Goal: Task Accomplishment & Management: Use online tool/utility

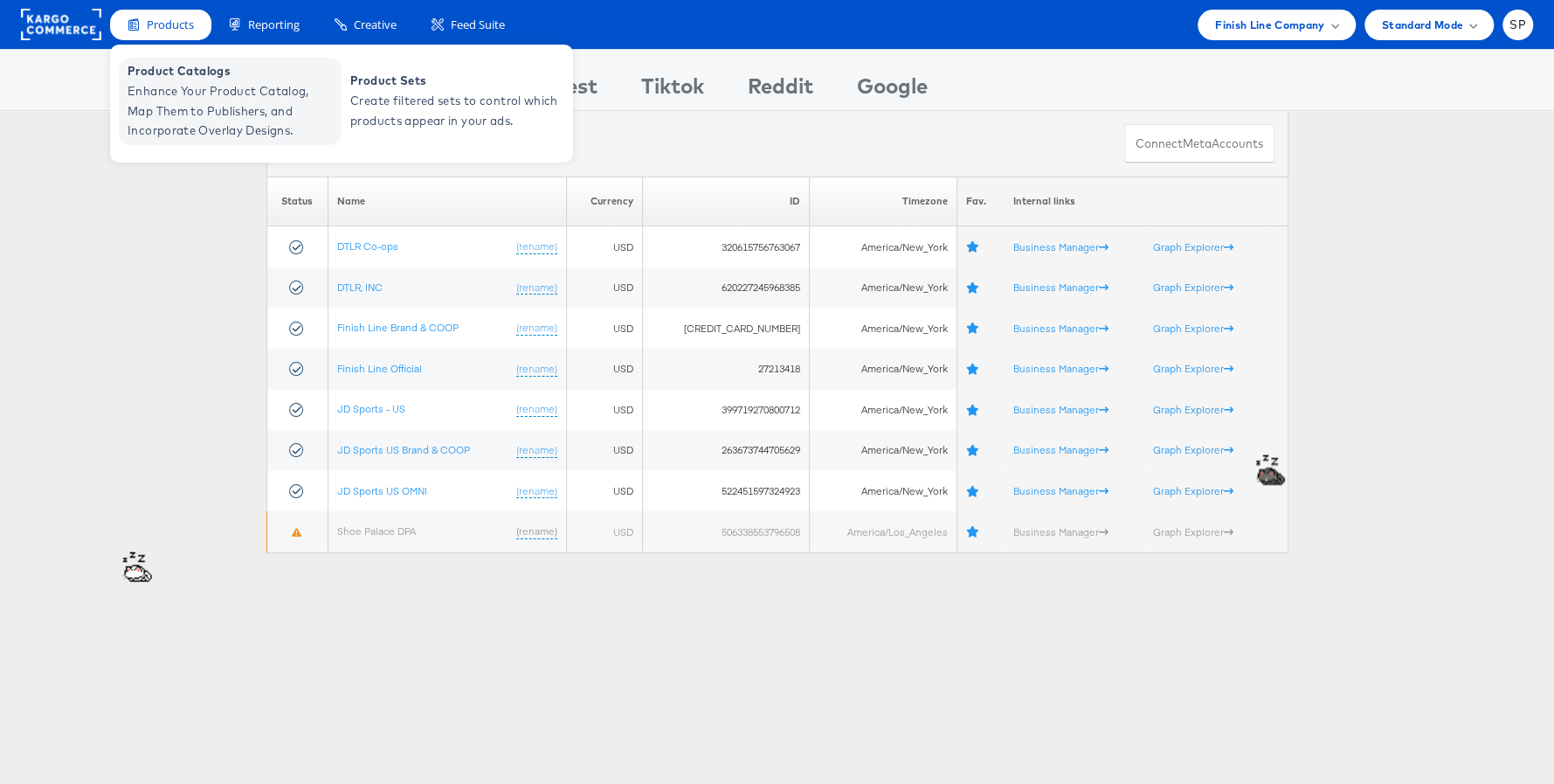
click at [174, 86] on span "Enhance Your Product Catalog, Map Them to Publishers, and Incorporate Overlay D…" at bounding box center [232, 110] width 210 height 59
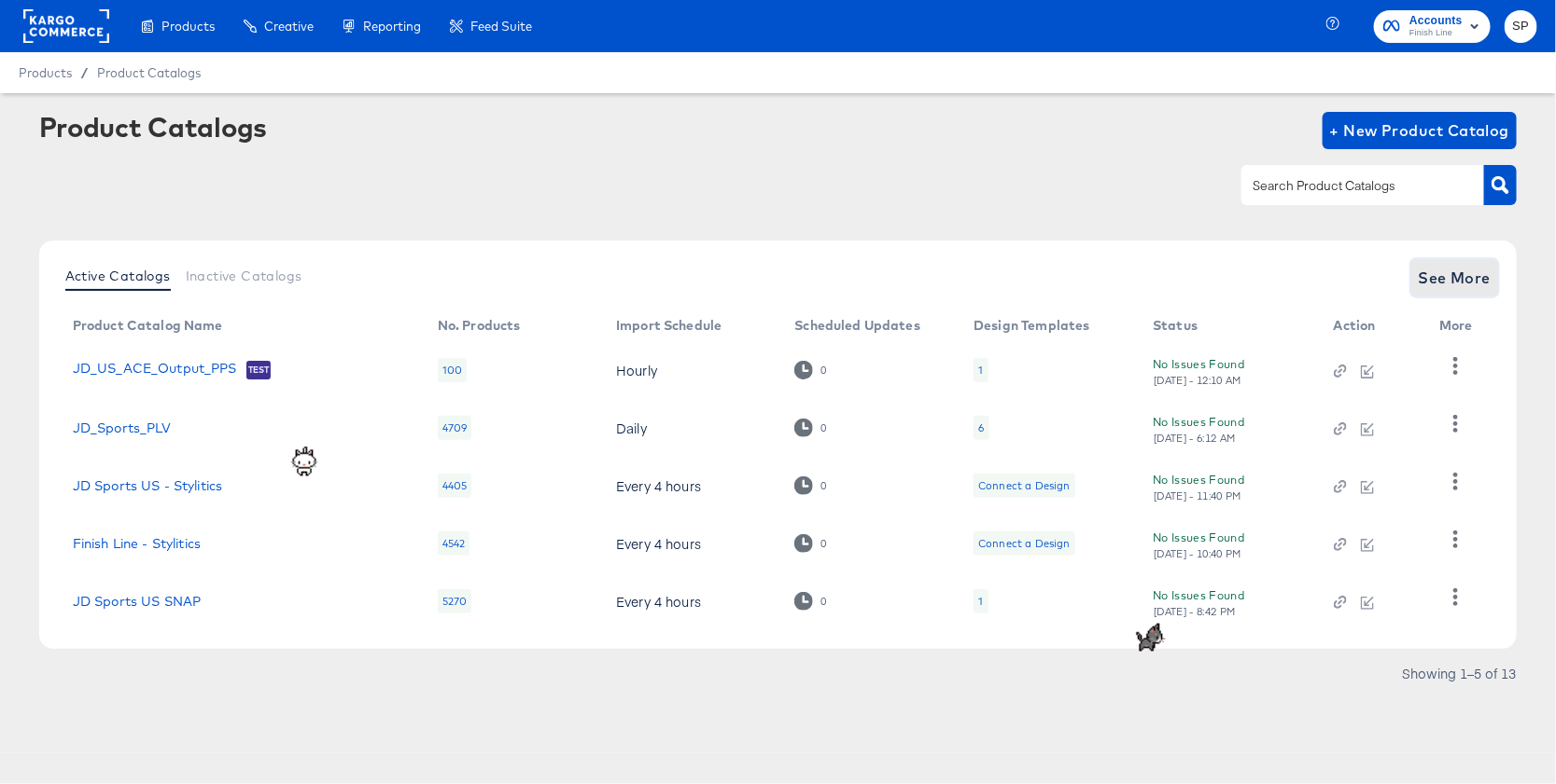
click at [1426, 288] on span "See More" at bounding box center [1454, 278] width 73 height 26
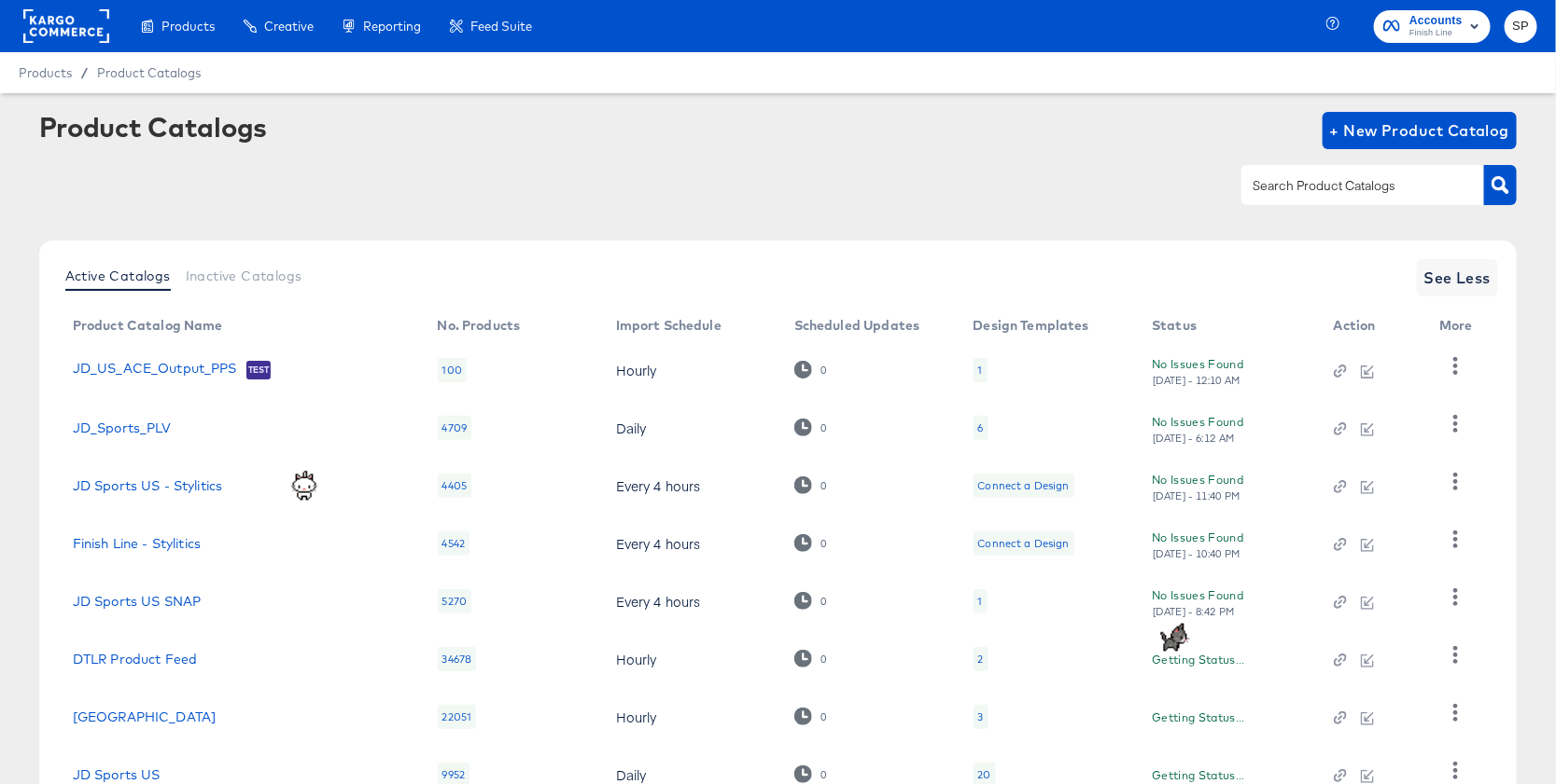
scroll to position [258, 0]
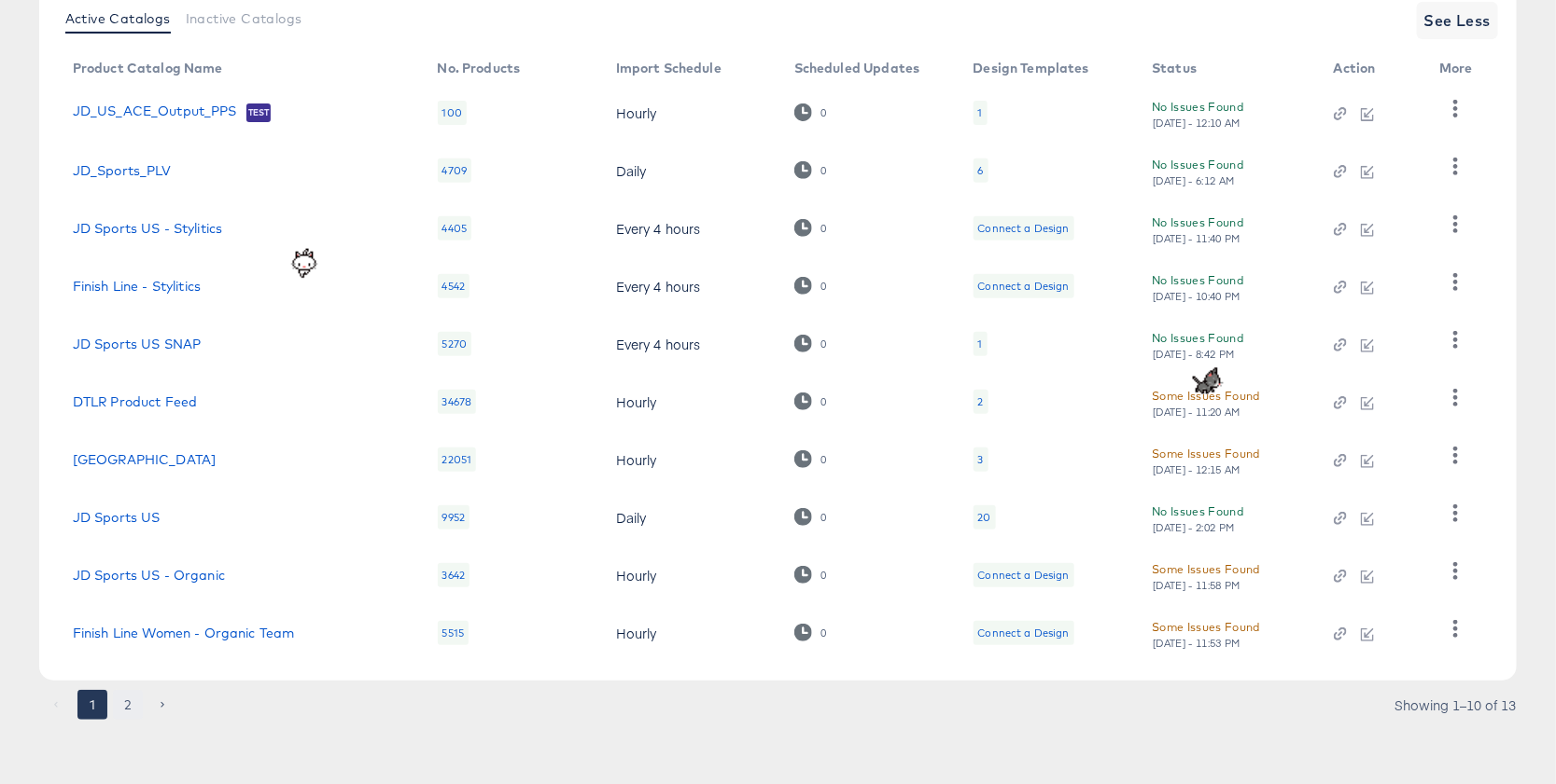
click at [131, 693] on button "2" at bounding box center [128, 705] width 30 height 30
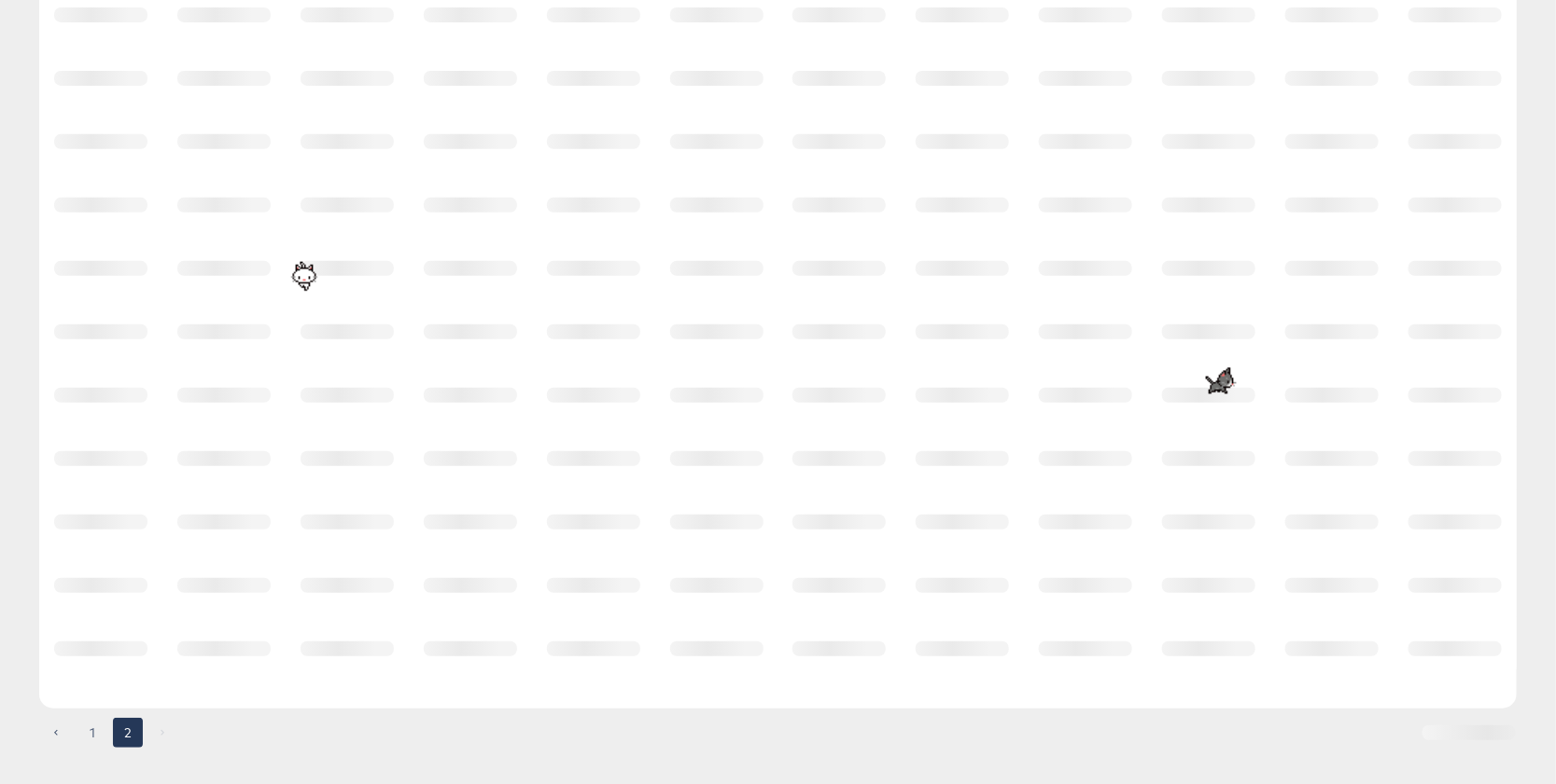
scroll to position [0, 0]
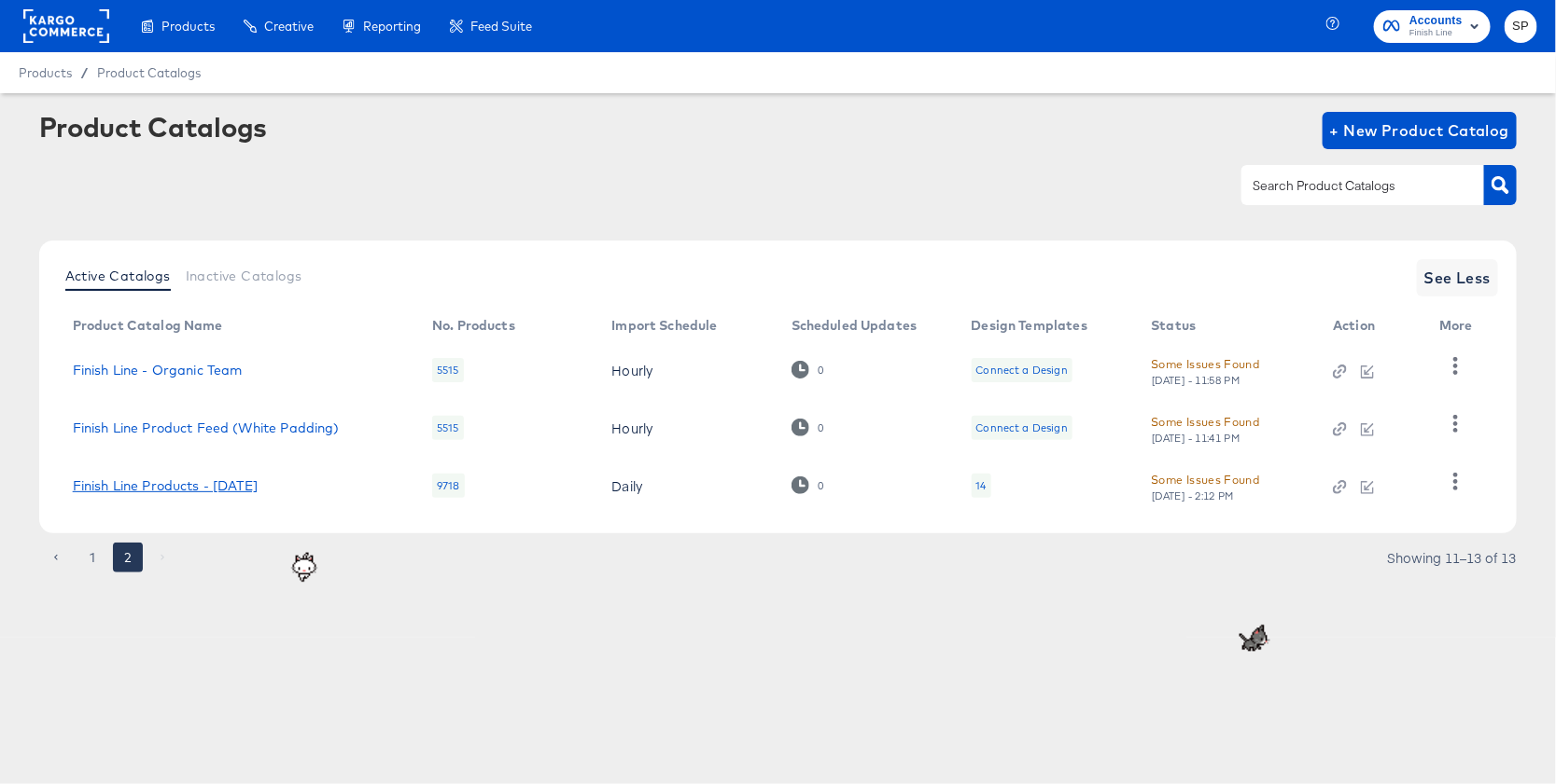
click at [165, 484] on link "Finish Line Products - [DATE]" at bounding box center [165, 485] width 185 height 15
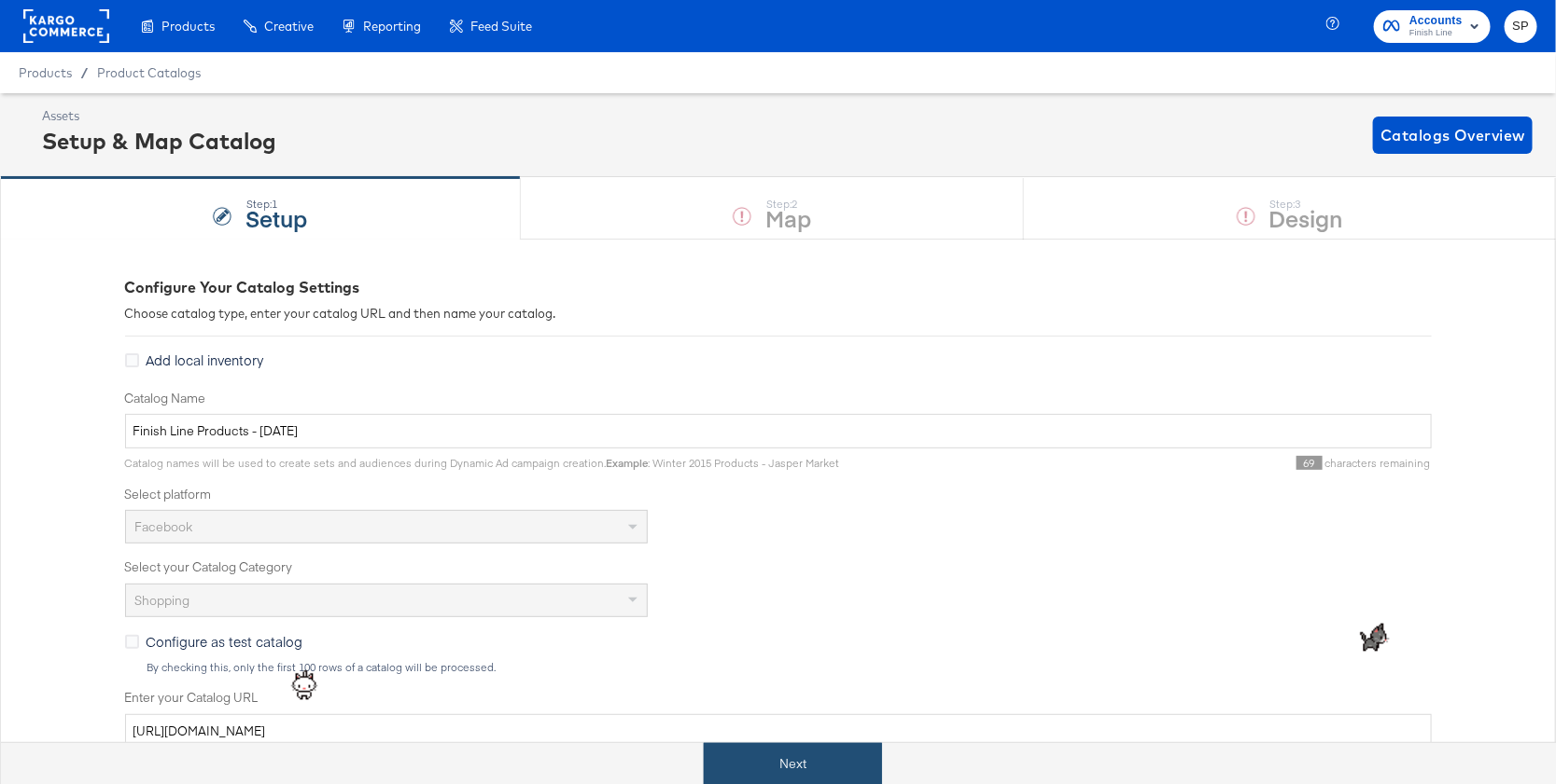
click at [732, 751] on button "Next" at bounding box center [792, 764] width 178 height 42
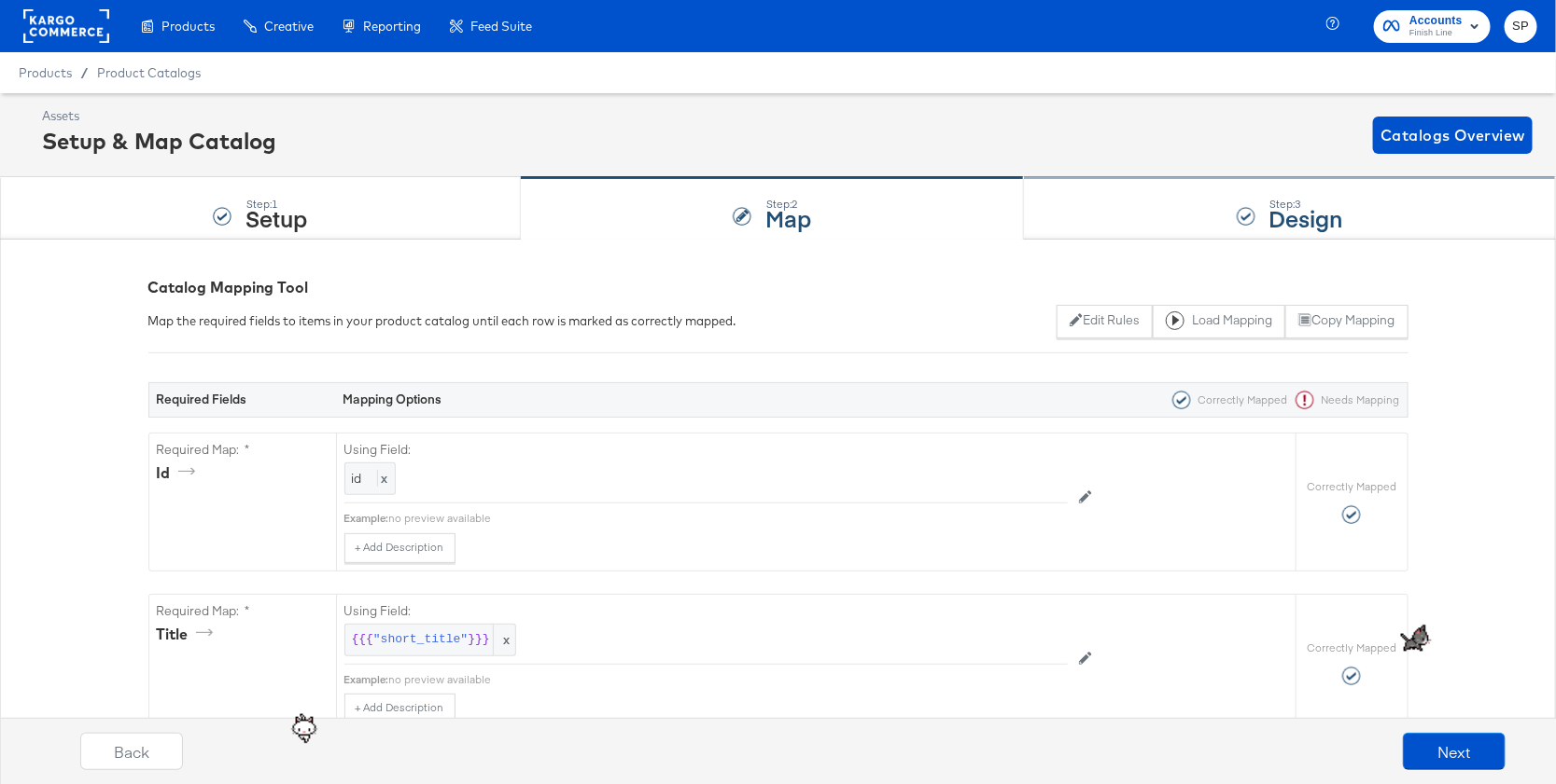
click at [1134, 207] on div "Step: 3 Design" at bounding box center [1289, 209] width 532 height 62
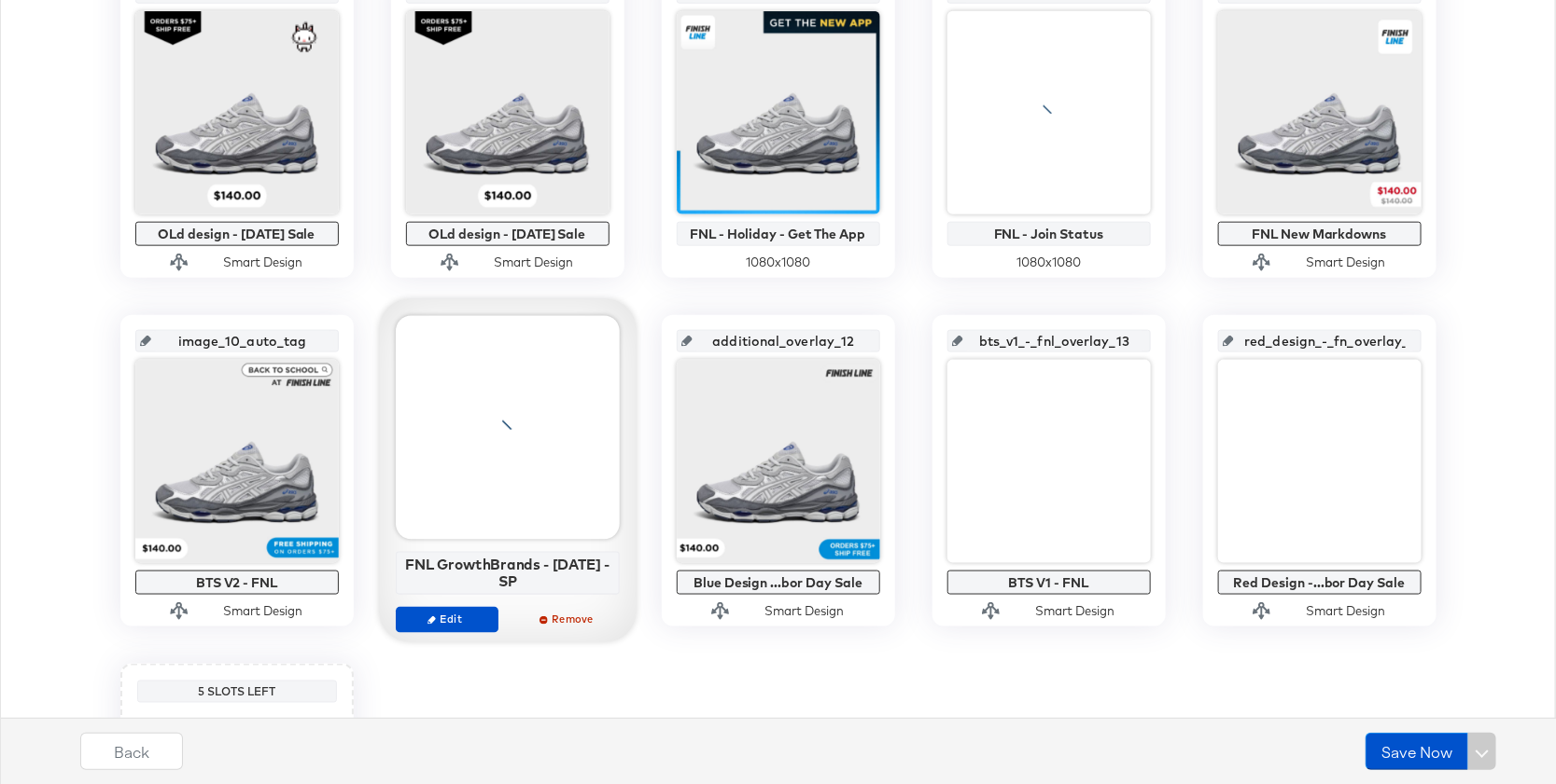
scroll to position [830, 0]
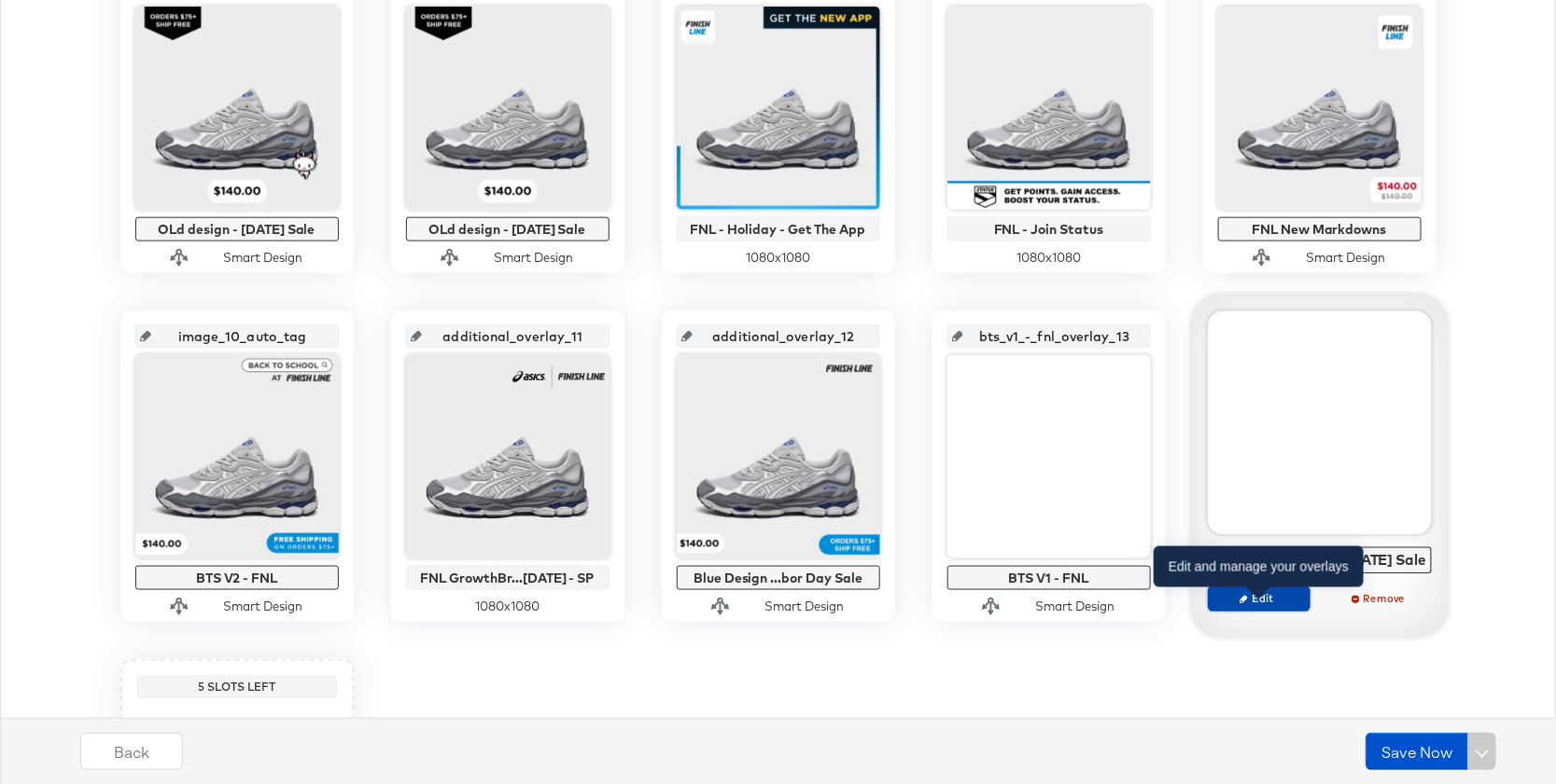
click at [1280, 605] on span "Edit" at bounding box center [1258, 598] width 86 height 14
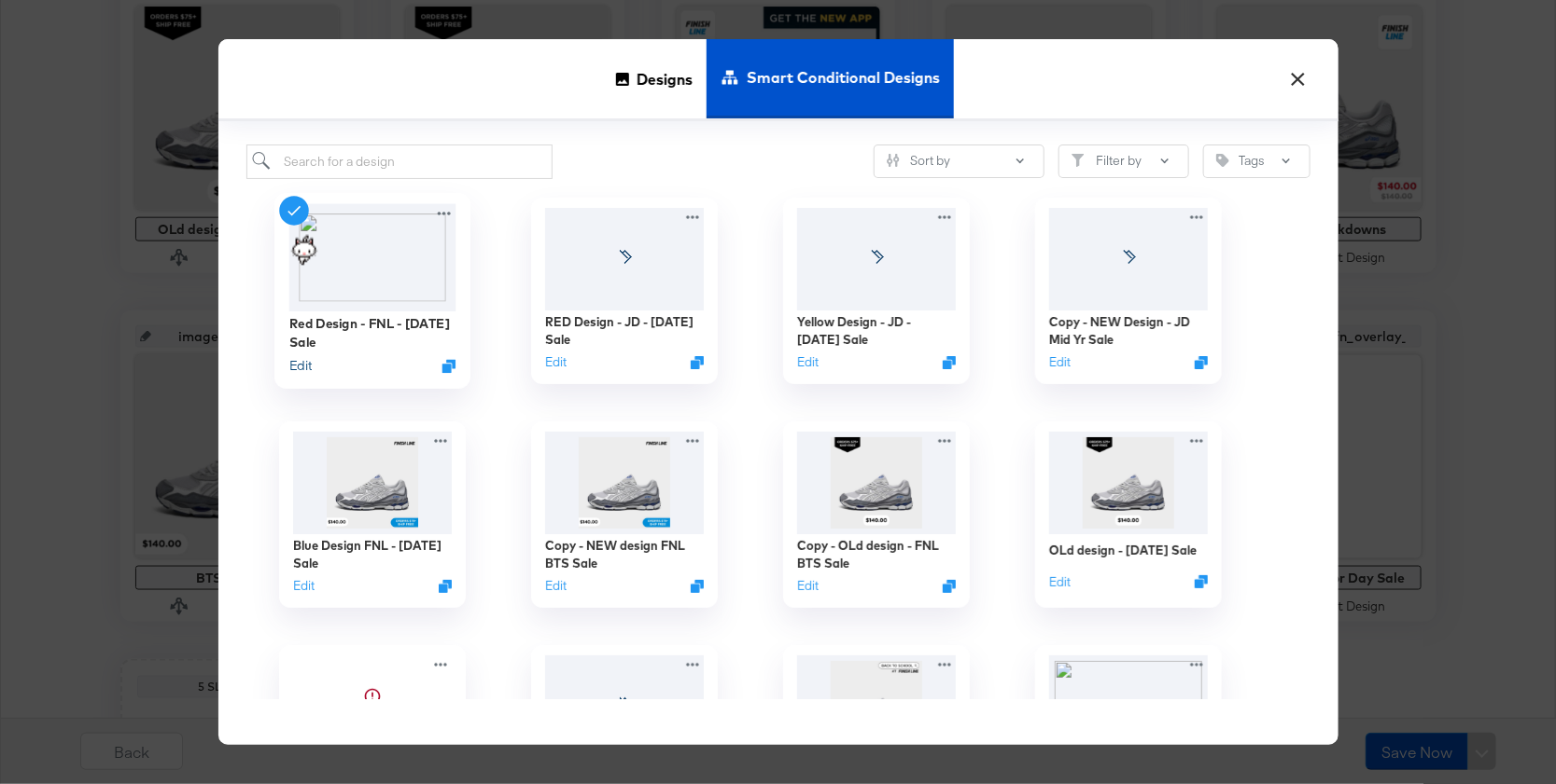
click at [301, 363] on button "Edit" at bounding box center [300, 366] width 22 height 18
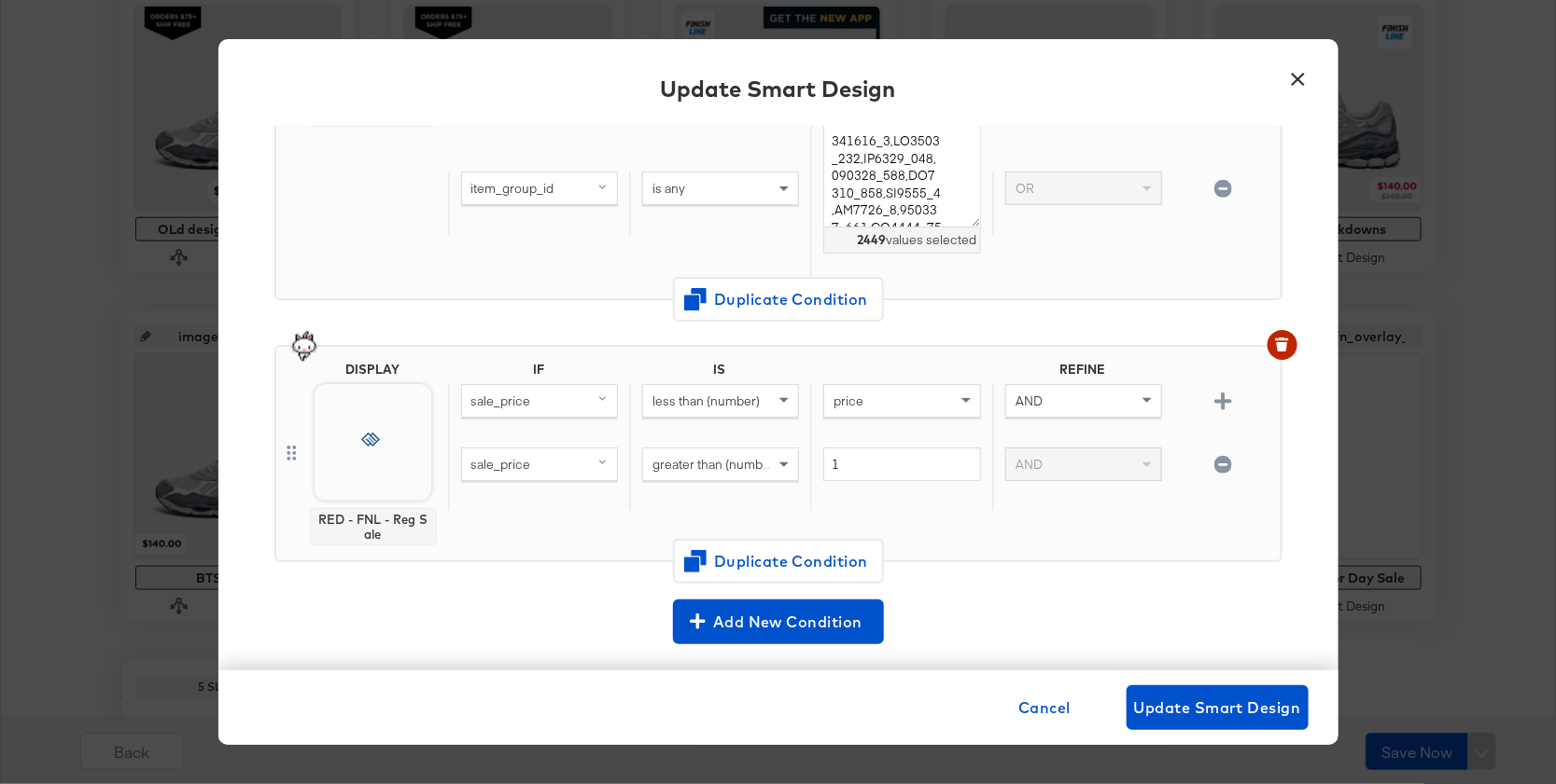
scroll to position [386, 0]
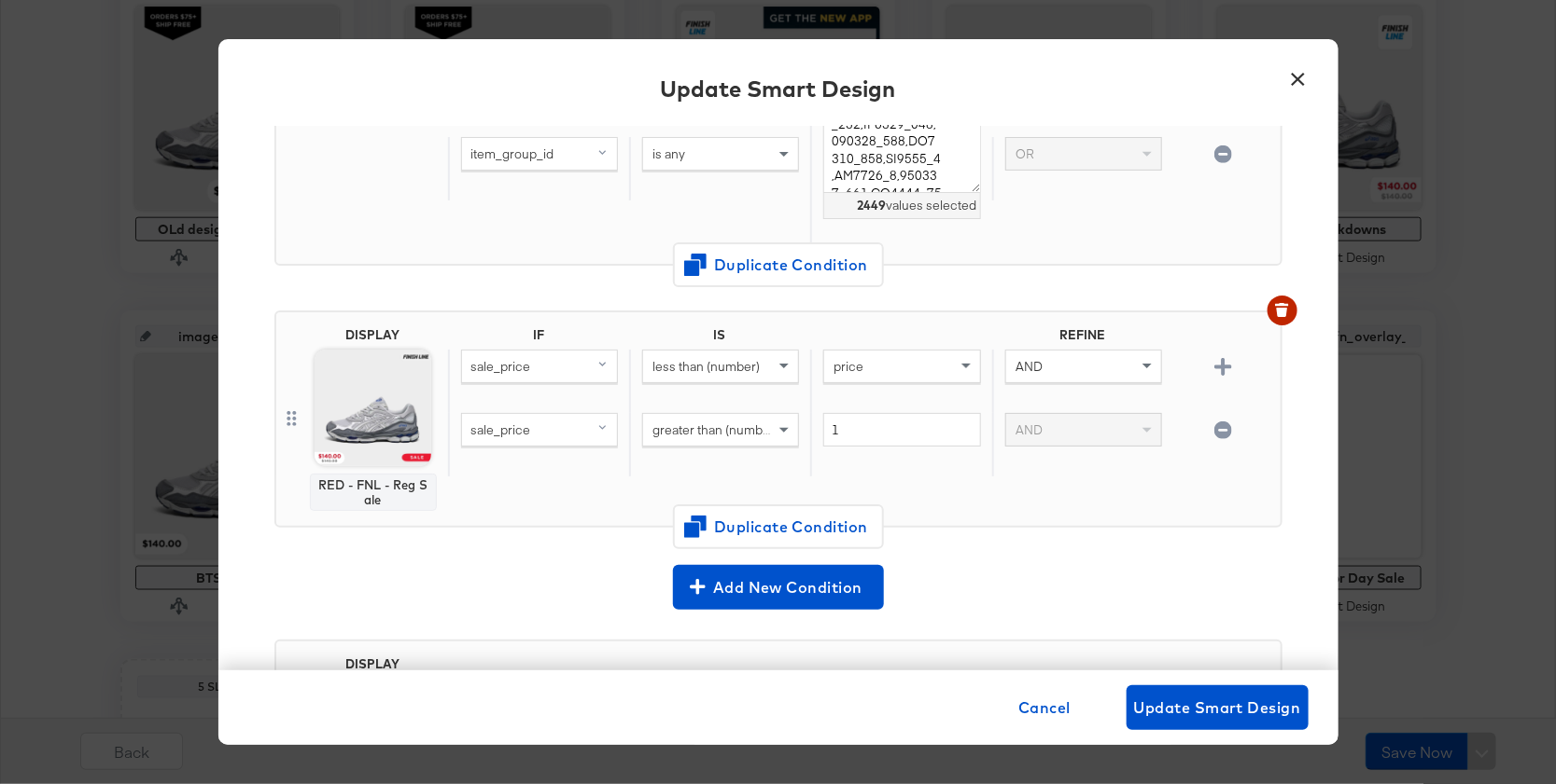
click at [1227, 368] on icon "button" at bounding box center [1223, 368] width 18 height 18
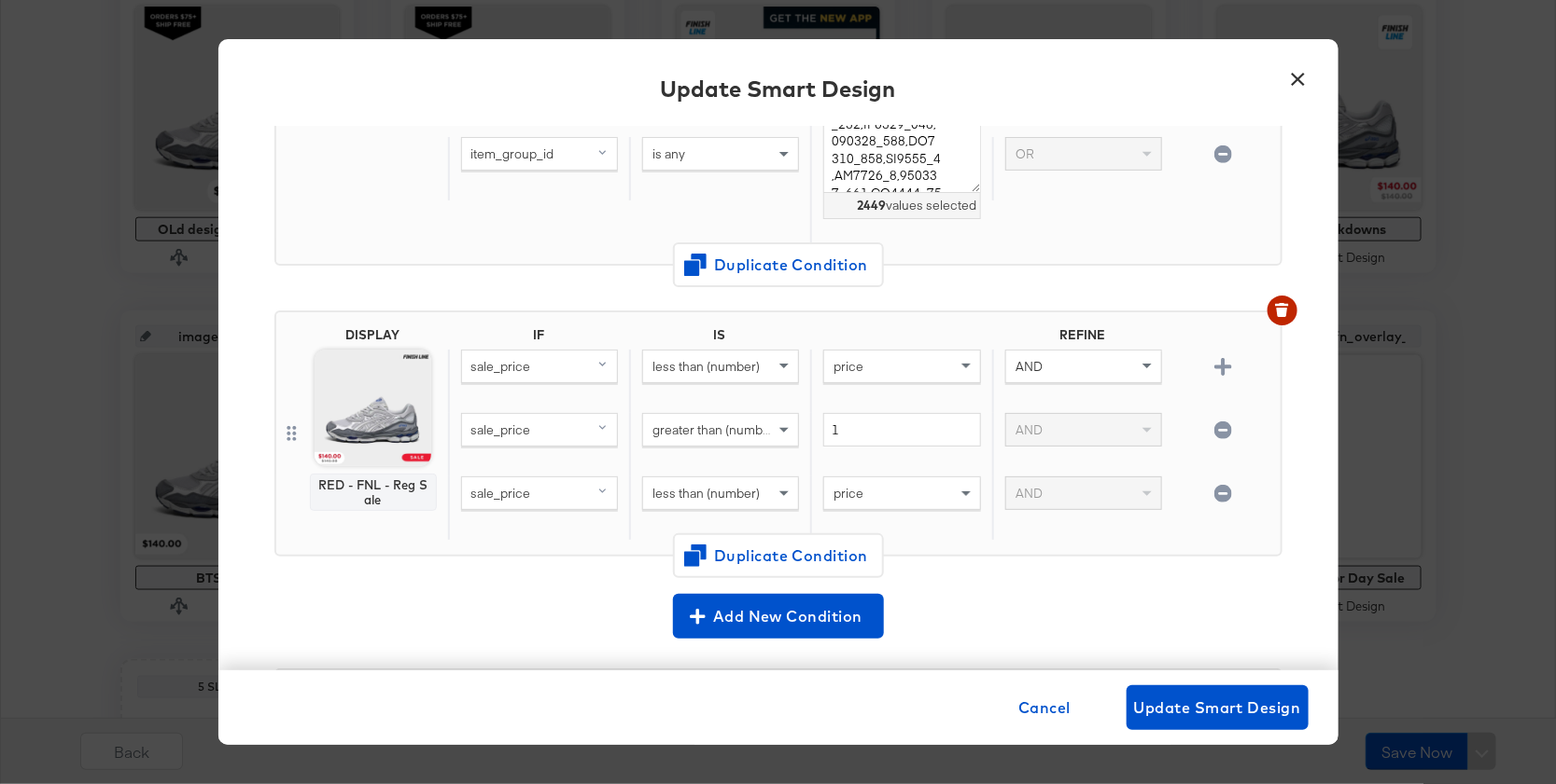
scroll to position [415, 0]
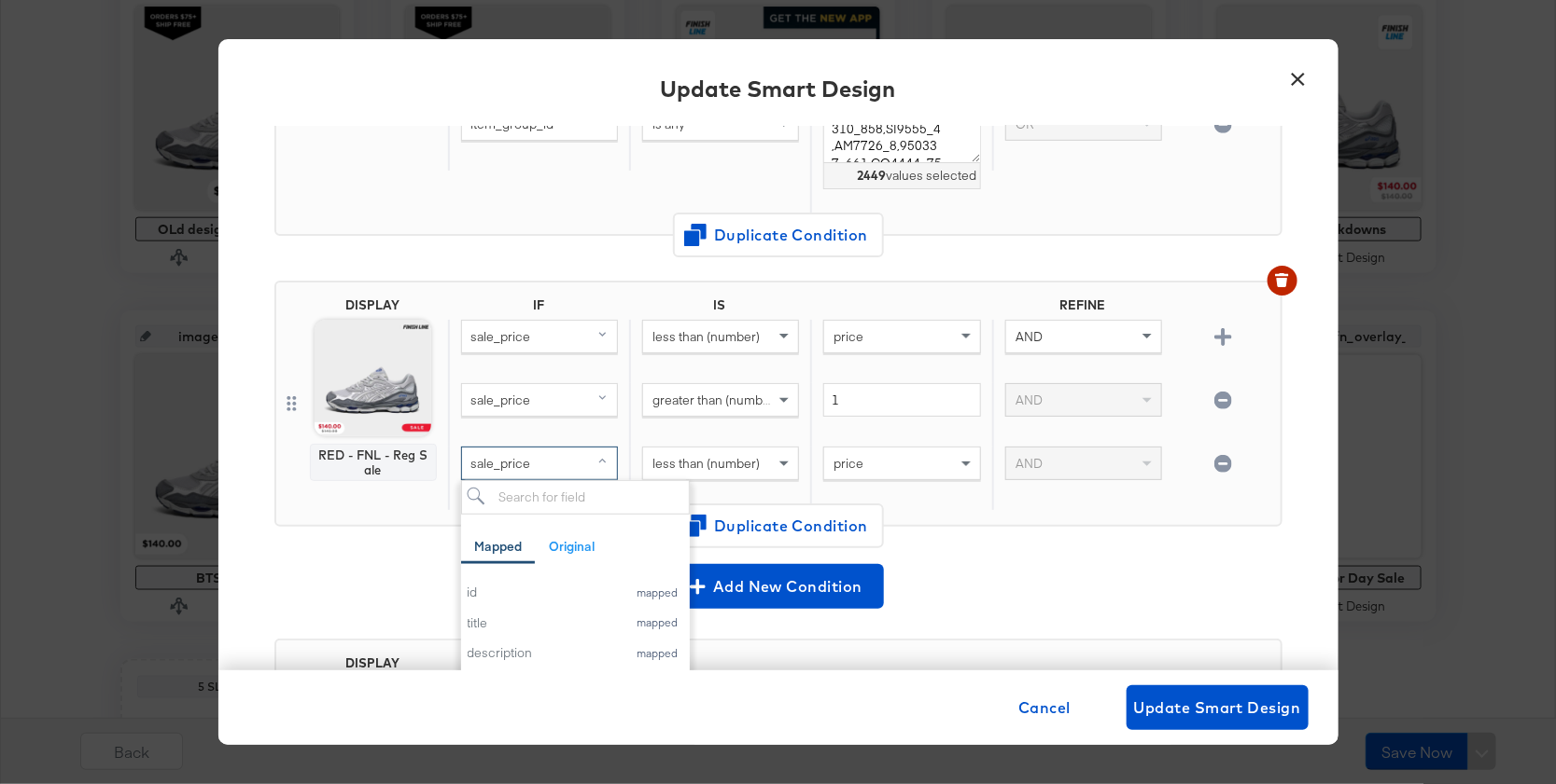
click at [504, 467] on div "sale_price" at bounding box center [539, 463] width 155 height 32
type input "patt"
click at [493, 589] on div "pattern" at bounding box center [507, 593] width 78 height 18
click at [767, 465] on div "less than (number)" at bounding box center [720, 463] width 155 height 32
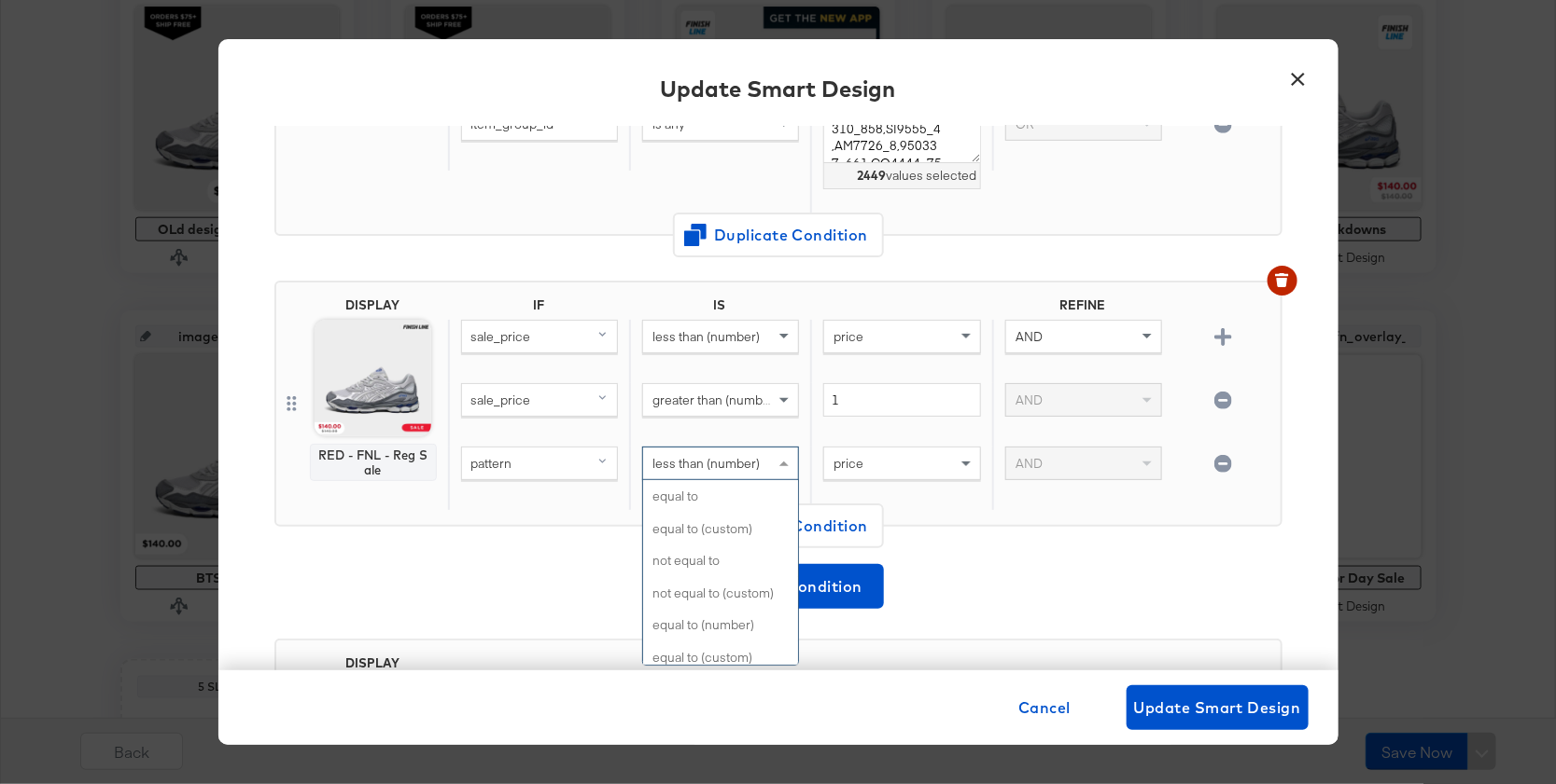
scroll to position [211, 0]
type input "equa"
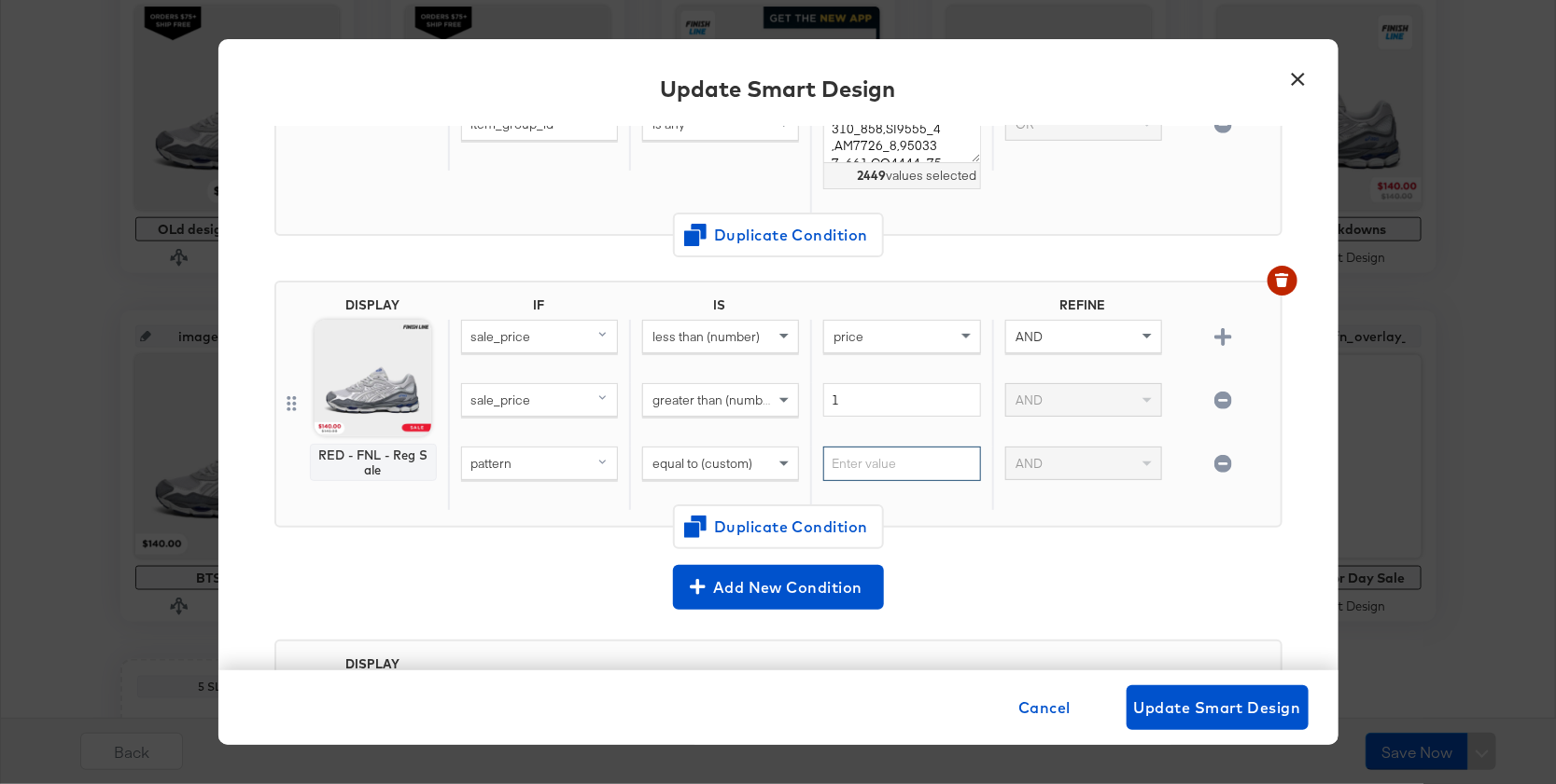
click at [872, 451] on input "text" at bounding box center [901, 463] width 157 height 35
type input "true"
click at [967, 514] on div "DISPLAY RED - FNL - Reg Sale IF IS REFINE sale_price less than (number) price A…" at bounding box center [778, 403] width 1008 height 247
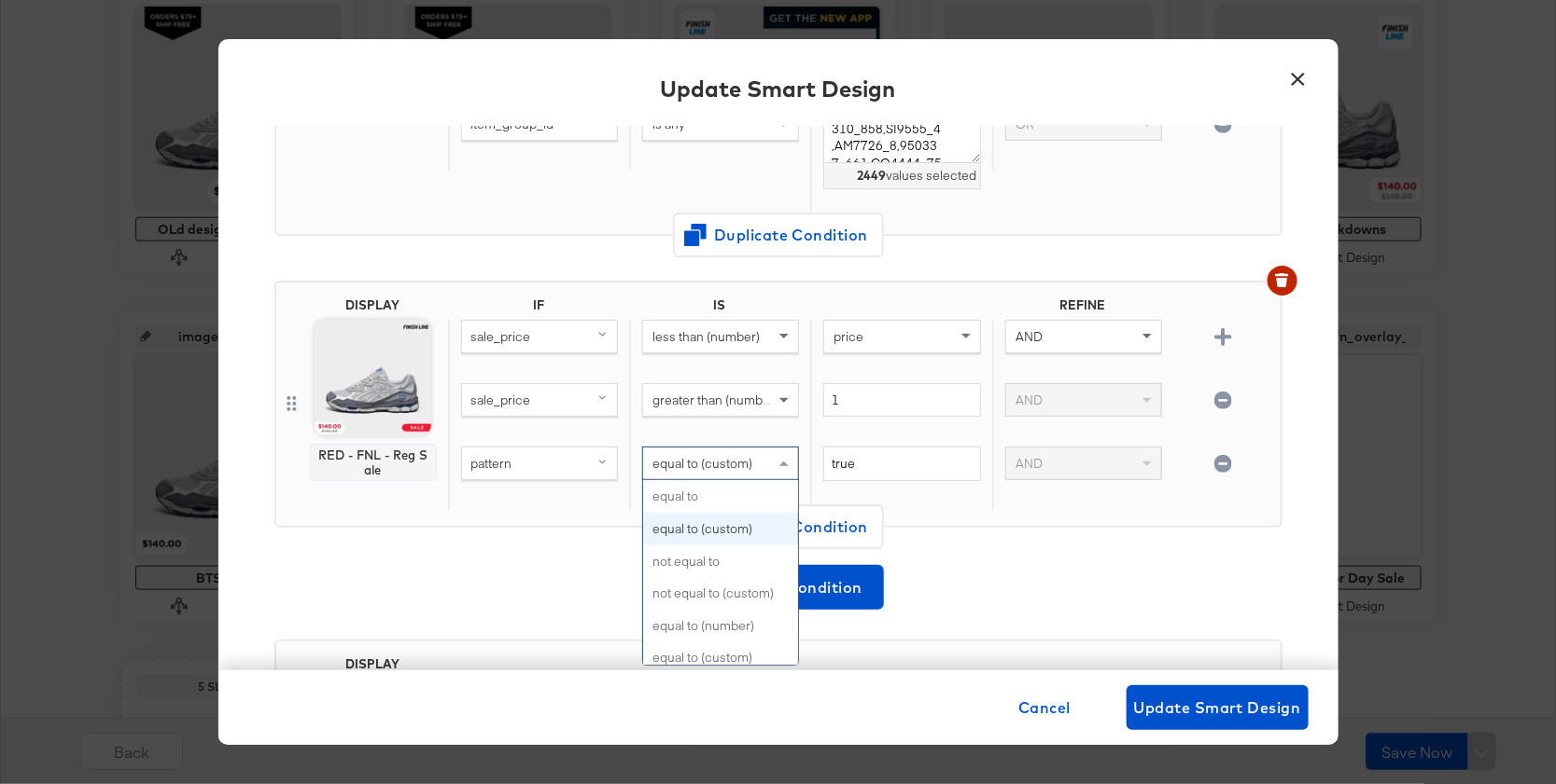
click at [717, 455] on span "equal to (custom)" at bounding box center [703, 463] width 100 height 17
click at [985, 565] on div "Add New Condition" at bounding box center [778, 587] width 1008 height 45
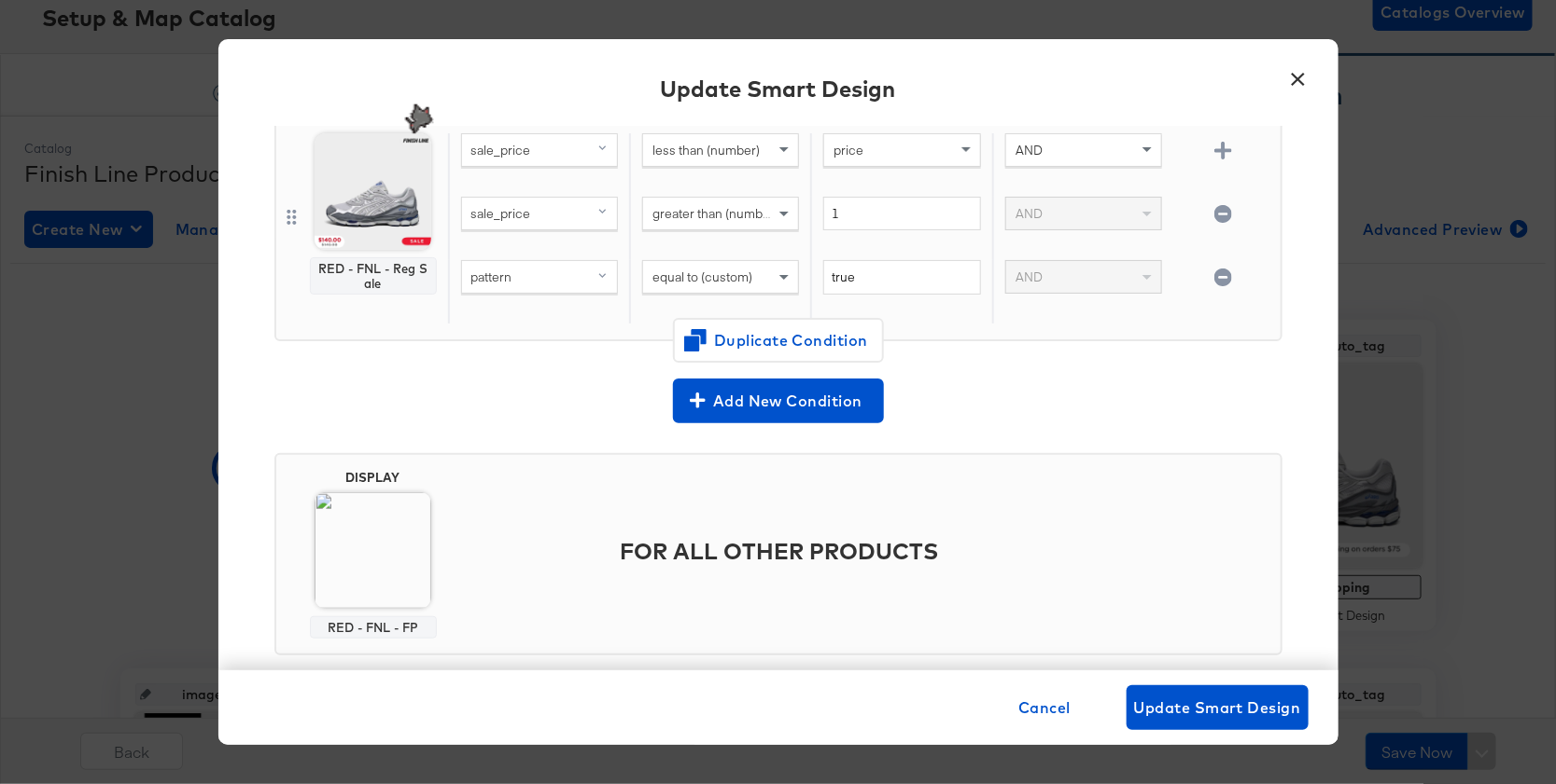
scroll to position [628, 0]
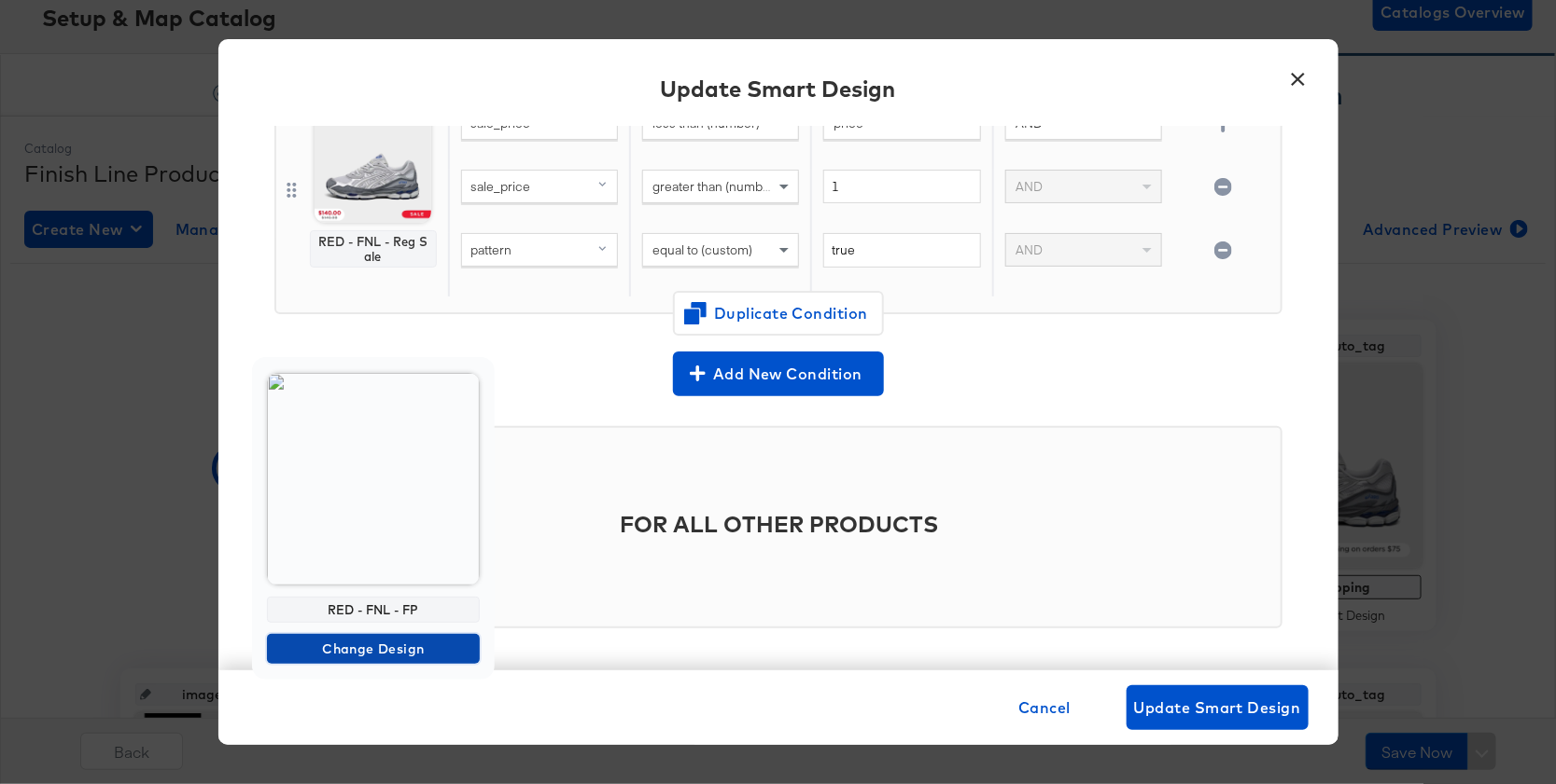
click at [402, 651] on span "Change Design" at bounding box center [374, 649] width 198 height 23
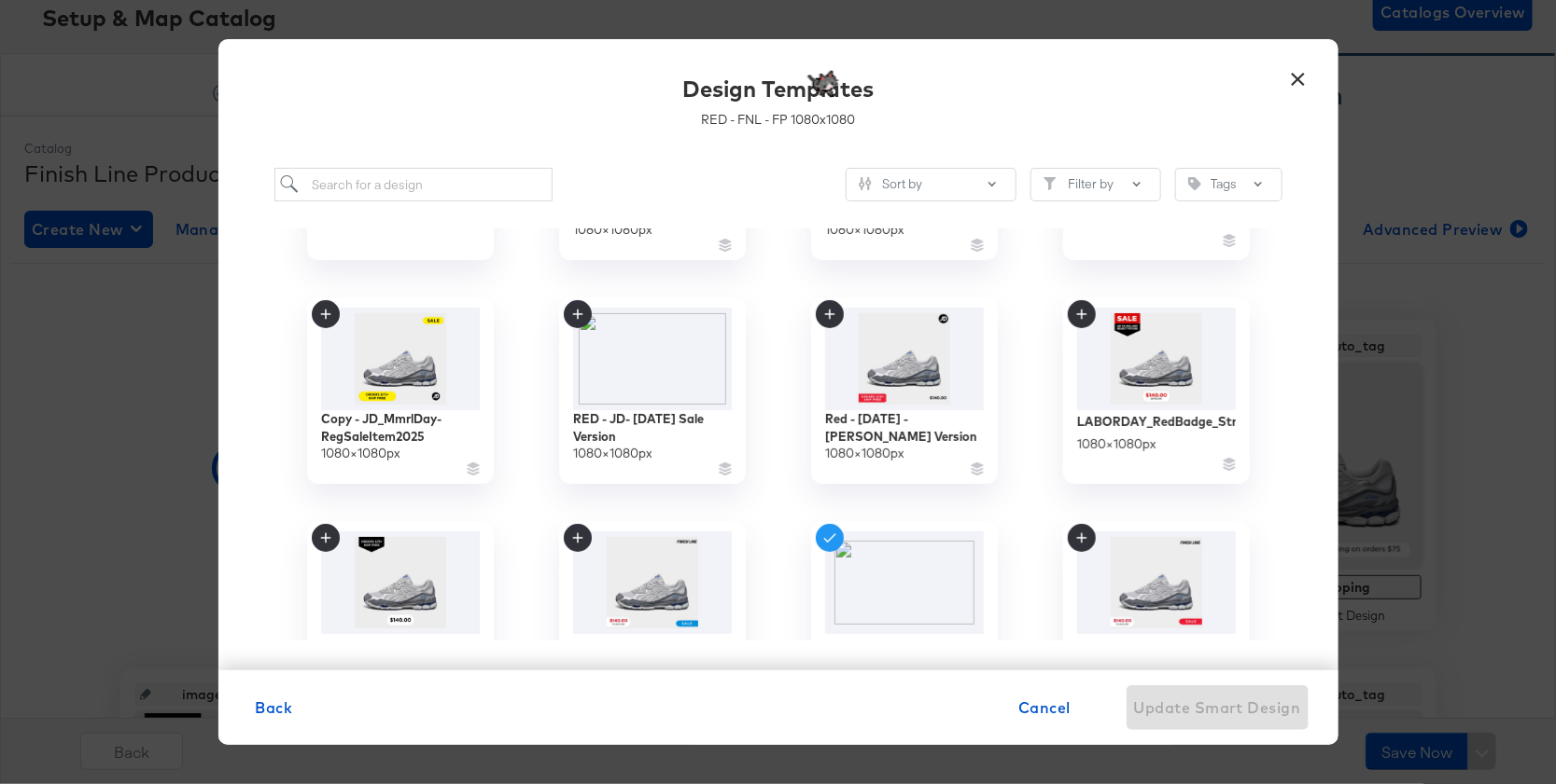
scroll to position [253, 0]
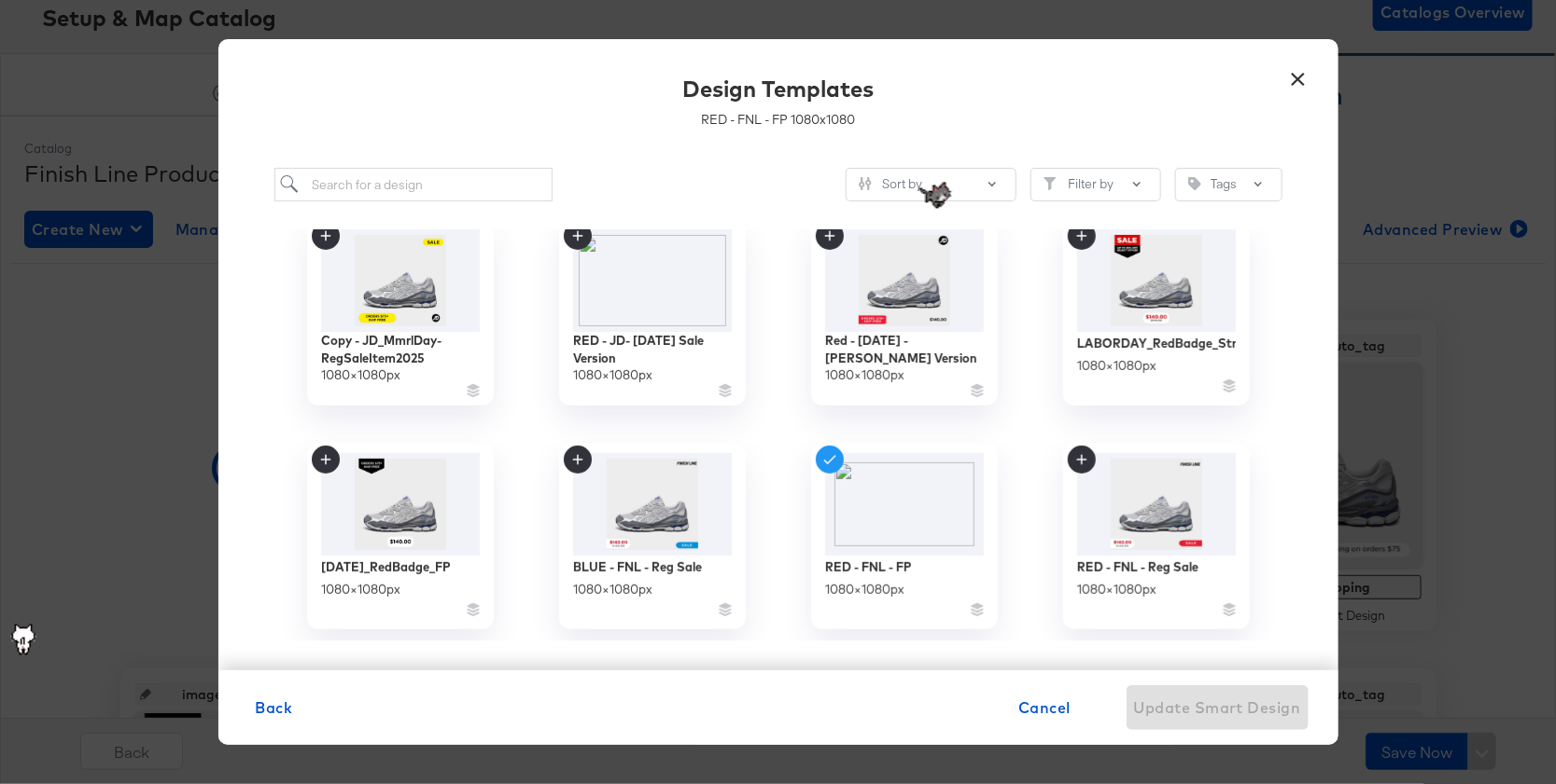
click at [1292, 73] on button "×" at bounding box center [1298, 75] width 34 height 34
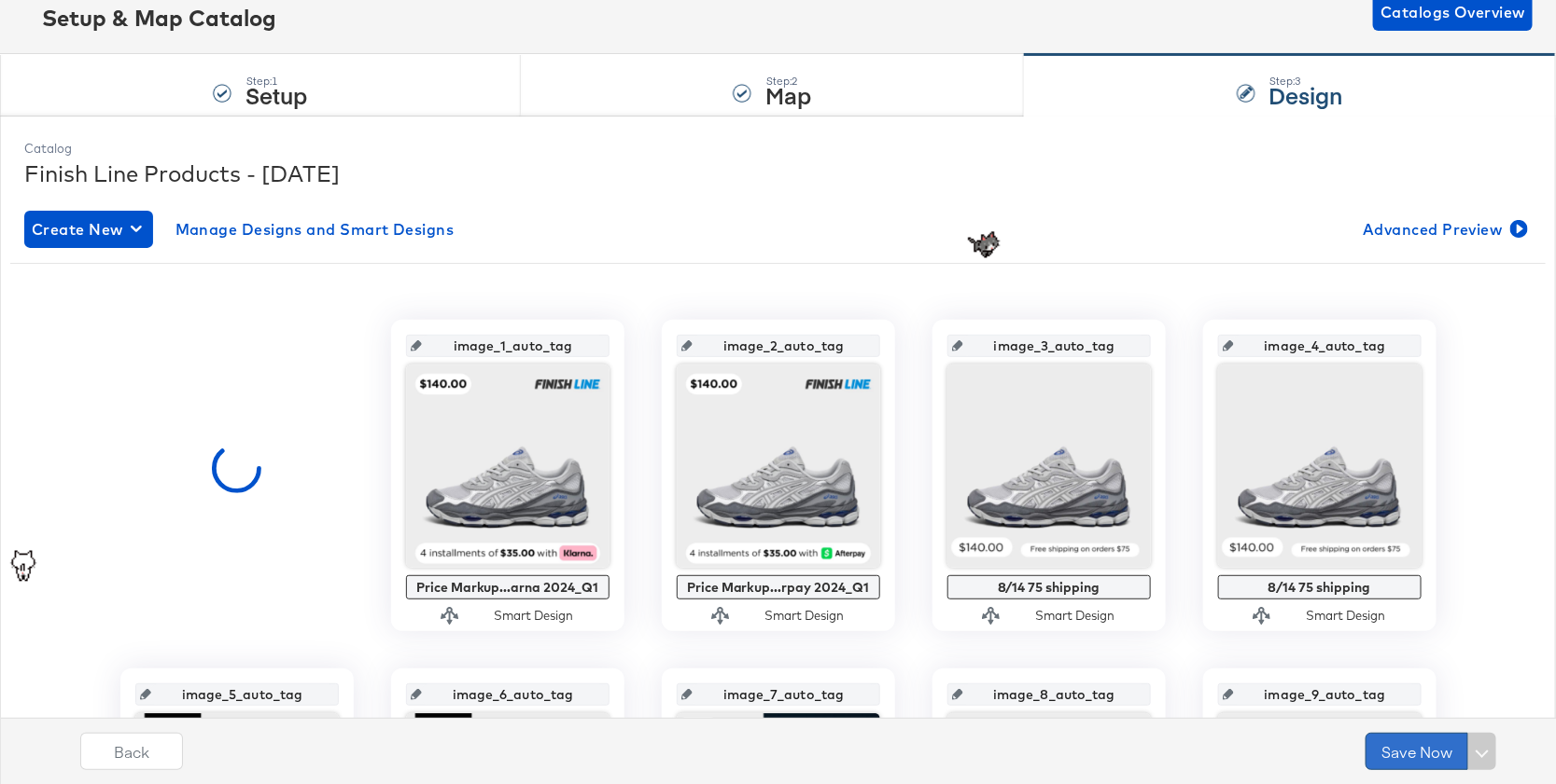
click at [1390, 743] on button "Save Now" at bounding box center [1416, 751] width 103 height 37
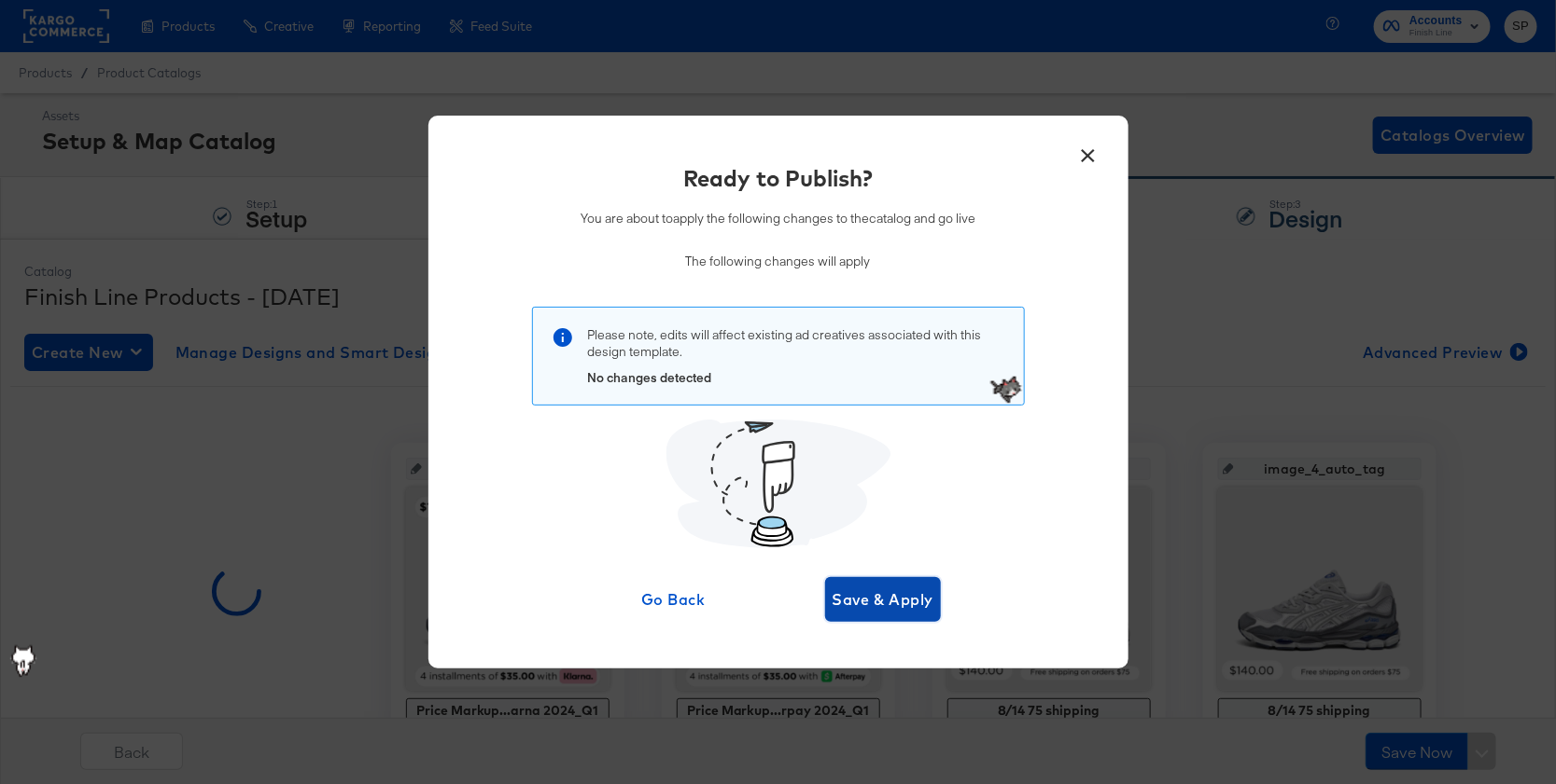
click at [898, 589] on span "Save & Apply" at bounding box center [883, 599] width 102 height 26
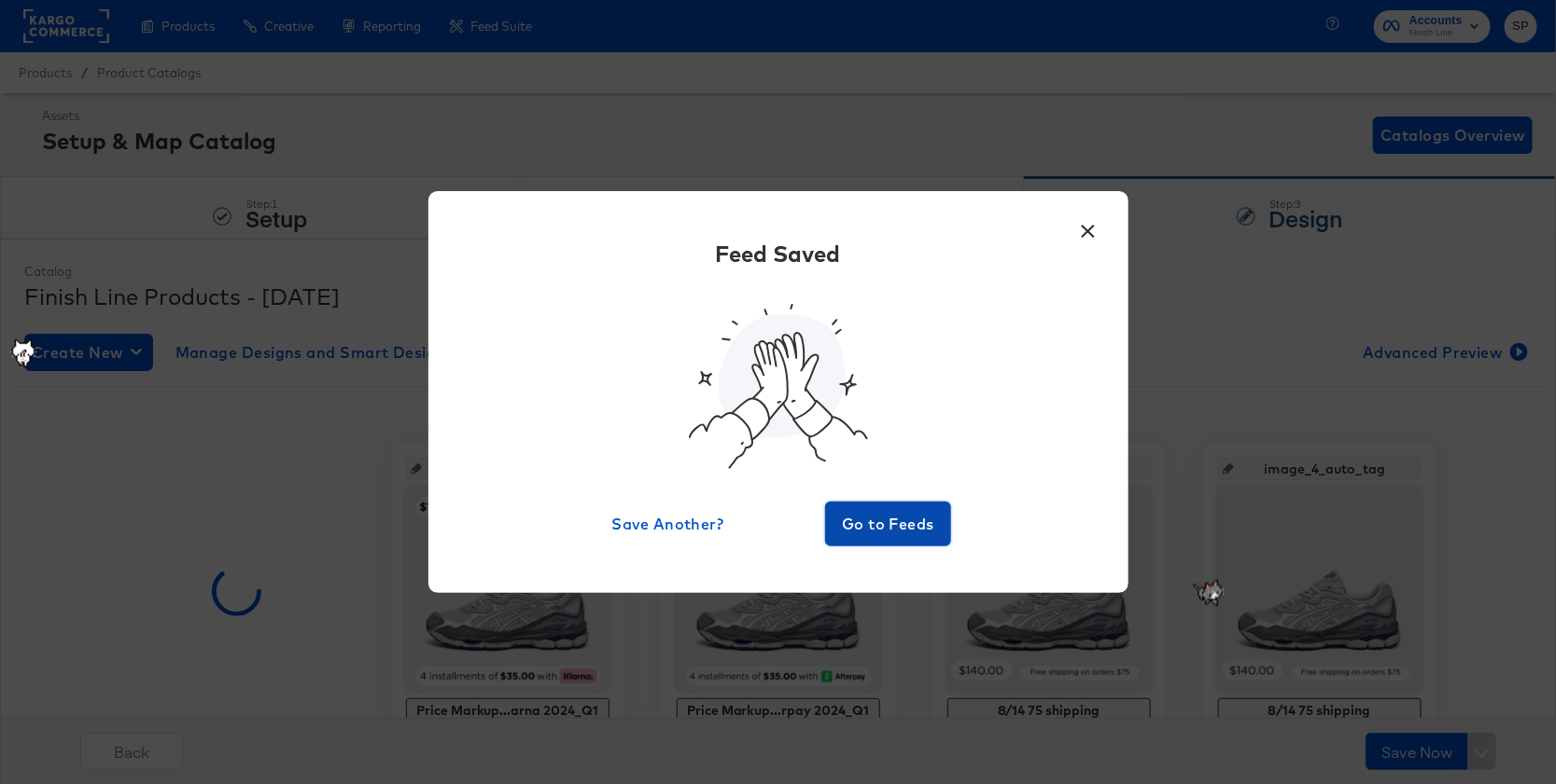
click at [906, 524] on span "Go to Feeds" at bounding box center [888, 524] width 112 height 26
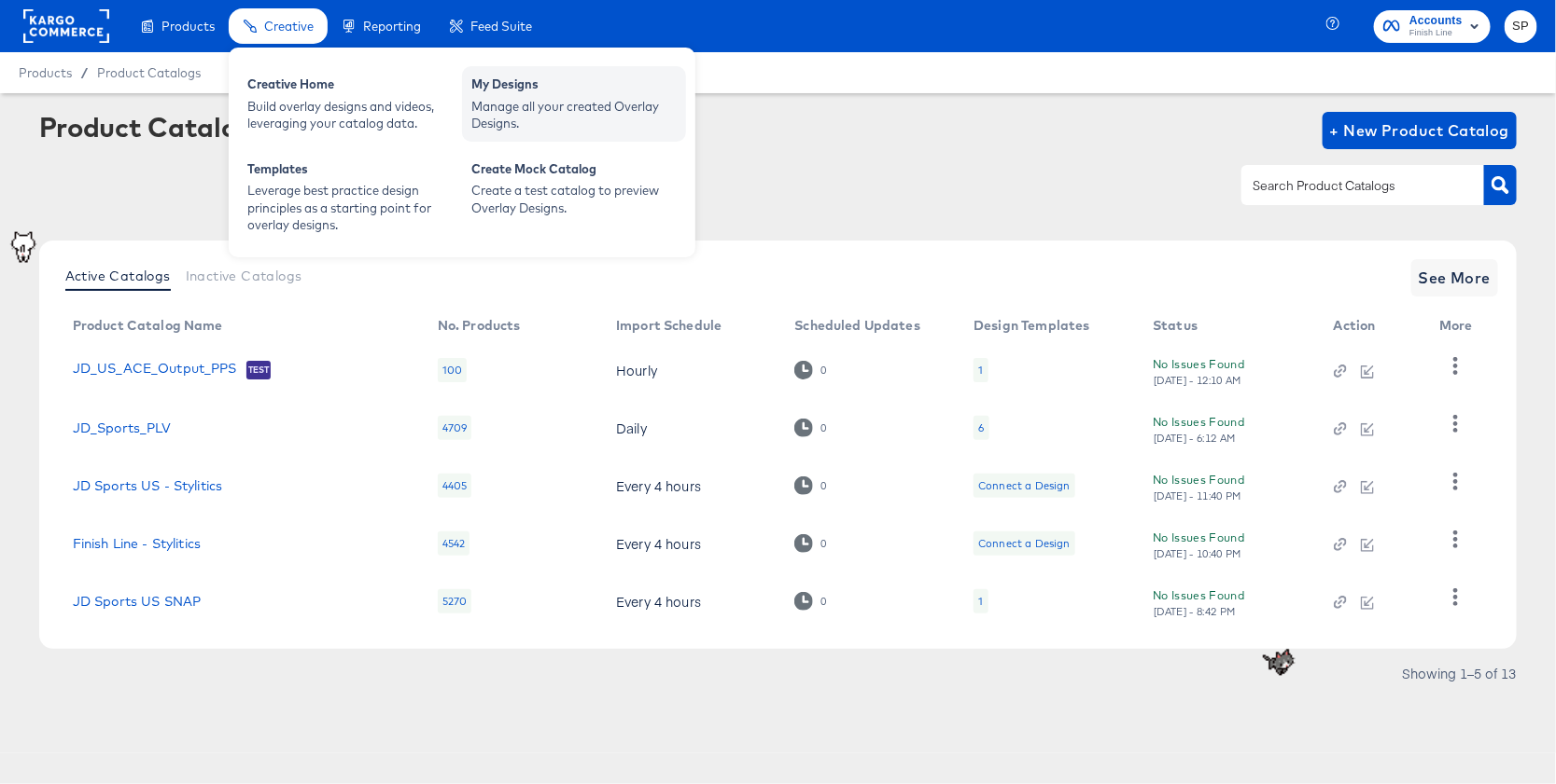
click at [514, 101] on div "Manage all your created Overlay Designs." at bounding box center [574, 115] width 205 height 35
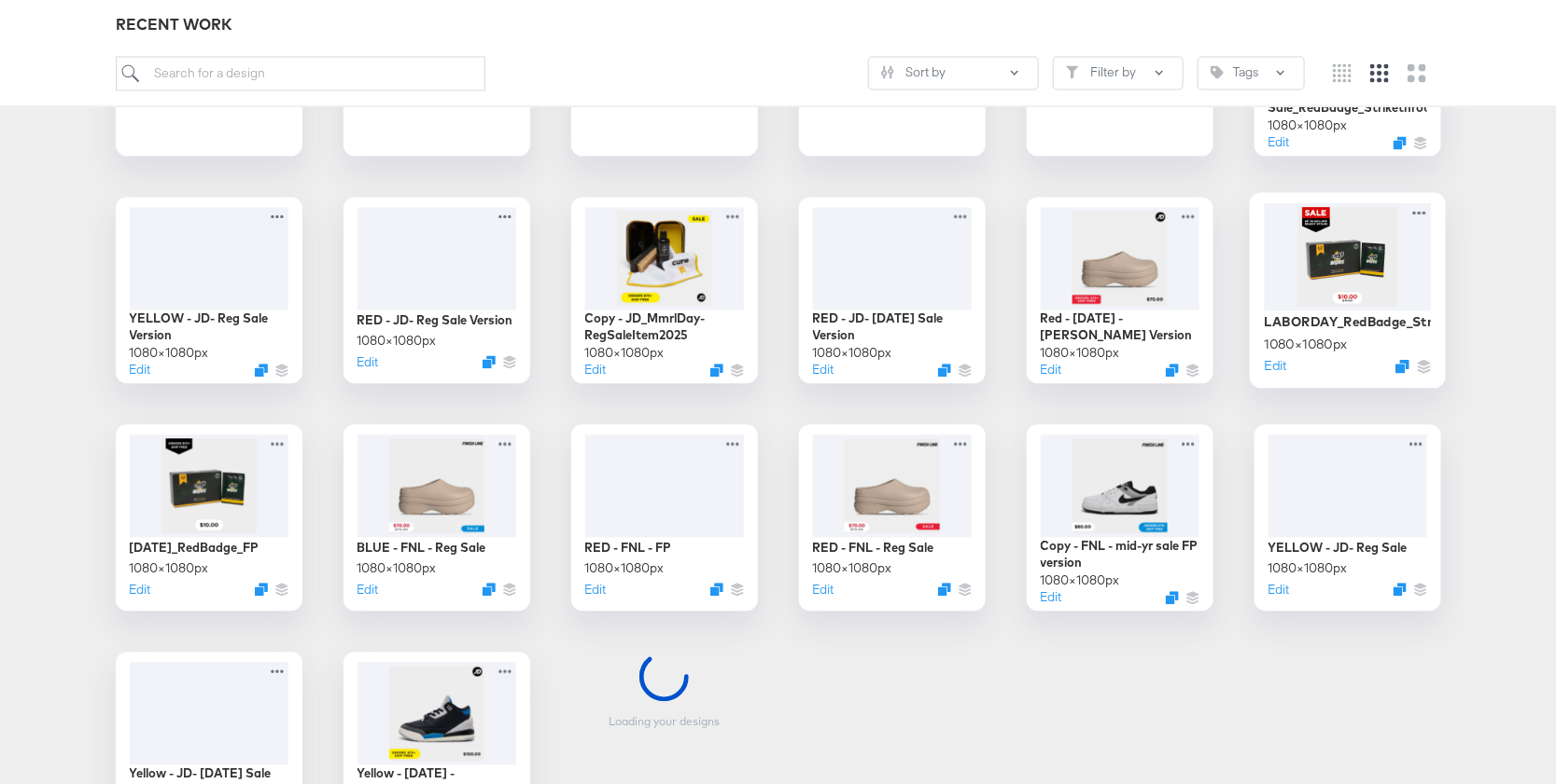
scroll to position [1579, 0]
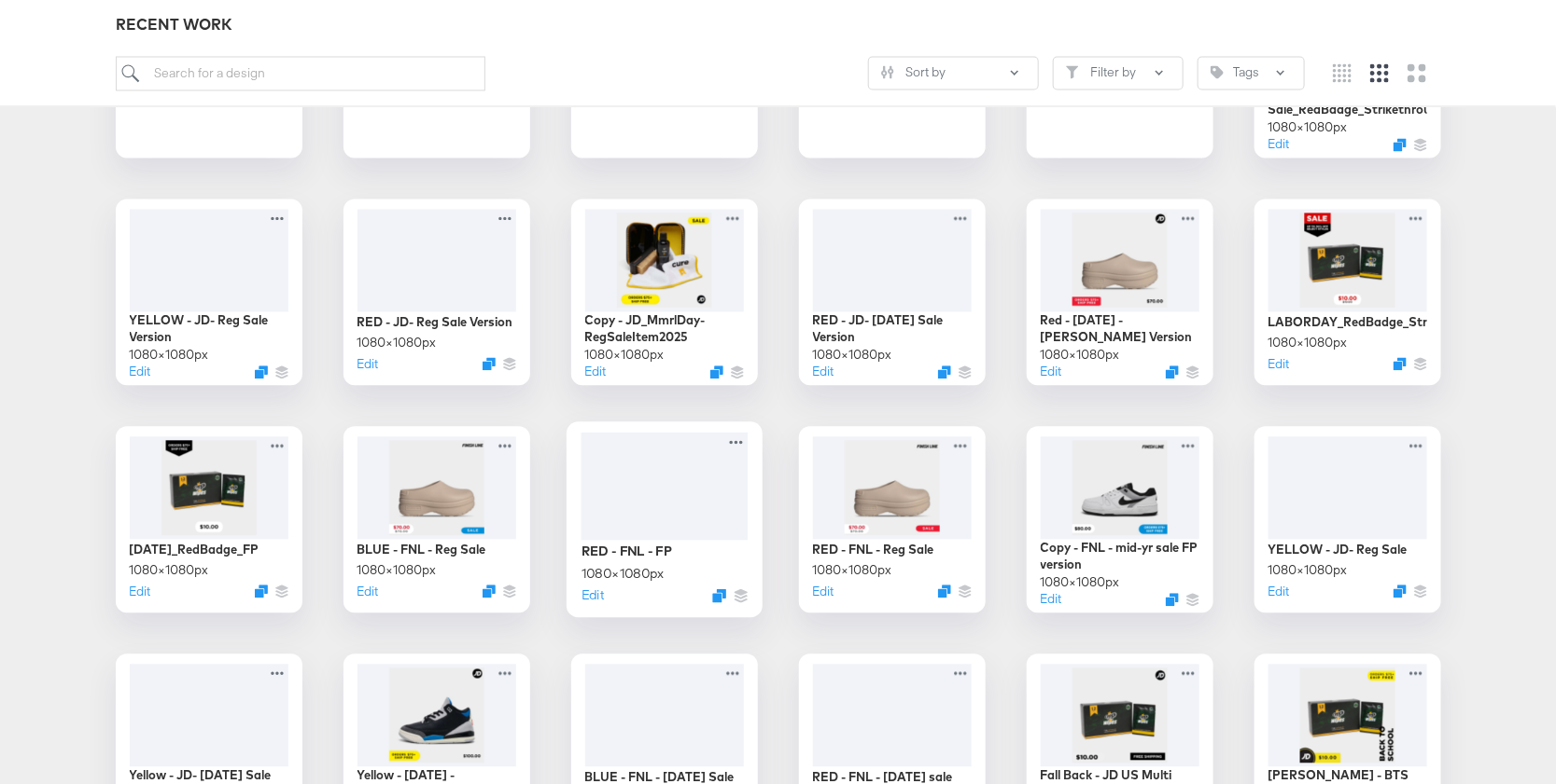
click at [709, 555] on div "RED - FNL - FP 1080 × 1080 px Edit" at bounding box center [664, 573] width 167 height 66
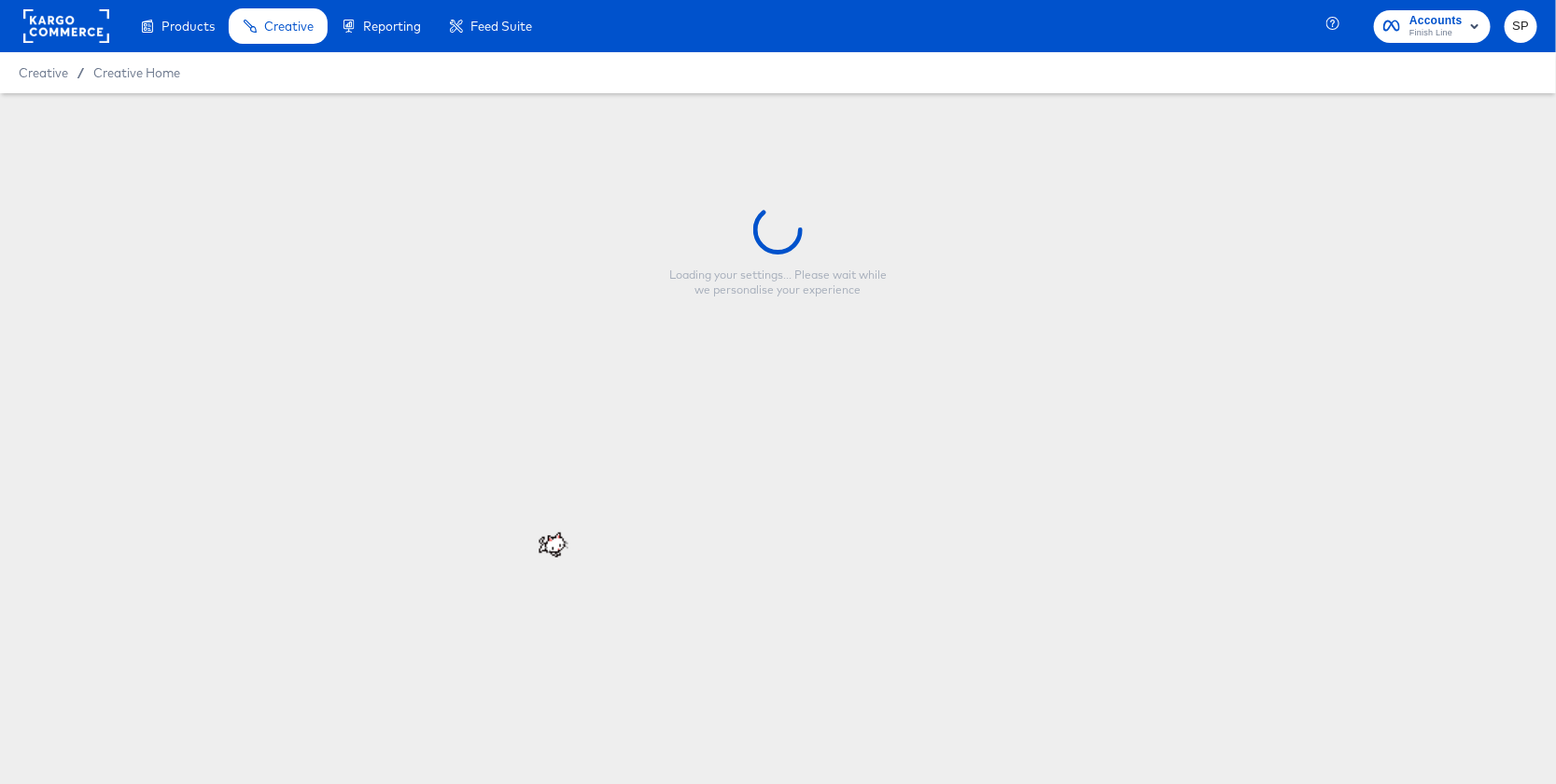
type input "RED - FNL - FP"
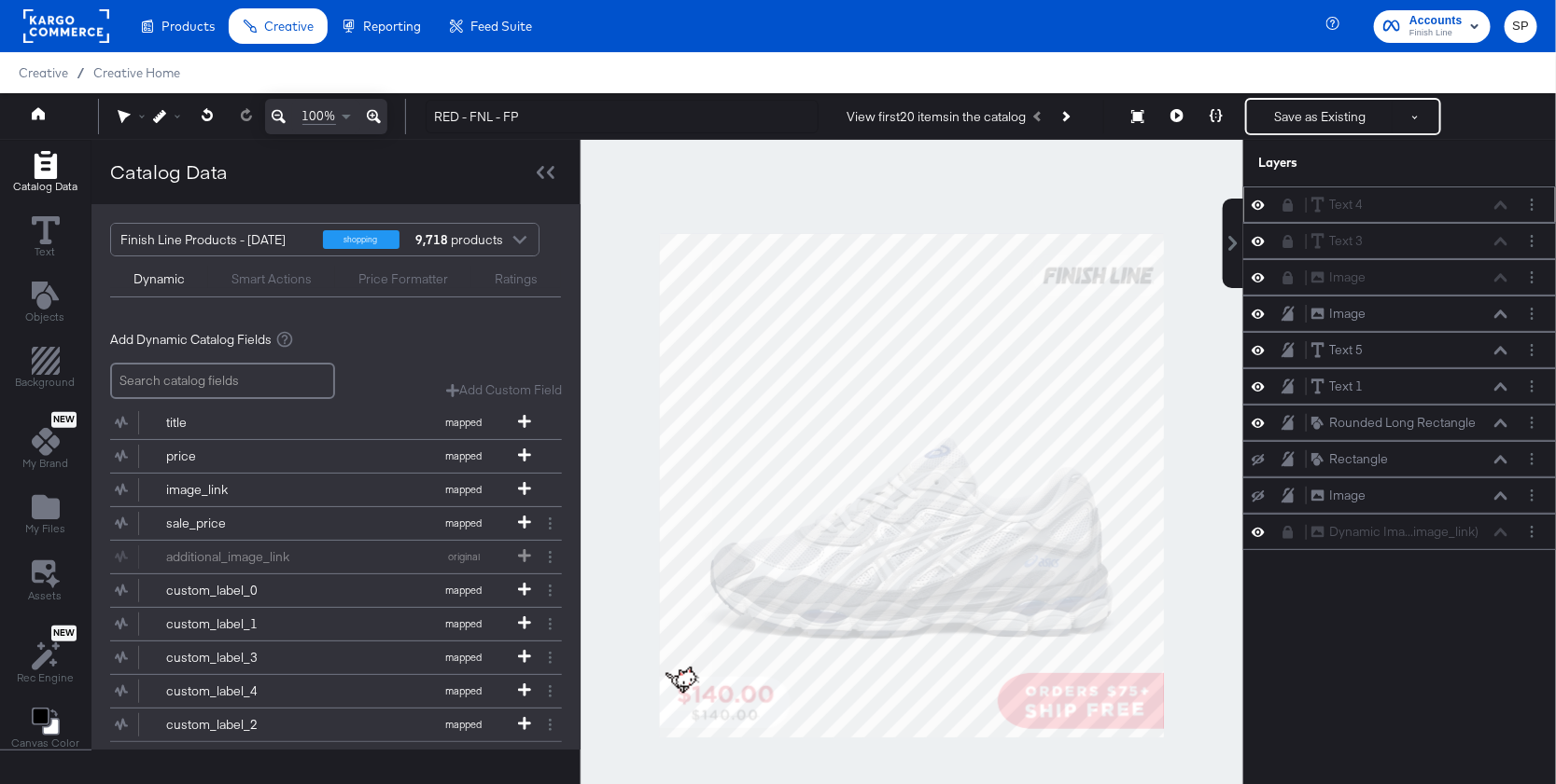
click at [1260, 204] on icon at bounding box center [1257, 205] width 13 height 16
click at [1258, 202] on icon at bounding box center [1257, 206] width 13 height 12
click at [1262, 207] on icon at bounding box center [1257, 205] width 13 height 16
click at [1259, 237] on icon at bounding box center [1257, 241] width 13 height 9
click at [1259, 236] on icon at bounding box center [1257, 242] width 13 height 12
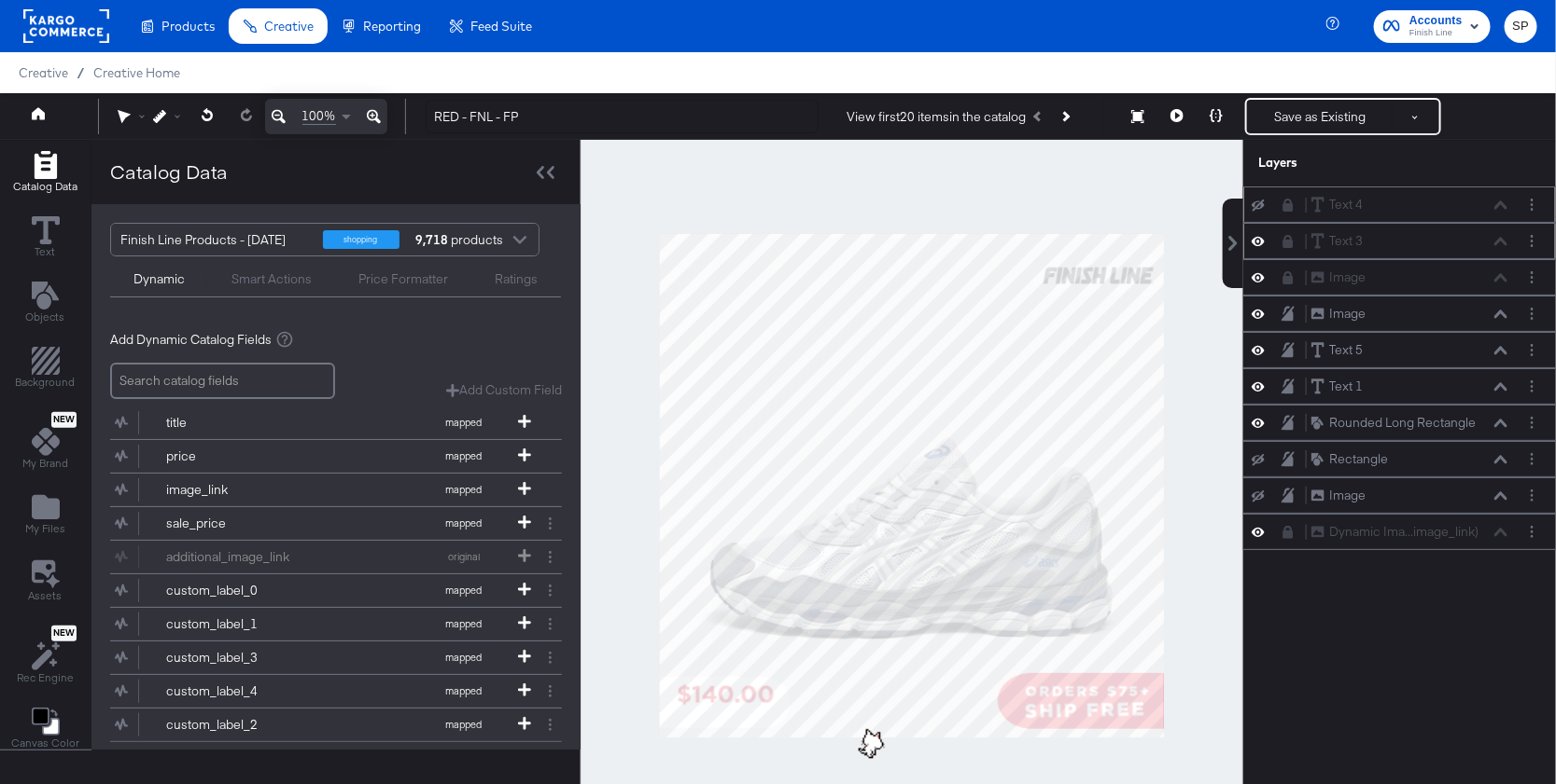
click at [1507, 242] on div "Text 3 Text 3" at bounding box center [1409, 242] width 198 height 20
click at [1281, 235] on icon at bounding box center [1287, 241] width 13 height 13
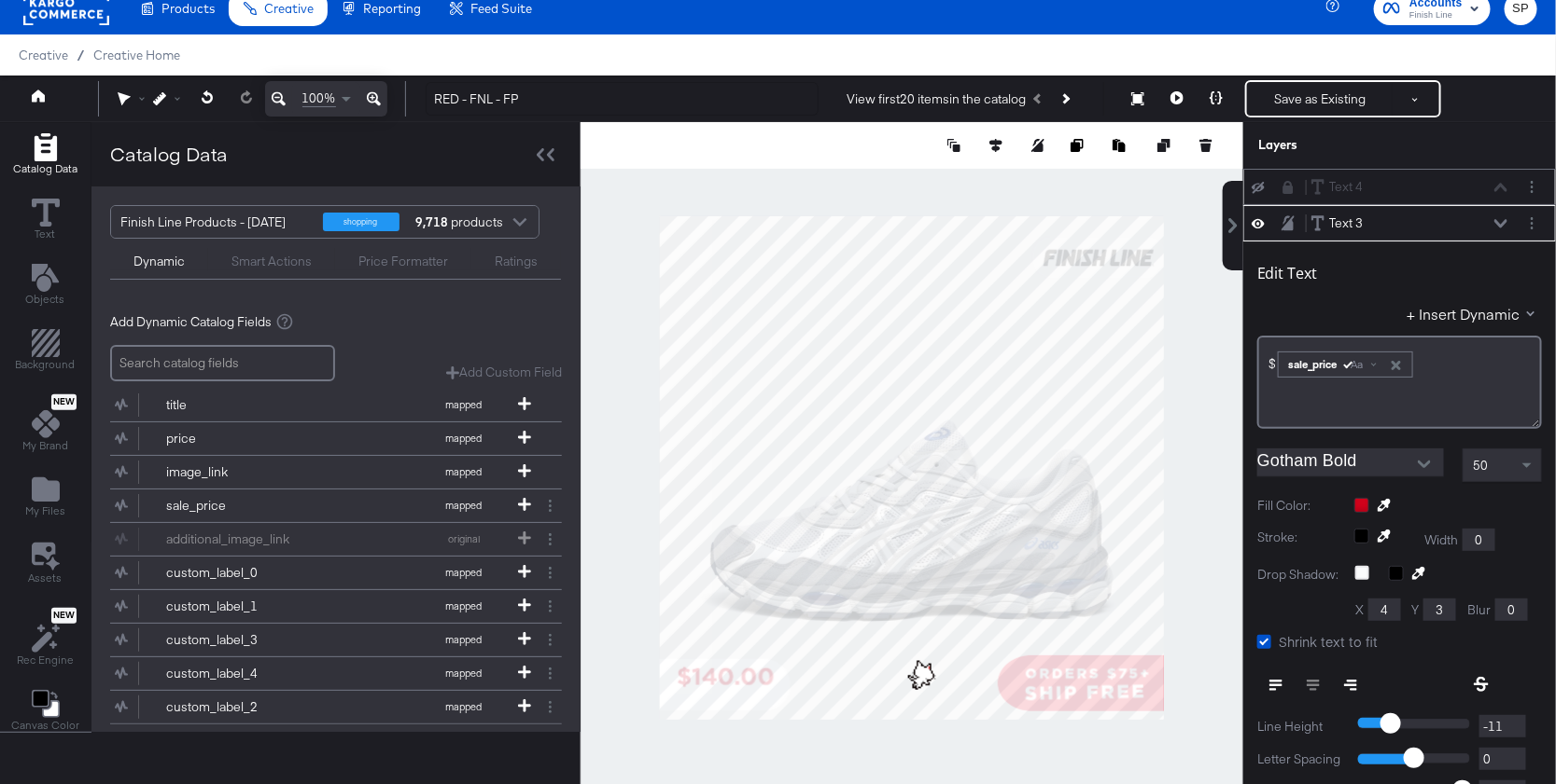
scroll to position [35, 0]
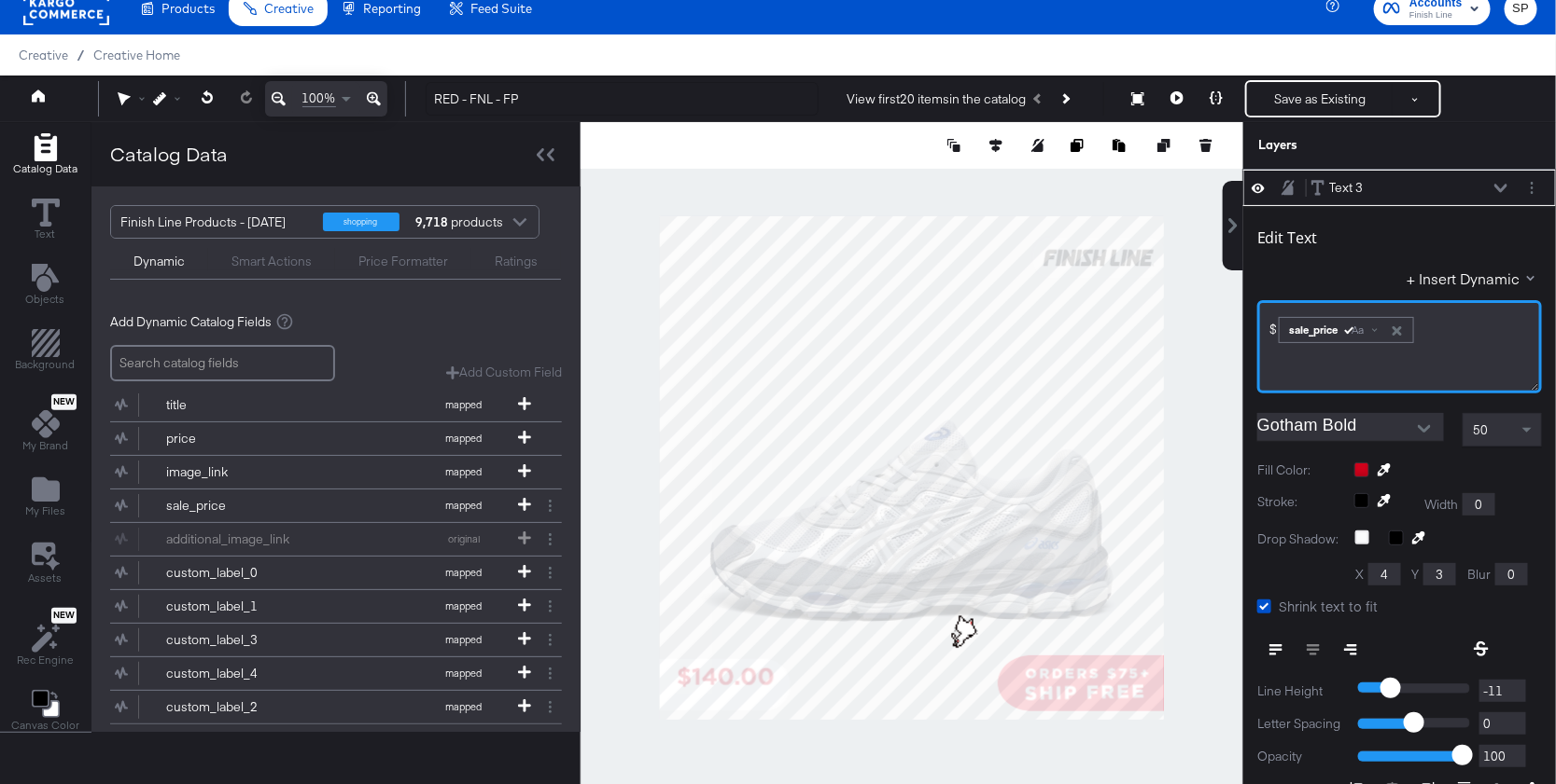
click at [1462, 333] on div "$﻿ ﻿ sale_price Aa ﻿" at bounding box center [1399, 328] width 261 height 31
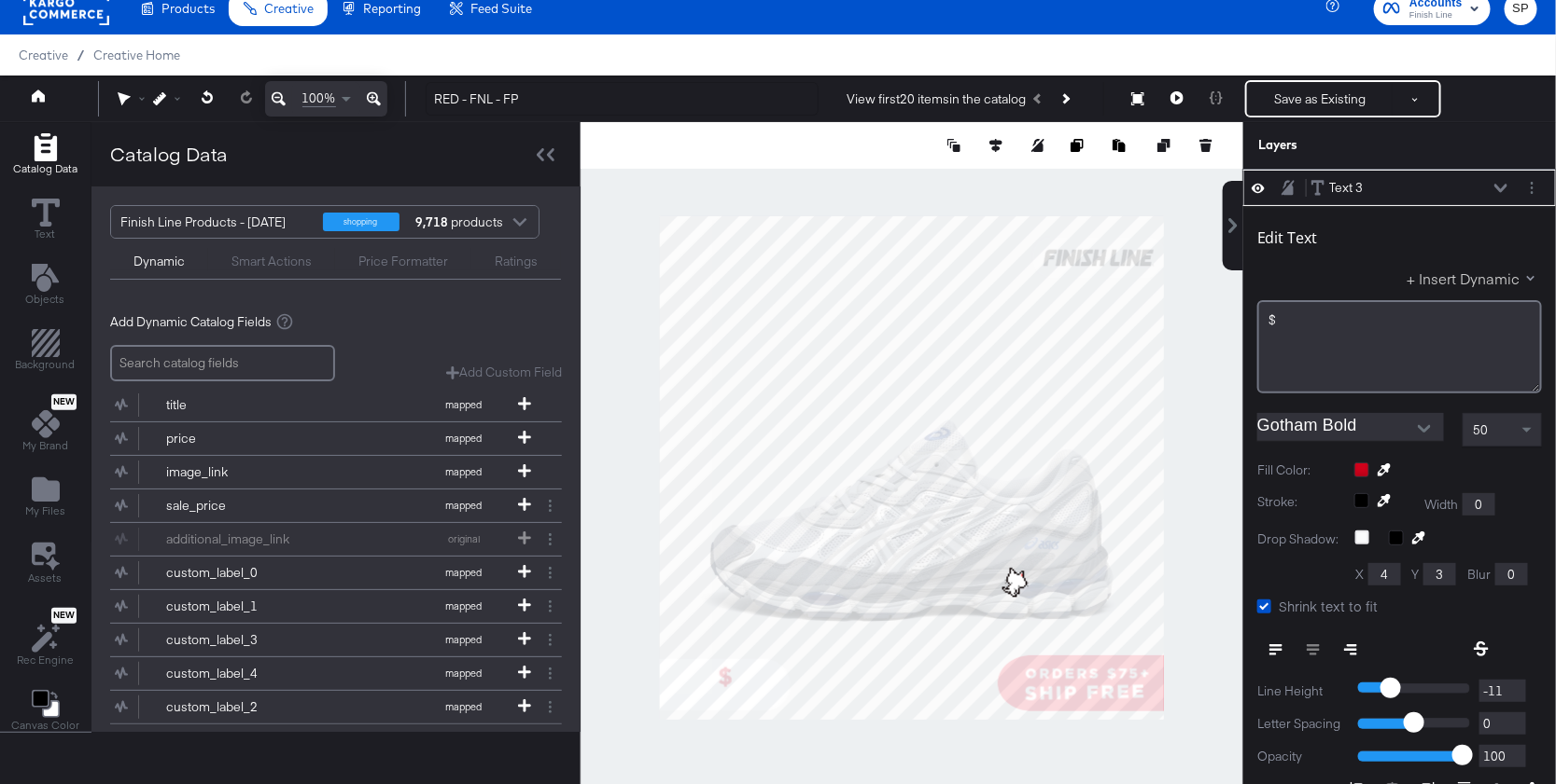
click at [1500, 283] on button "+ Insert Dynamic" at bounding box center [1473, 279] width 135 height 20
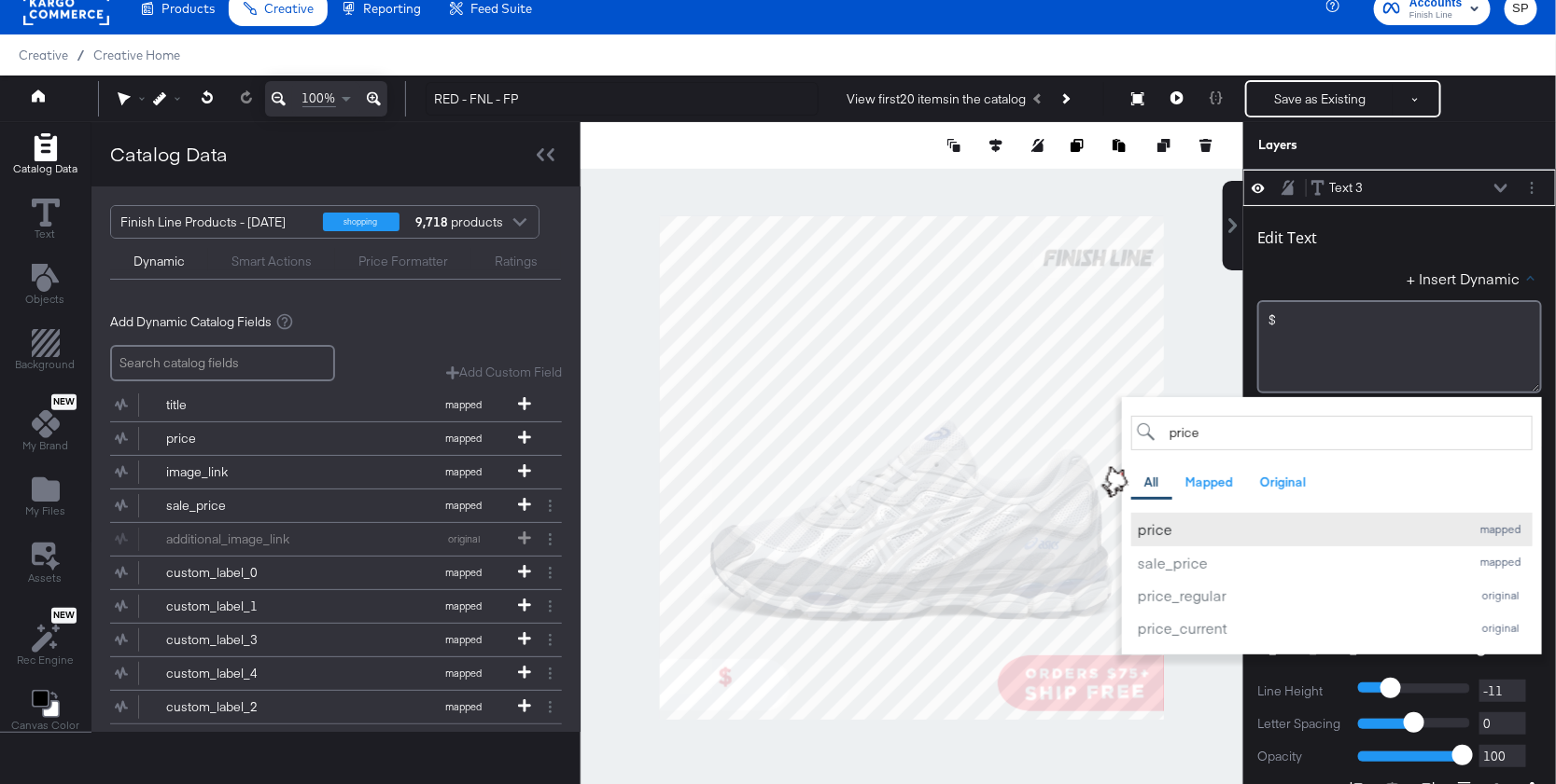
type input "price"
click at [1150, 531] on div "price" at bounding box center [1298, 529] width 323 height 20
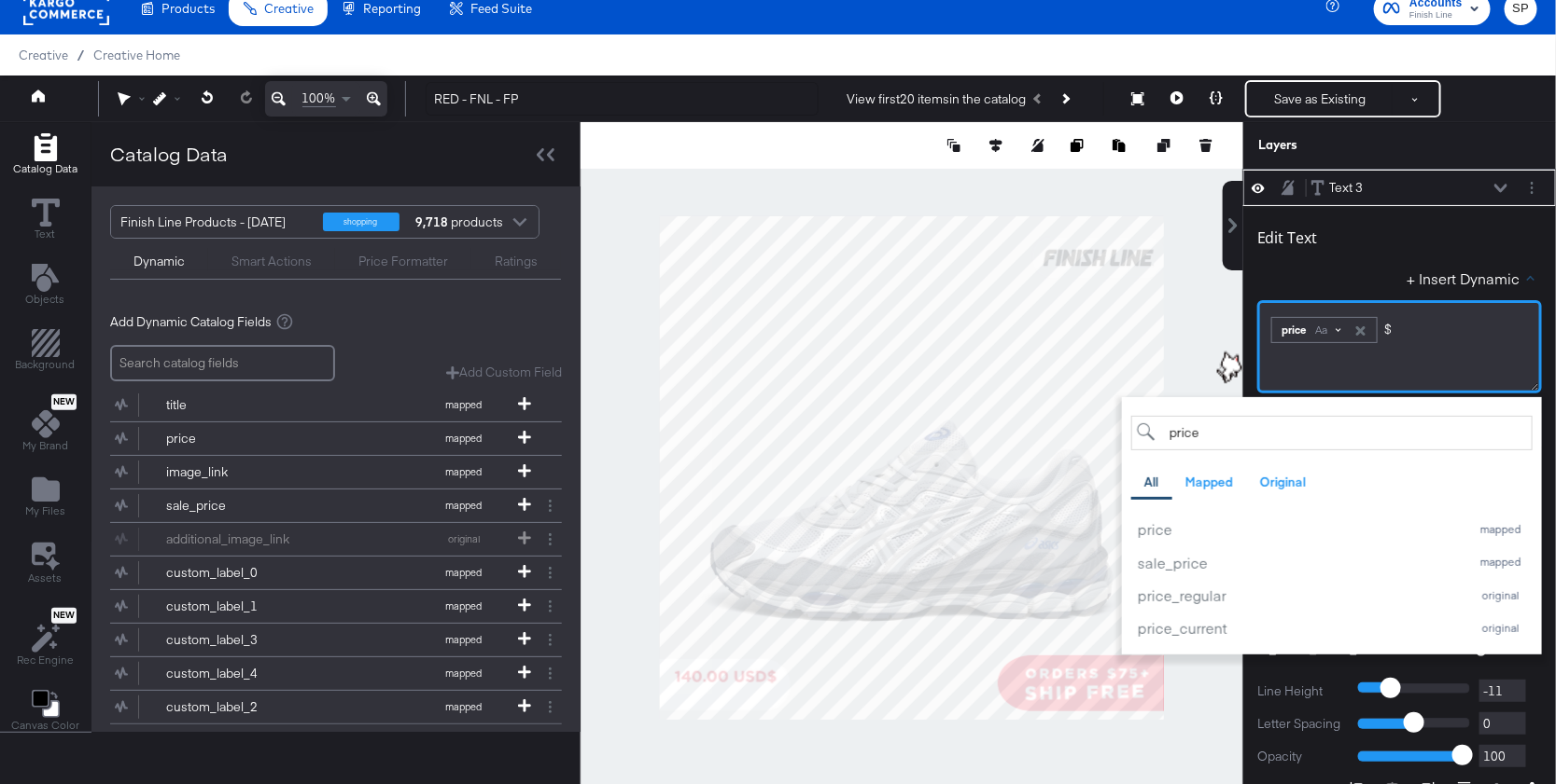
click at [1343, 330] on div "Aa" at bounding box center [1327, 330] width 44 height 15
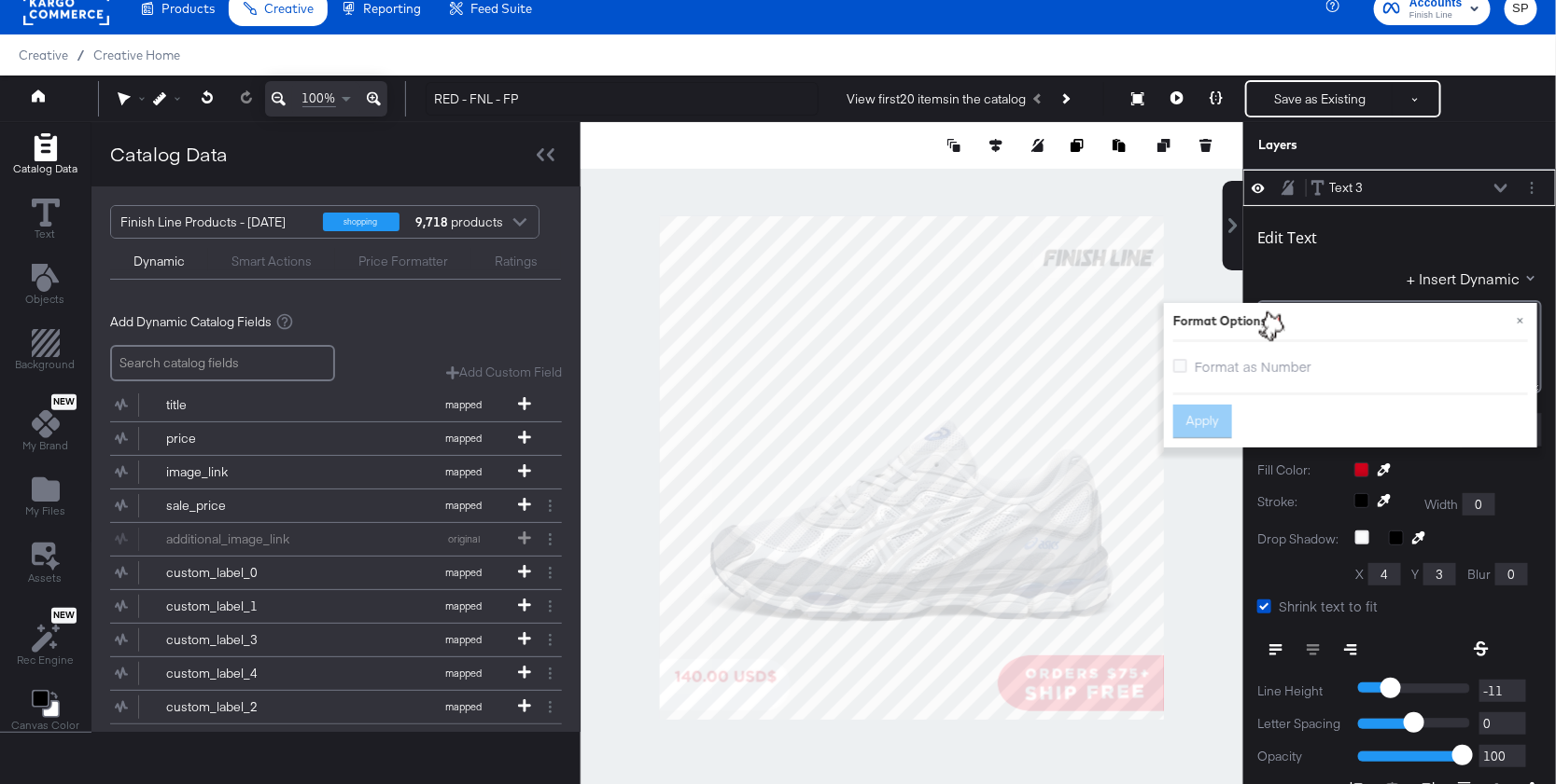
click at [1263, 369] on span "Format as Number" at bounding box center [1252, 367] width 117 height 19
click at [0, 0] on input "Format as Number" at bounding box center [0, 0] width 0 height 0
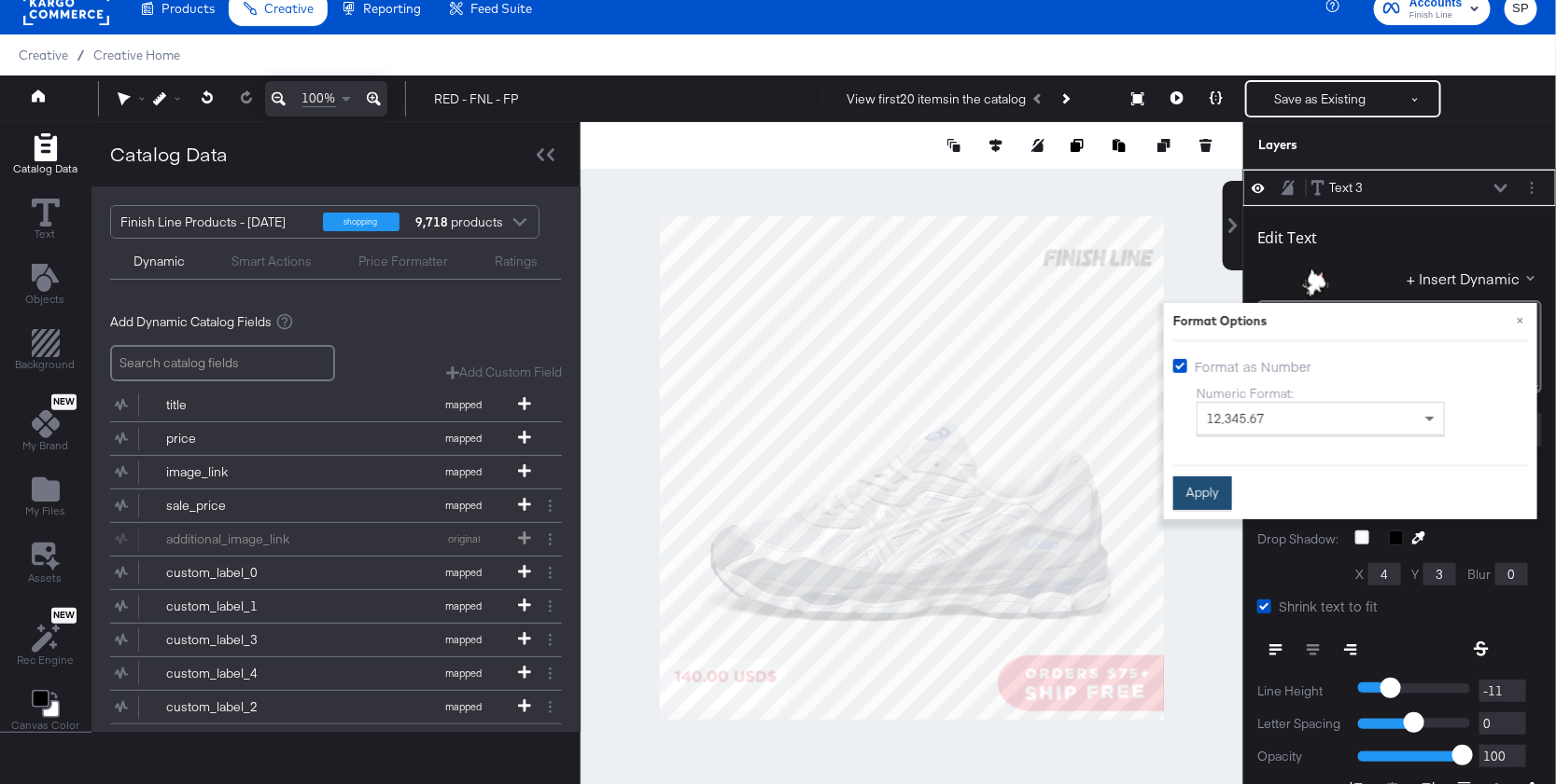
click at [1214, 483] on button "Apply" at bounding box center [1202, 493] width 59 height 34
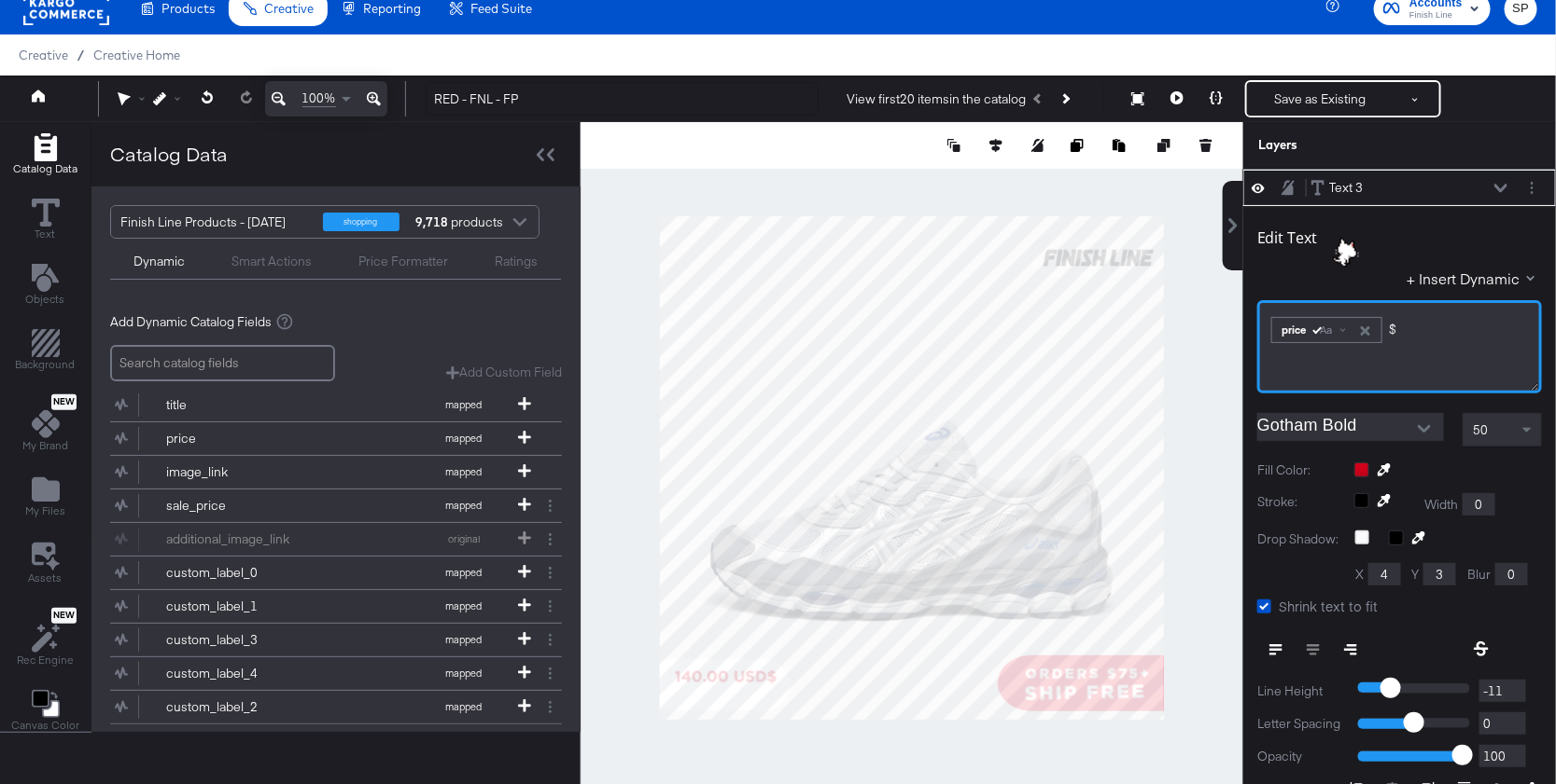
click at [1441, 320] on div "﻿ ﻿ price Aa $﻿" at bounding box center [1399, 328] width 261 height 31
click at [1266, 330] on div "﻿ ﻿ price Aa ﻿" at bounding box center [1399, 347] width 285 height 93
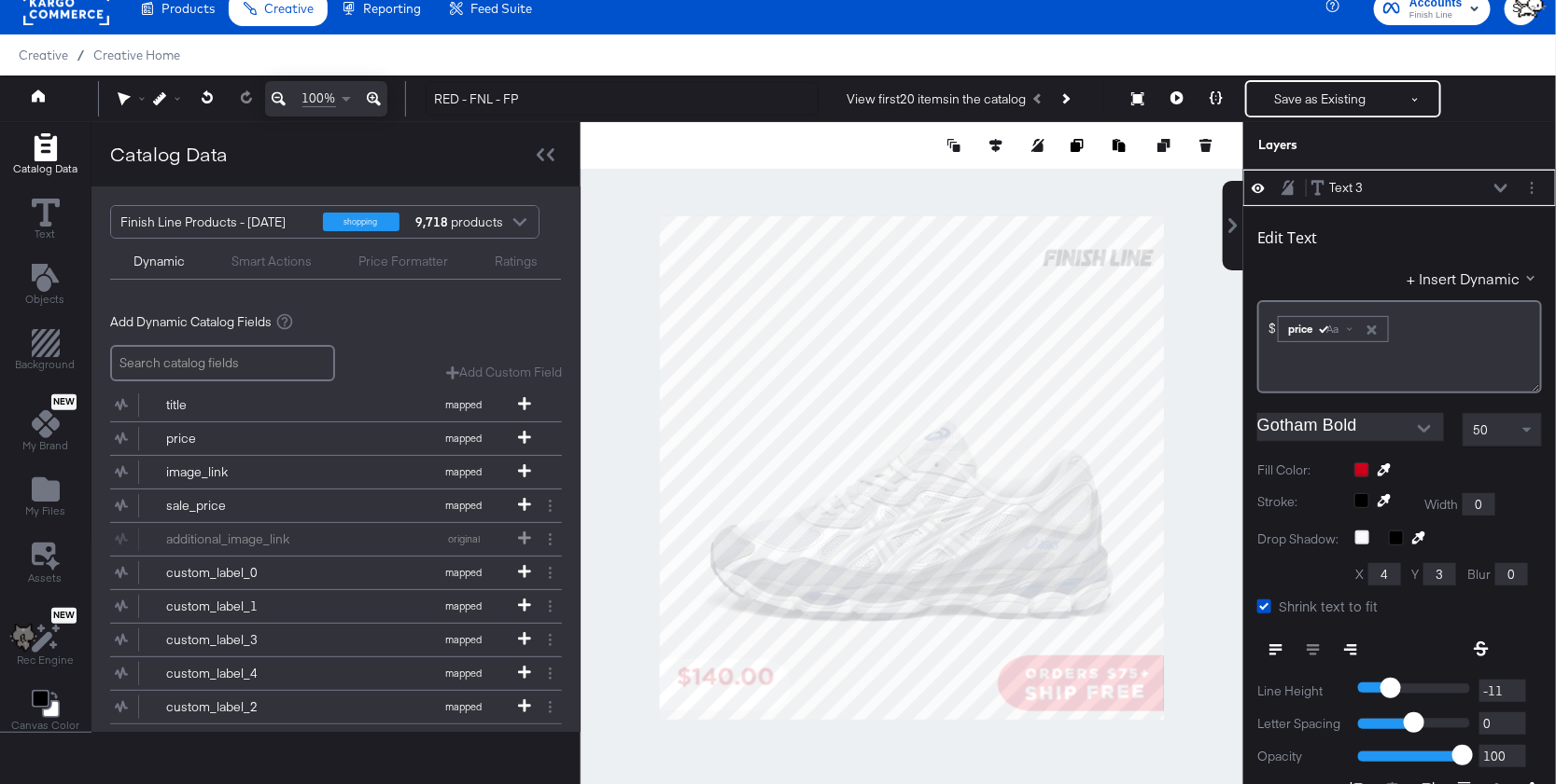
click at [1360, 466] on div at bounding box center [1448, 469] width 188 height 15
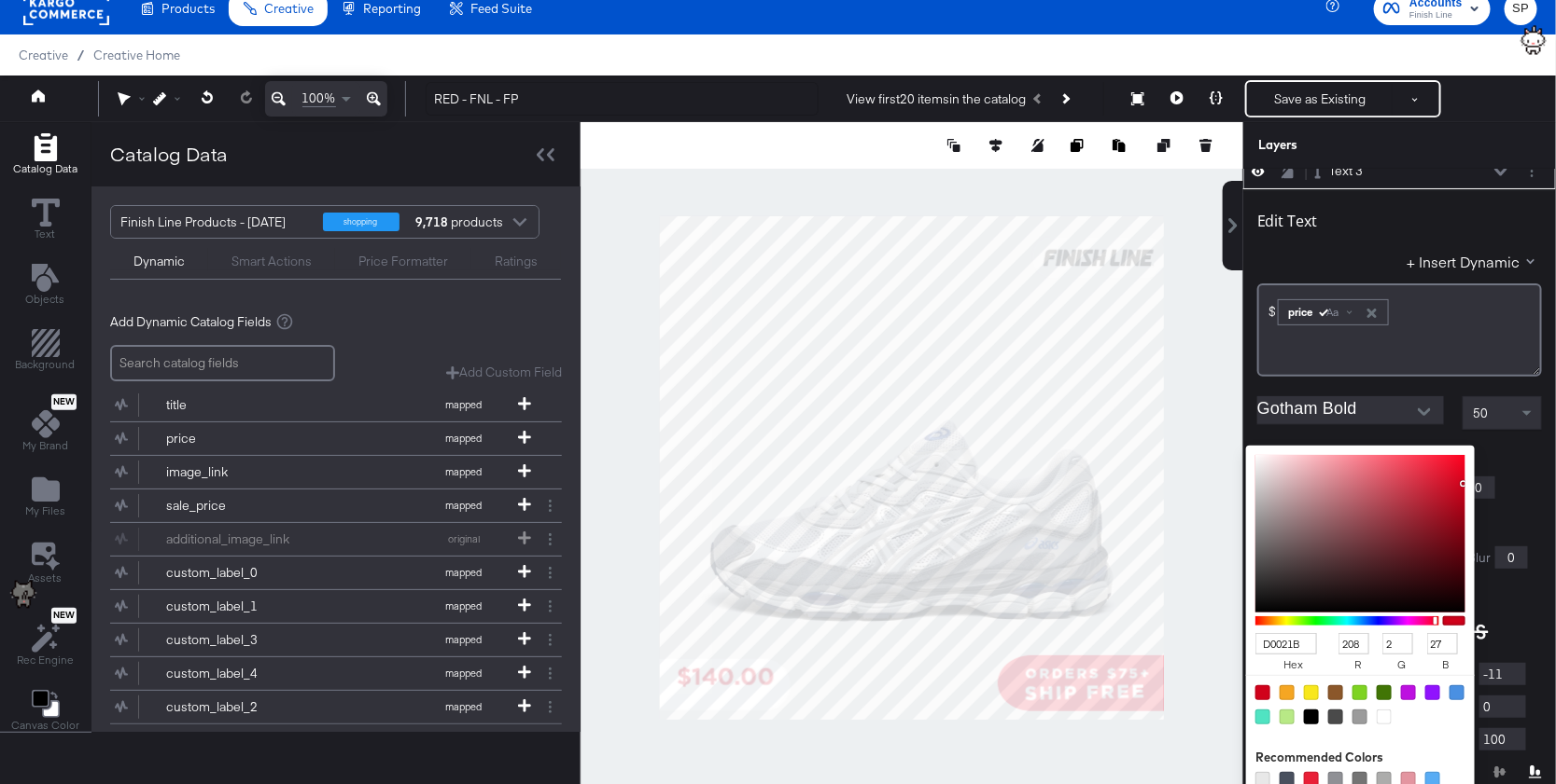
click at [1313, 711] on div at bounding box center [1311, 717] width 15 height 15
type input "000000"
type input "0"
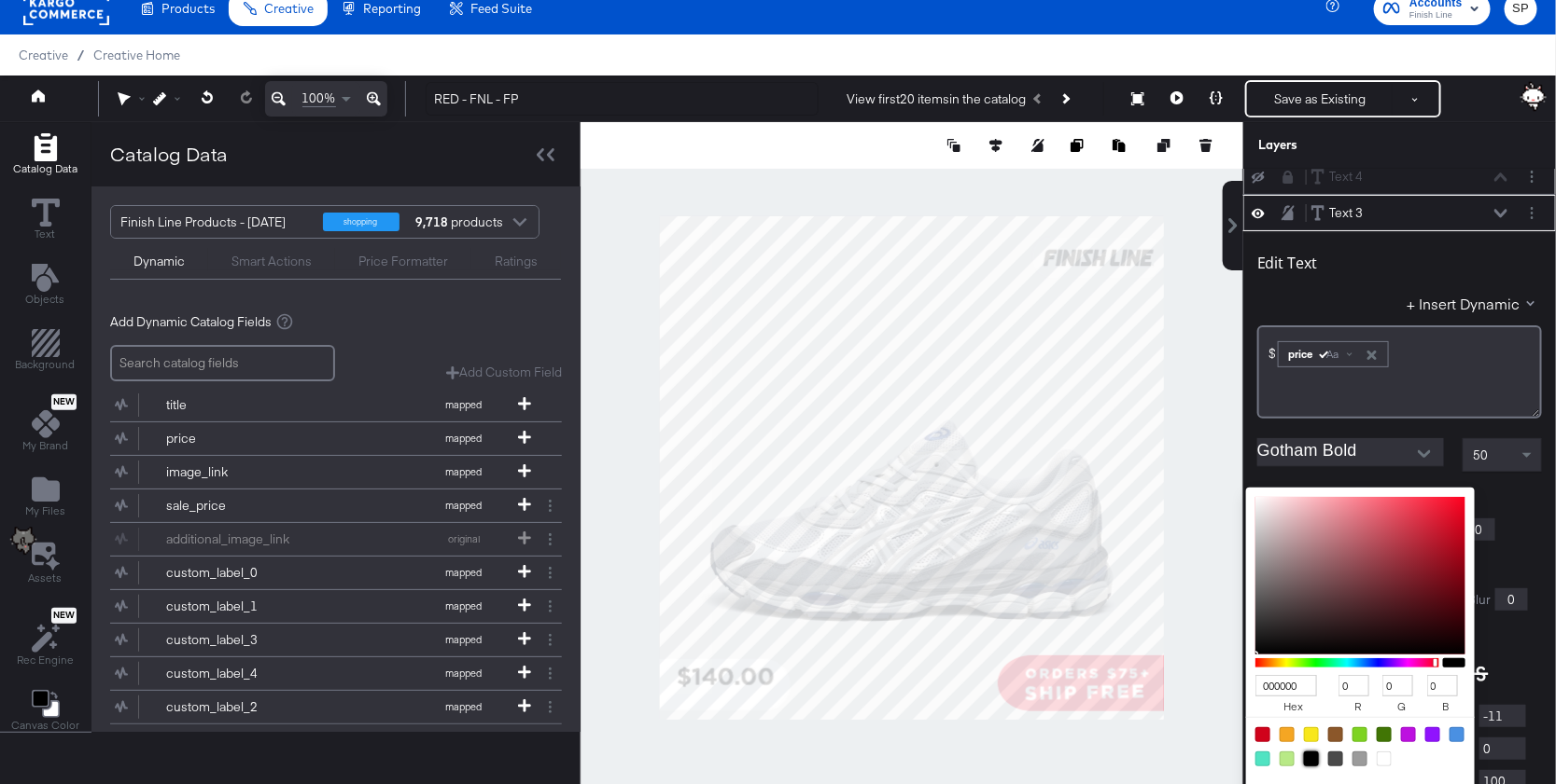
scroll to position [6, 0]
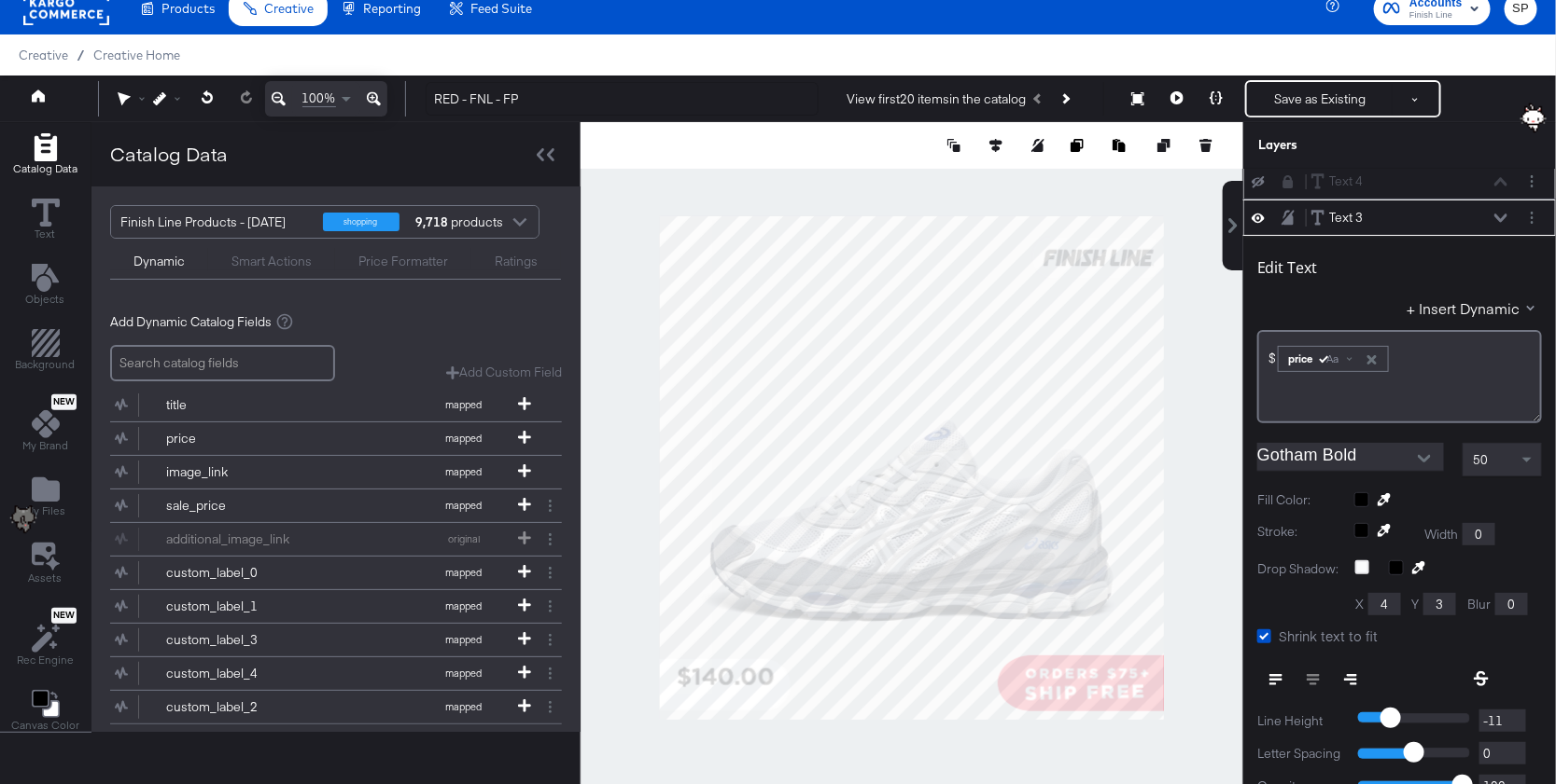
click at [1503, 213] on button at bounding box center [1500, 218] width 15 height 11
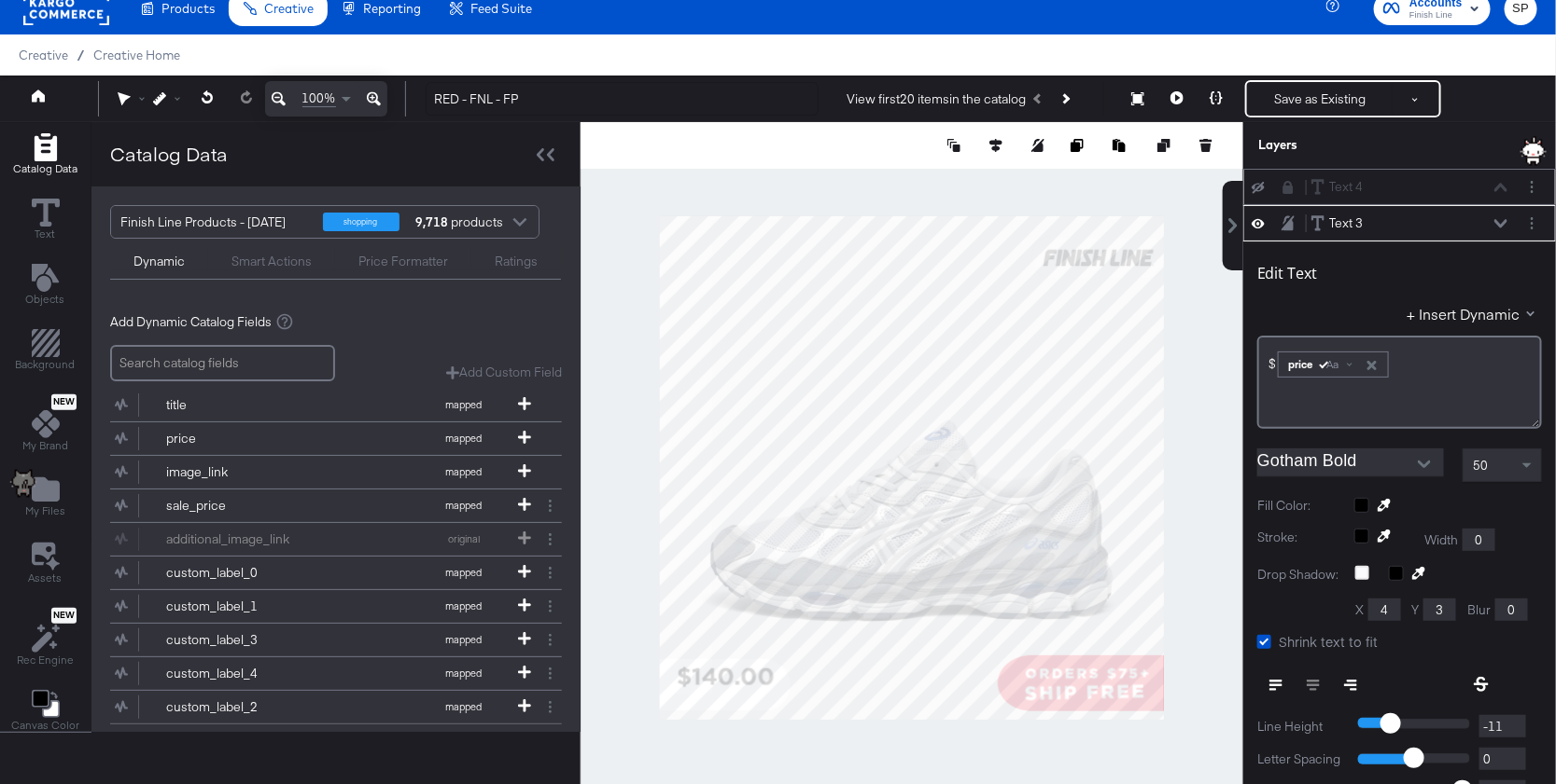
scroll to position [35, 0]
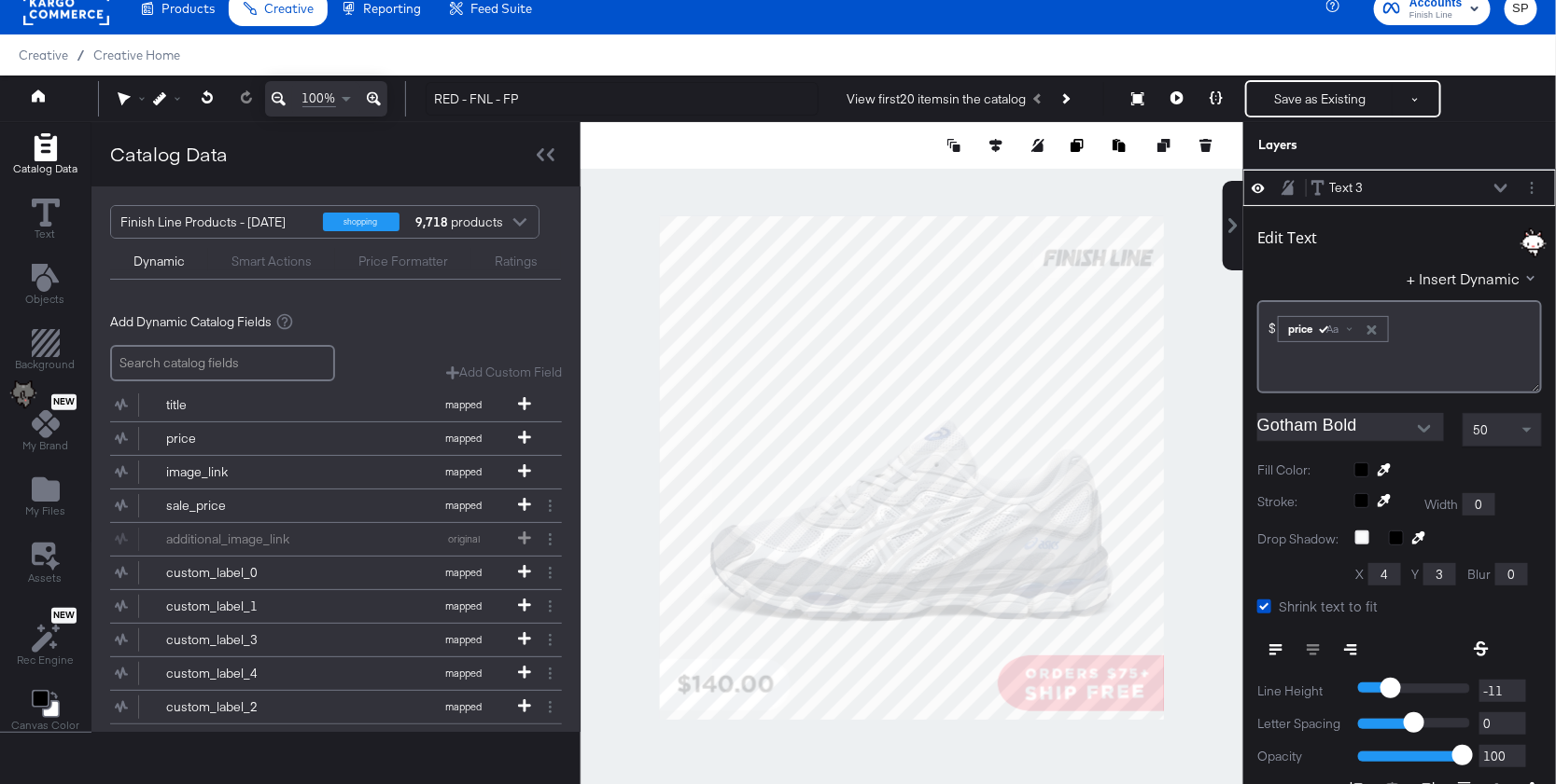
type input "958"
click at [1338, 108] on button "Save as Existing" at bounding box center [1320, 99] width 146 height 34
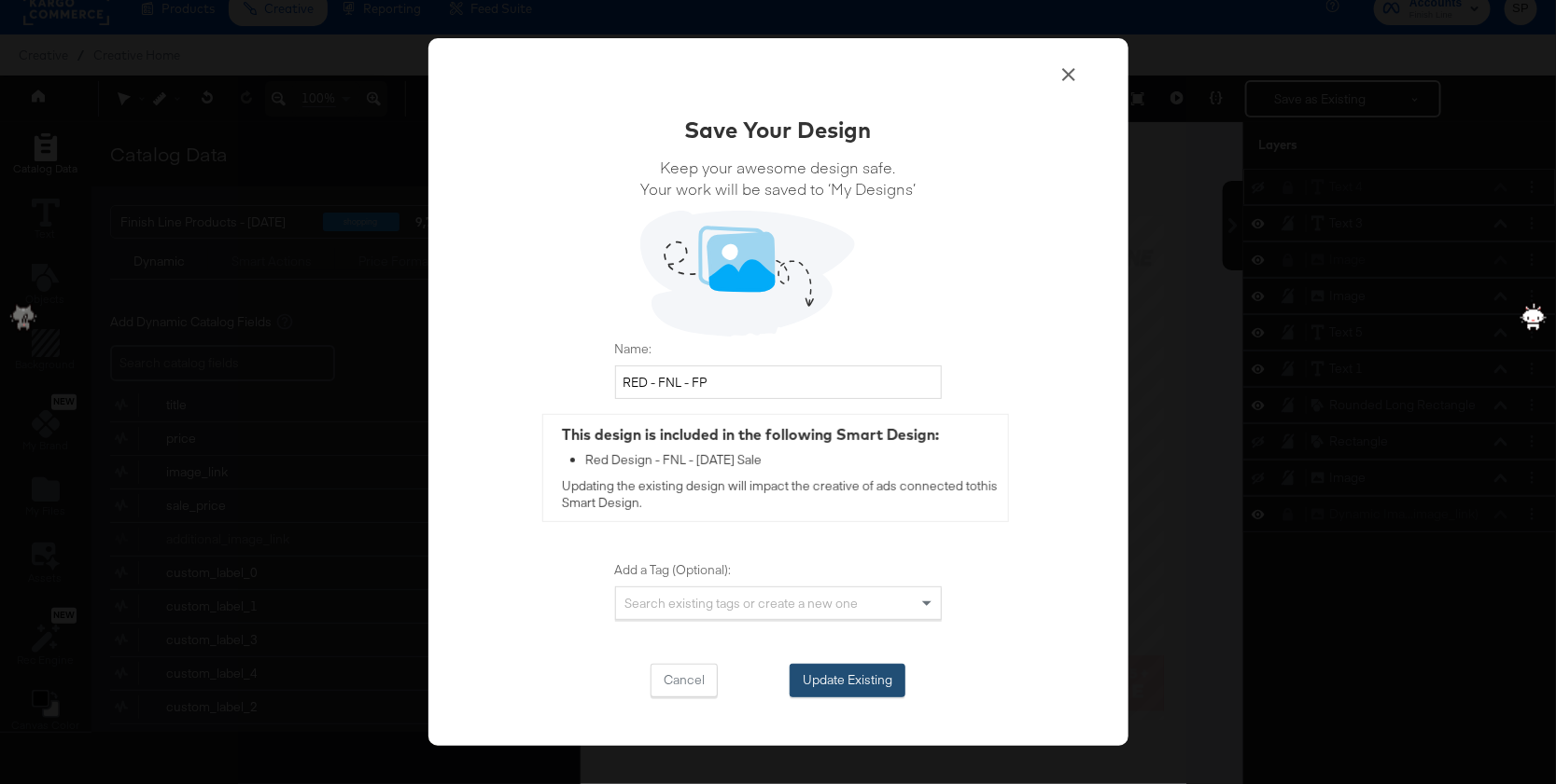
click at [869, 677] on button "Update Existing" at bounding box center [847, 681] width 116 height 34
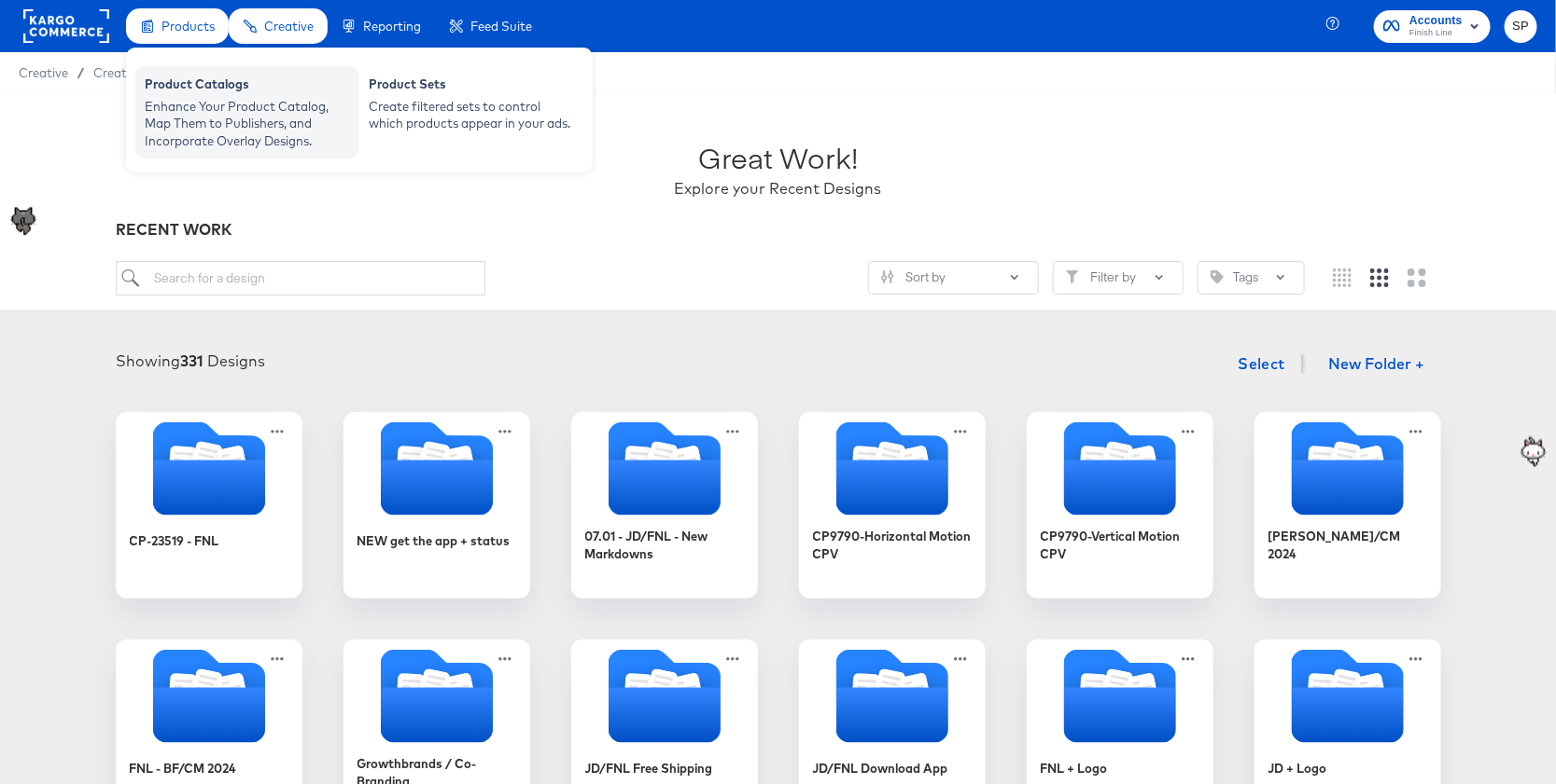
click at [200, 85] on div "Product Catalogs" at bounding box center [247, 87] width 205 height 22
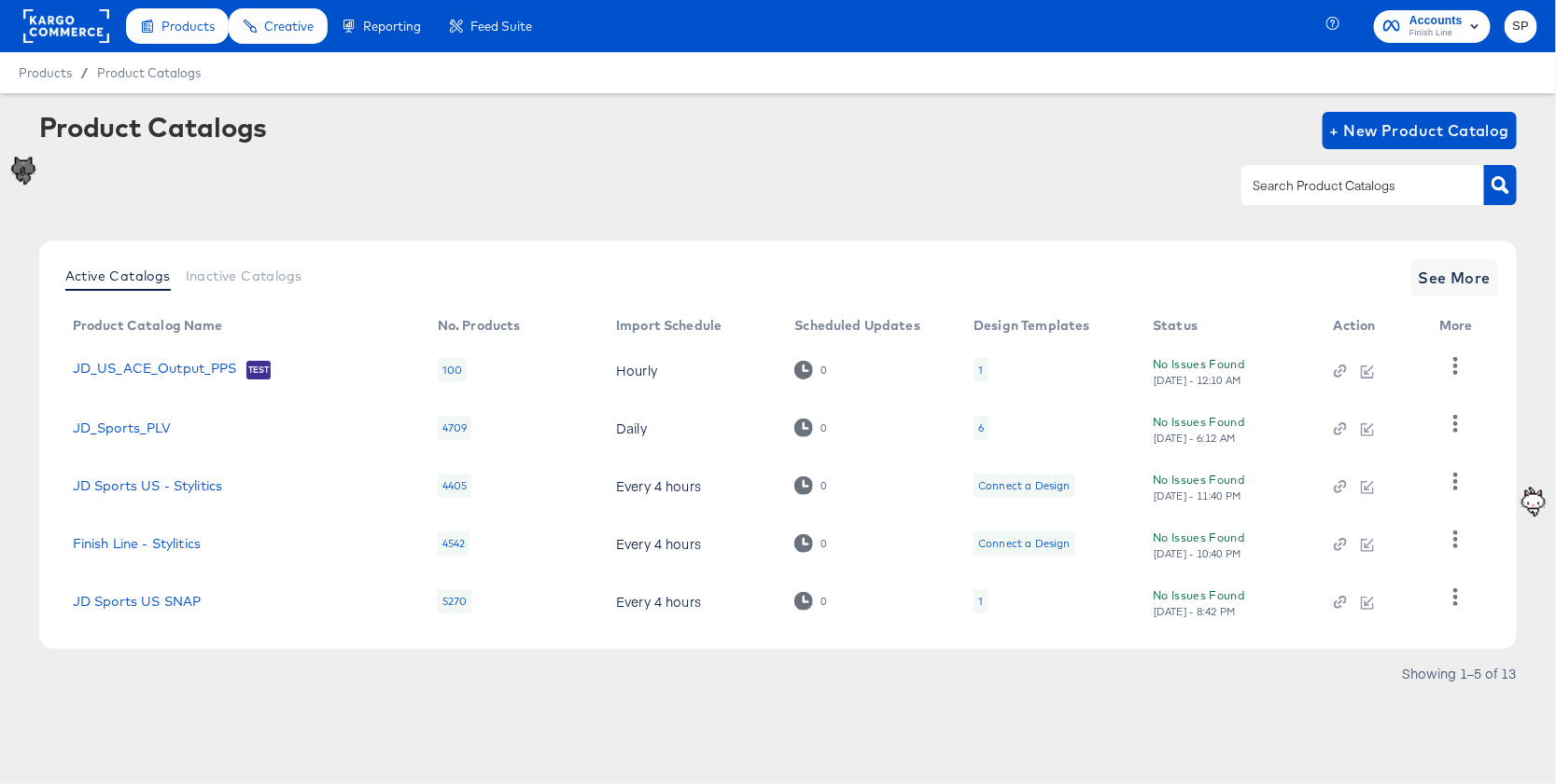
click at [1457, 302] on div "Active Catalogs Inactive Catalogs See More Product Catalog Name No. Products Im…" at bounding box center [778, 444] width 1478 height 408
click at [1450, 289] on span "See More" at bounding box center [1454, 278] width 73 height 26
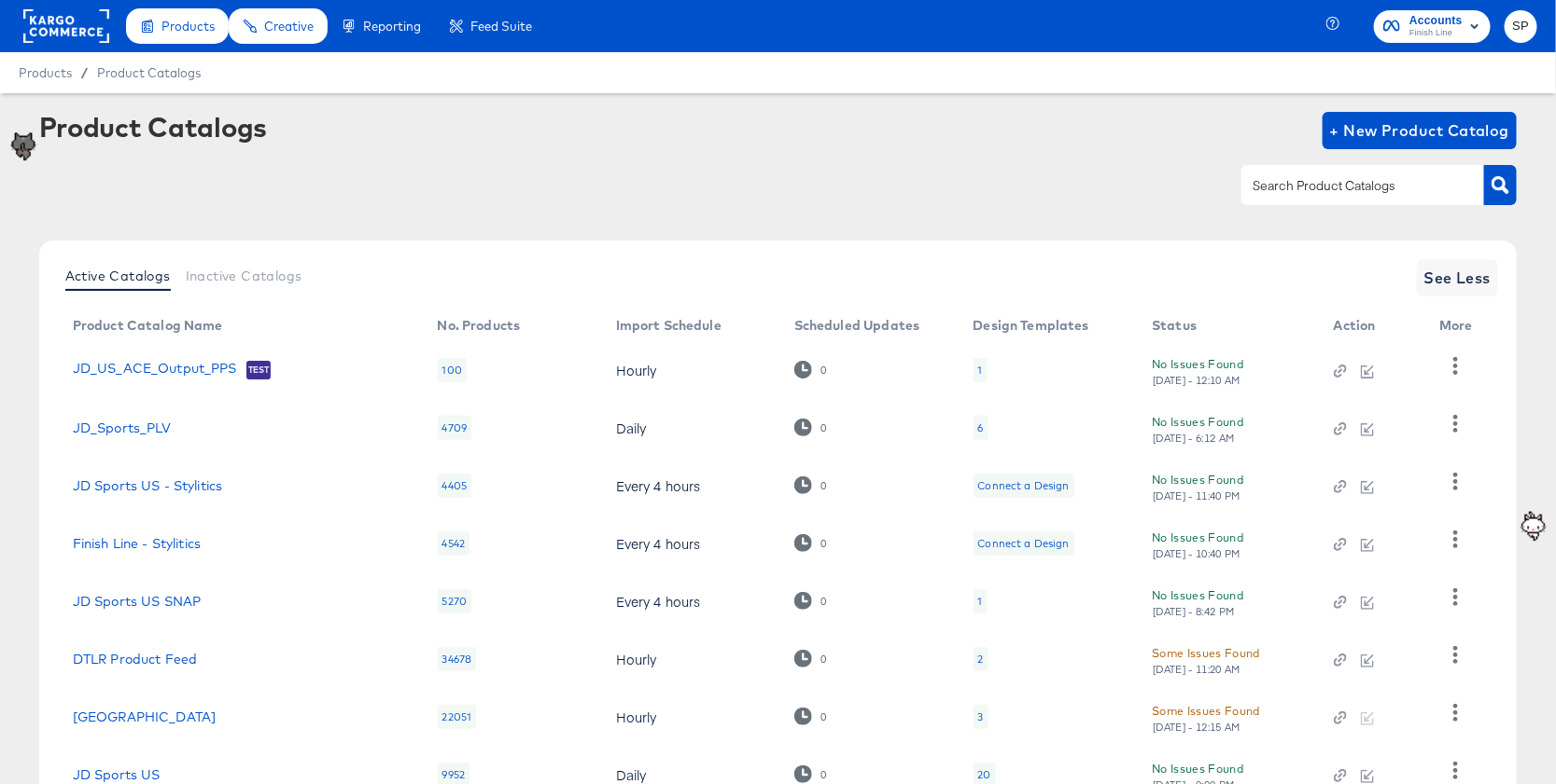
scroll to position [258, 0]
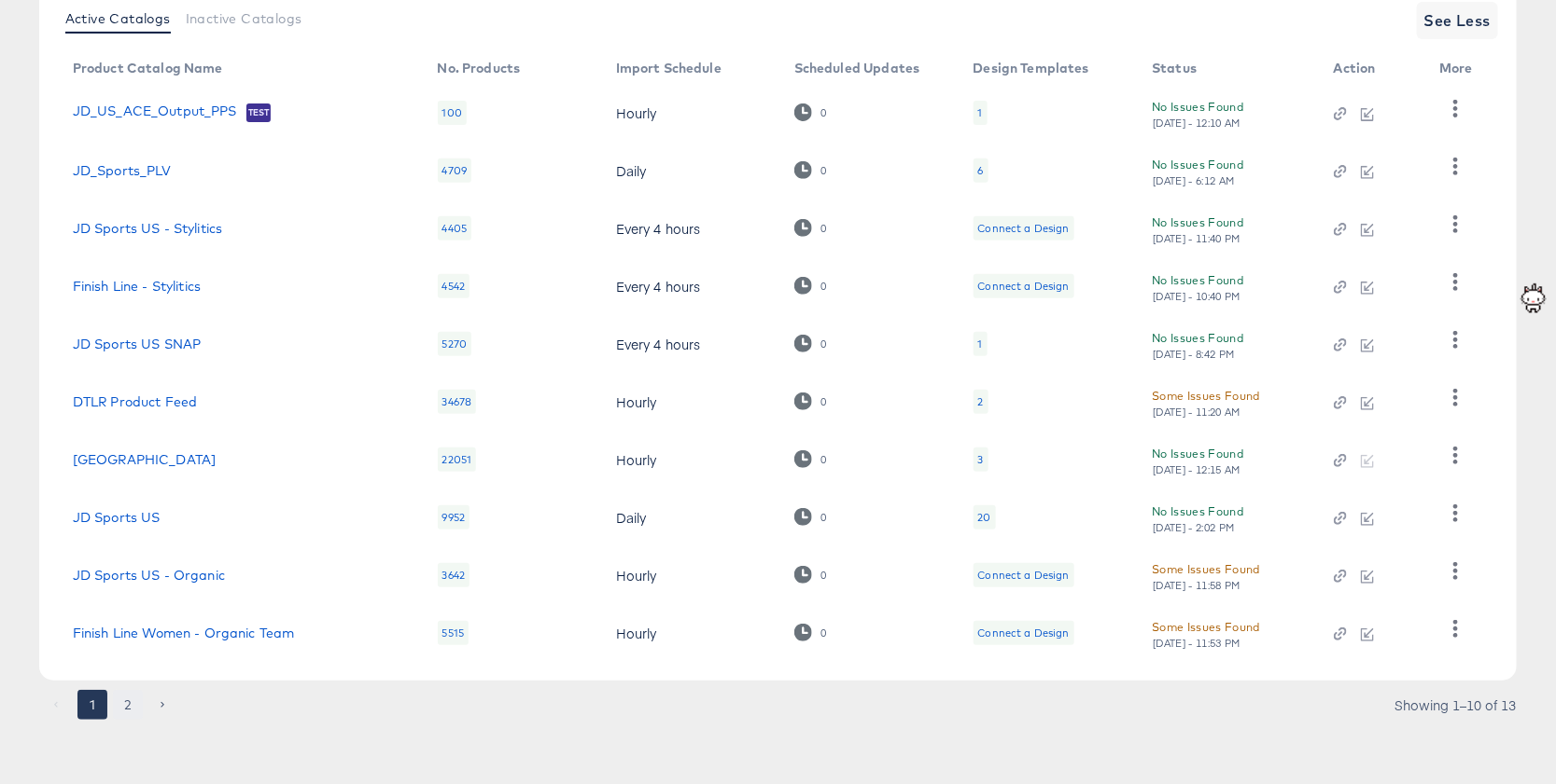
click at [126, 713] on button "2" at bounding box center [128, 705] width 30 height 30
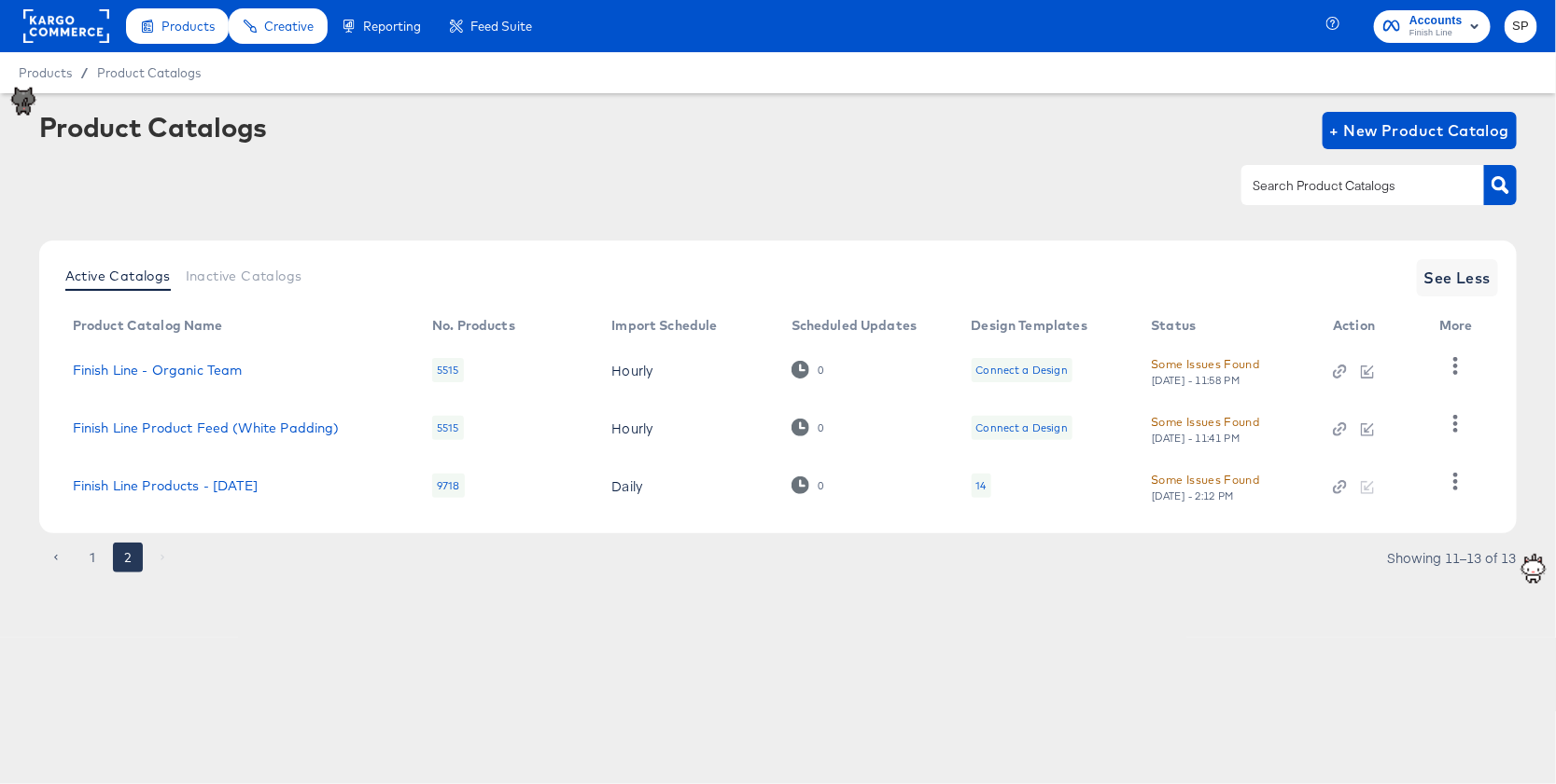
scroll to position [0, 0]
click at [176, 490] on link "Finish Line Products - [DATE]" at bounding box center [165, 485] width 185 height 15
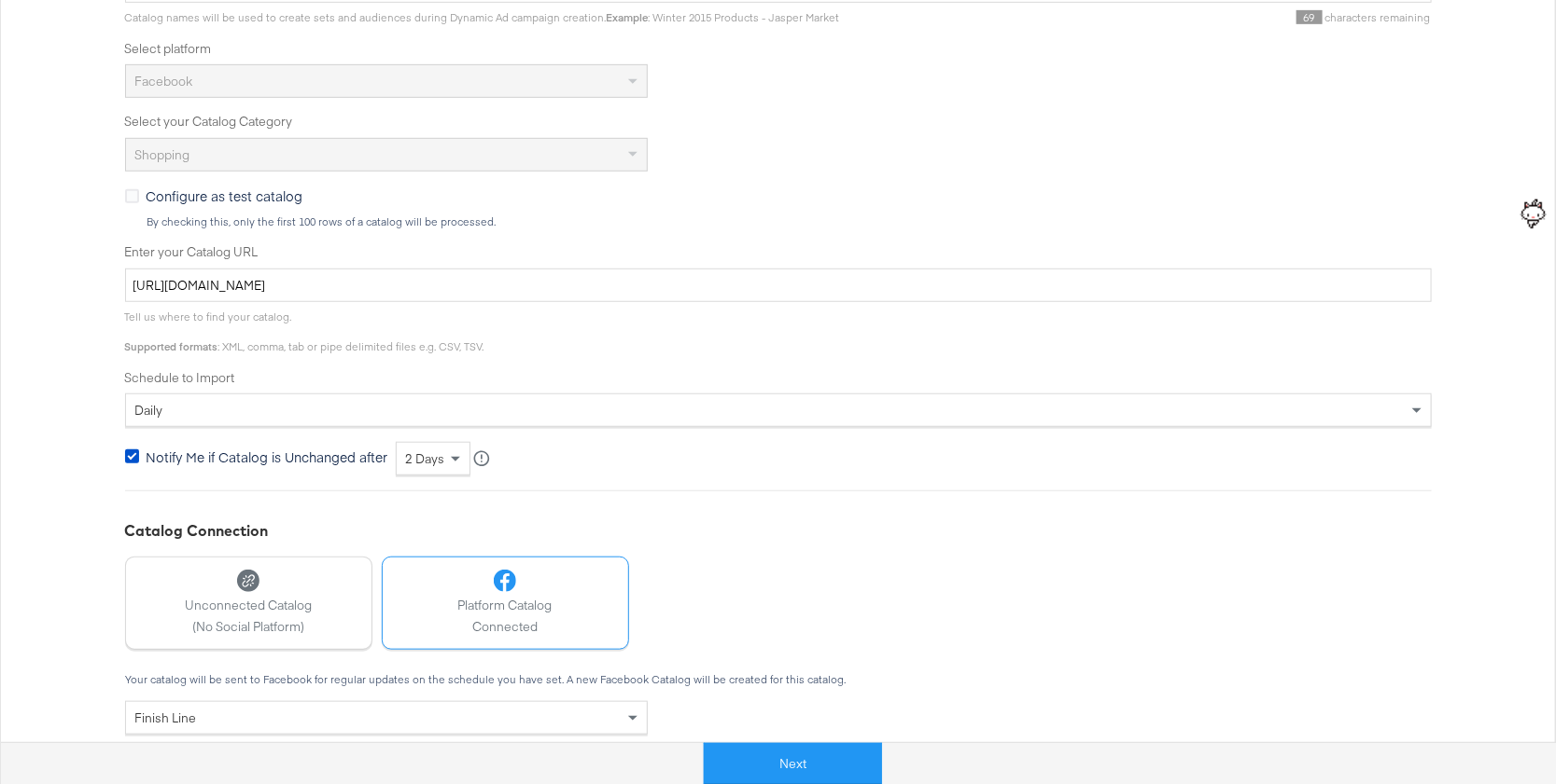
scroll to position [541, 0]
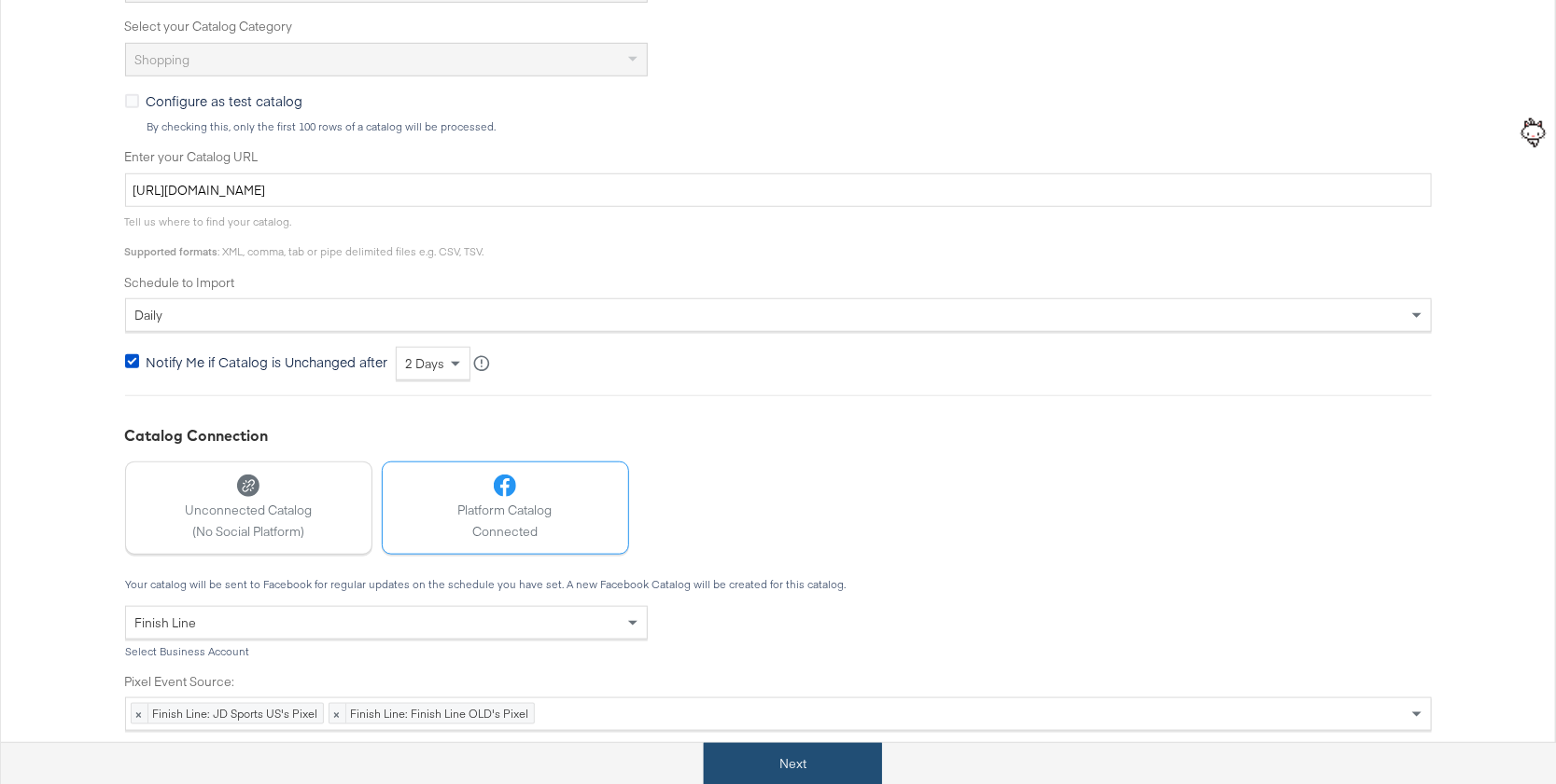
click at [787, 766] on button "Next" at bounding box center [792, 764] width 178 height 42
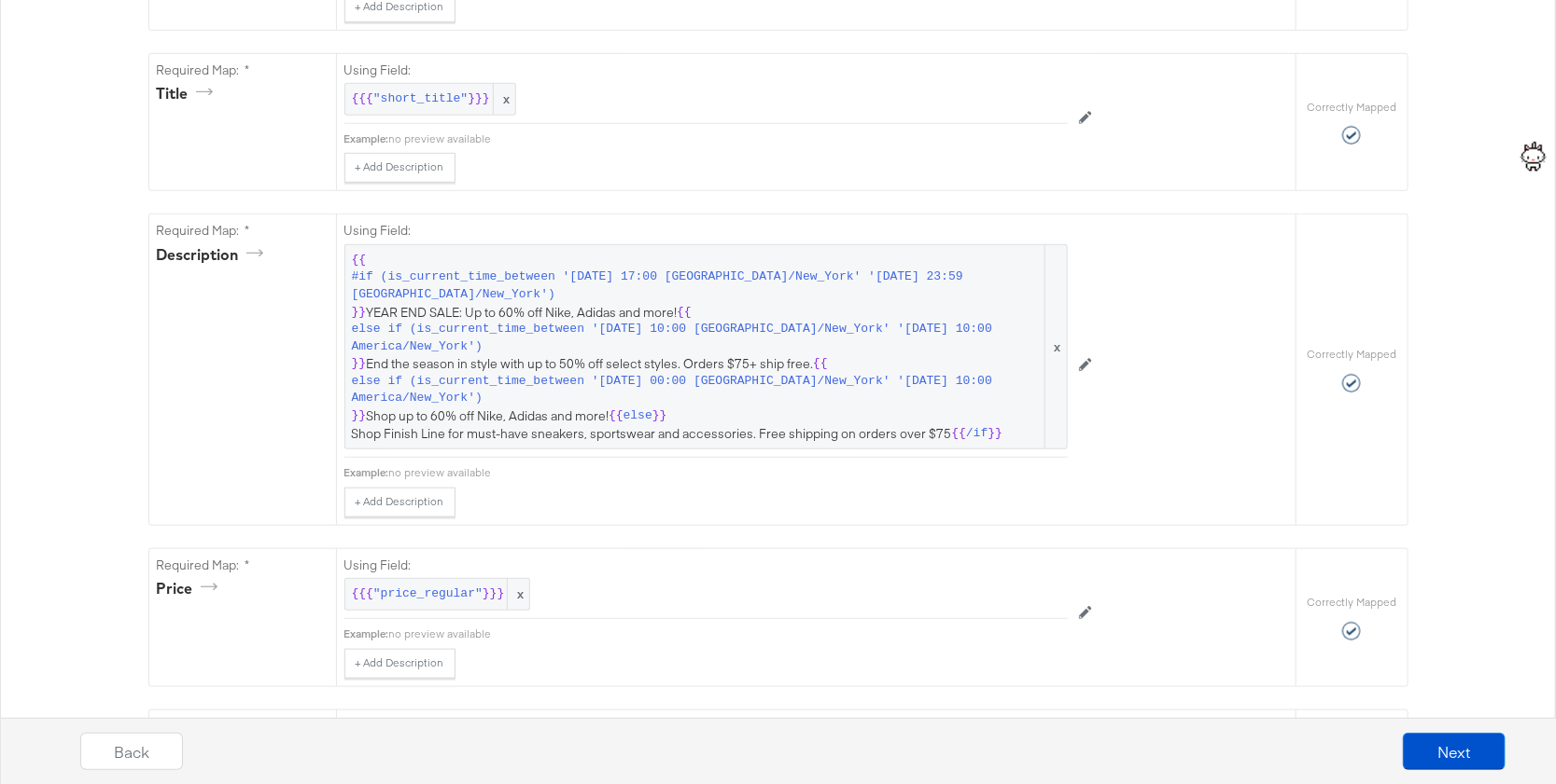
scroll to position [0, 0]
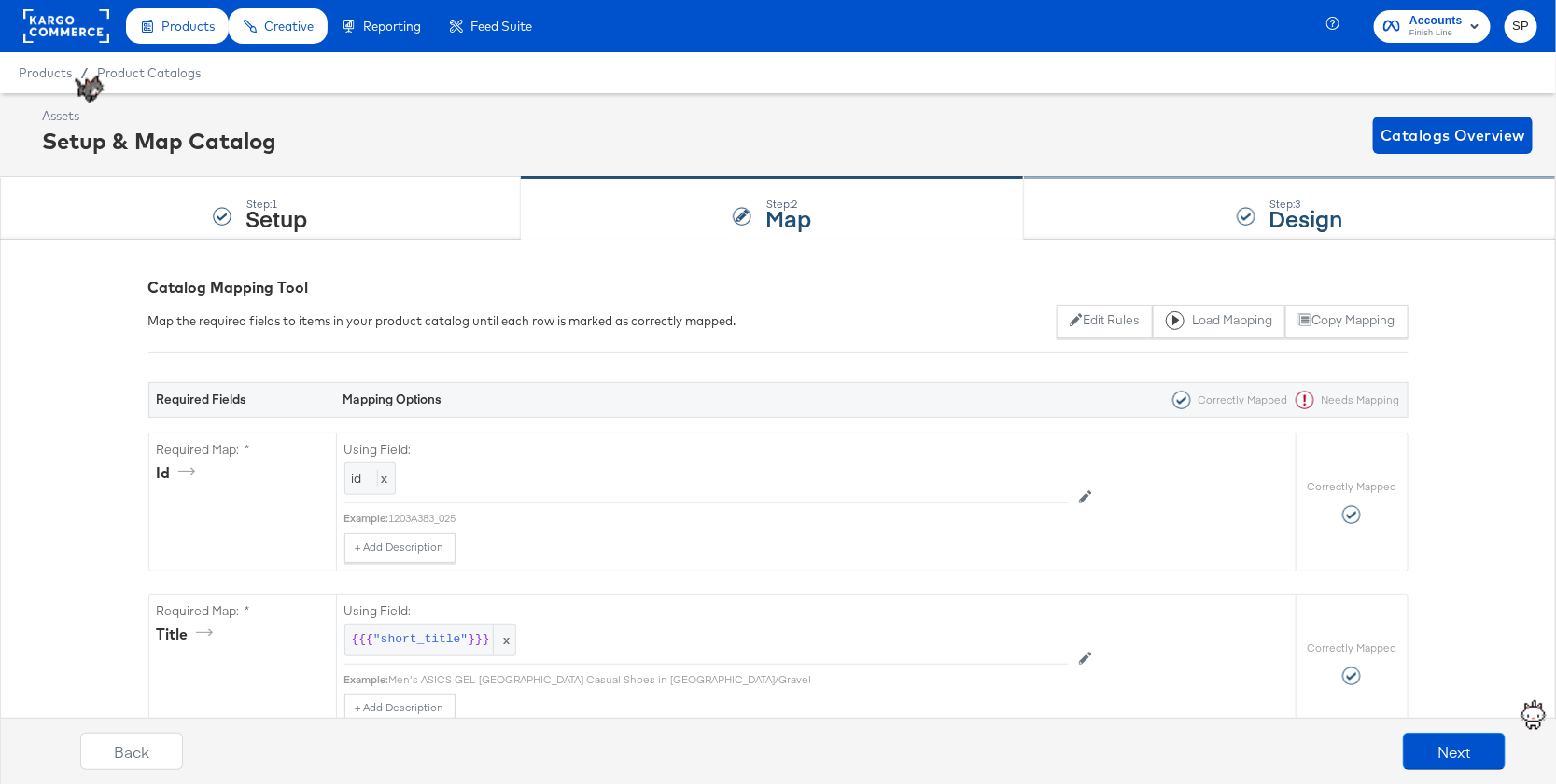
click at [1196, 200] on div "Step: 3 Design" at bounding box center [1289, 209] width 532 height 62
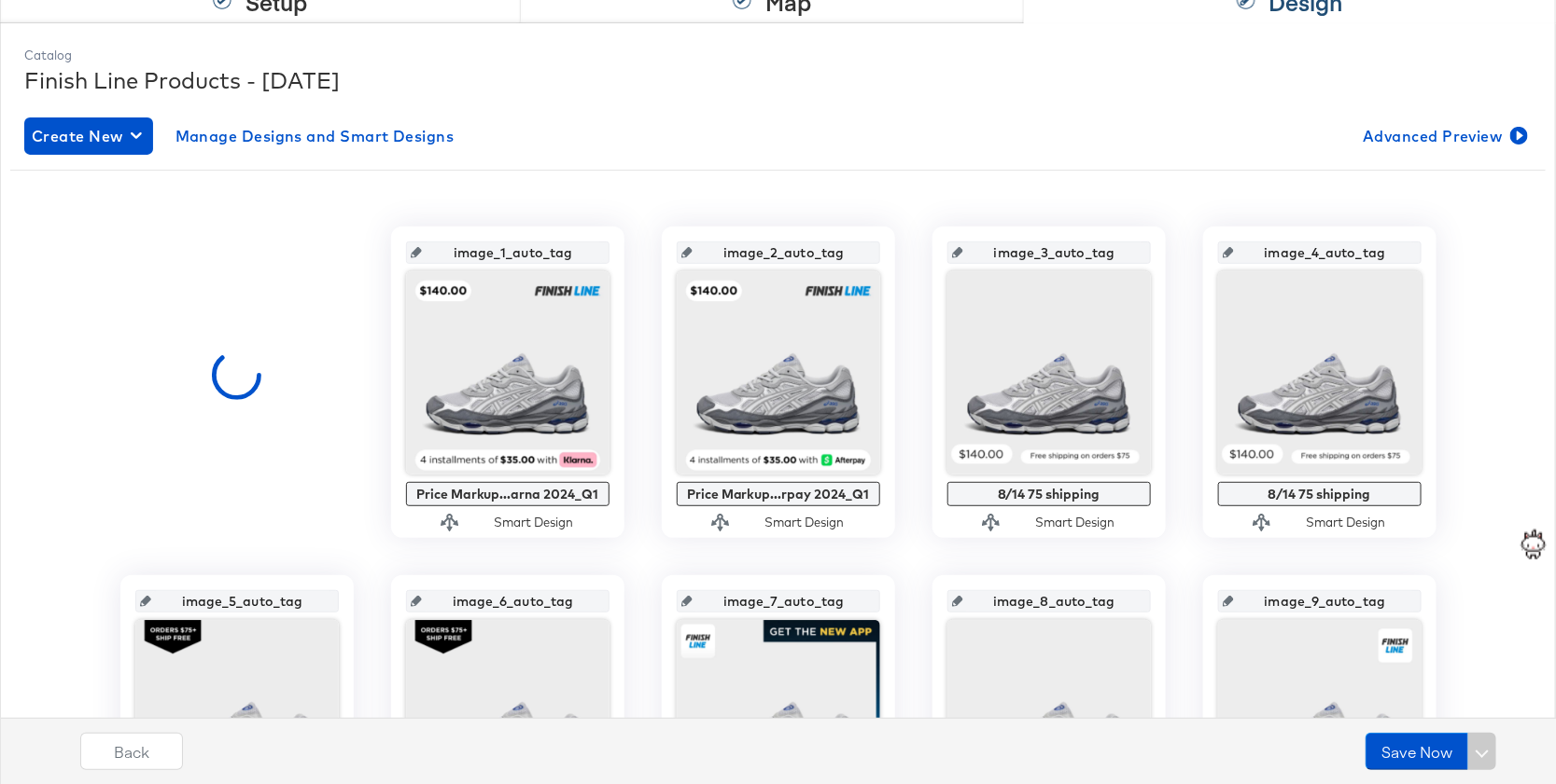
scroll to position [1115, 0]
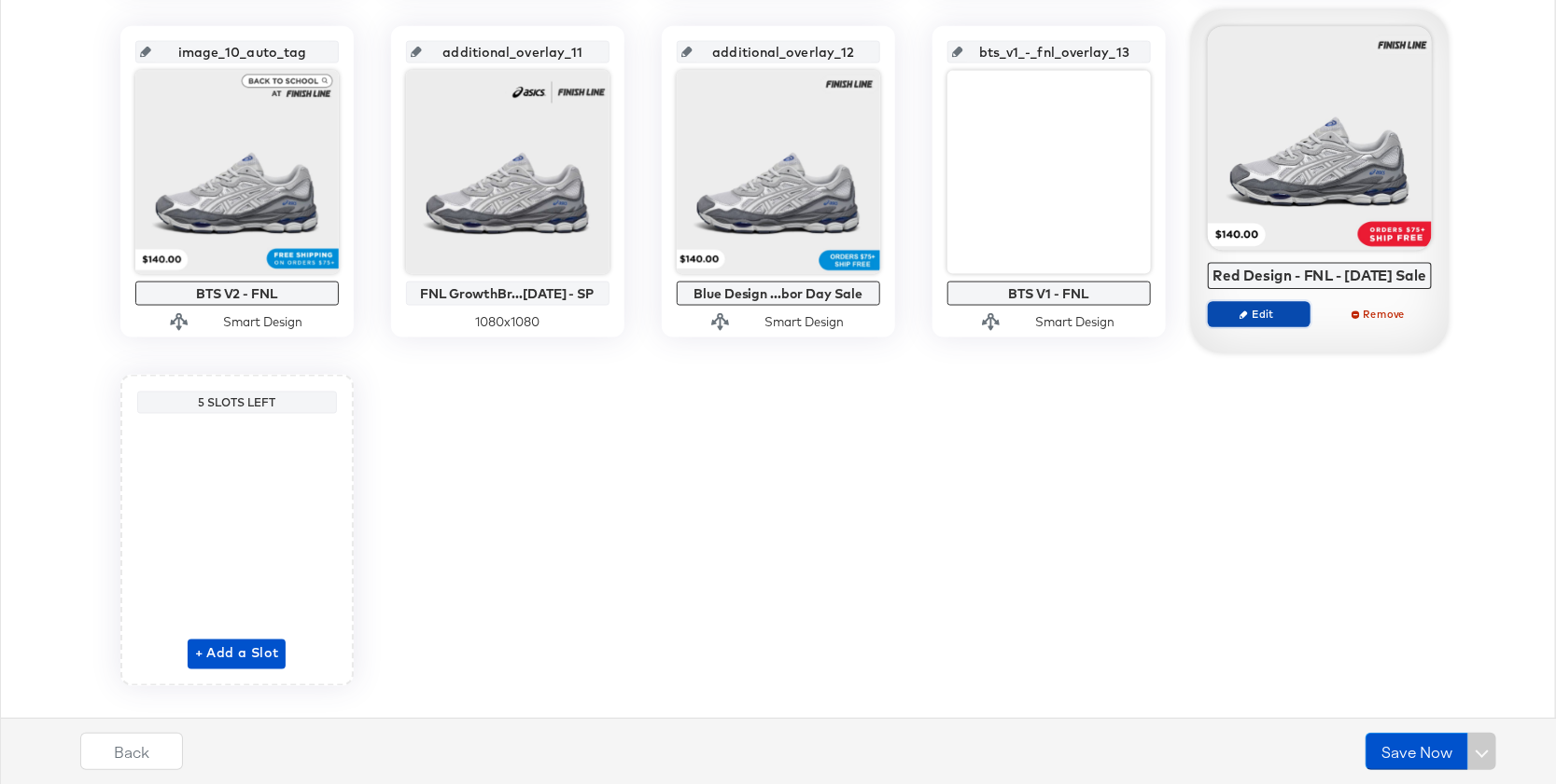
click at [1260, 321] on span "Edit" at bounding box center [1258, 314] width 86 height 14
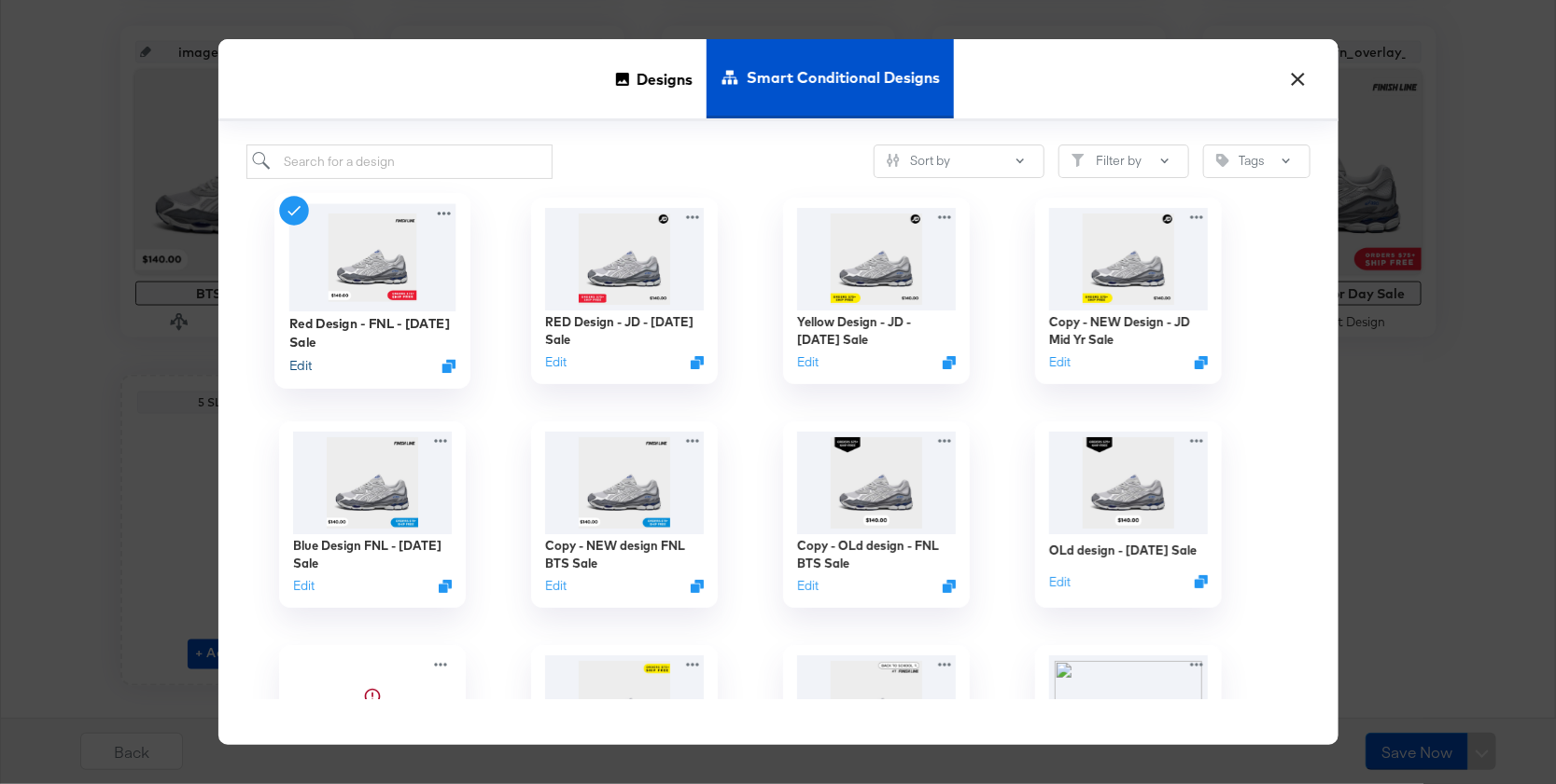
click at [293, 369] on button "Edit" at bounding box center [300, 366] width 22 height 18
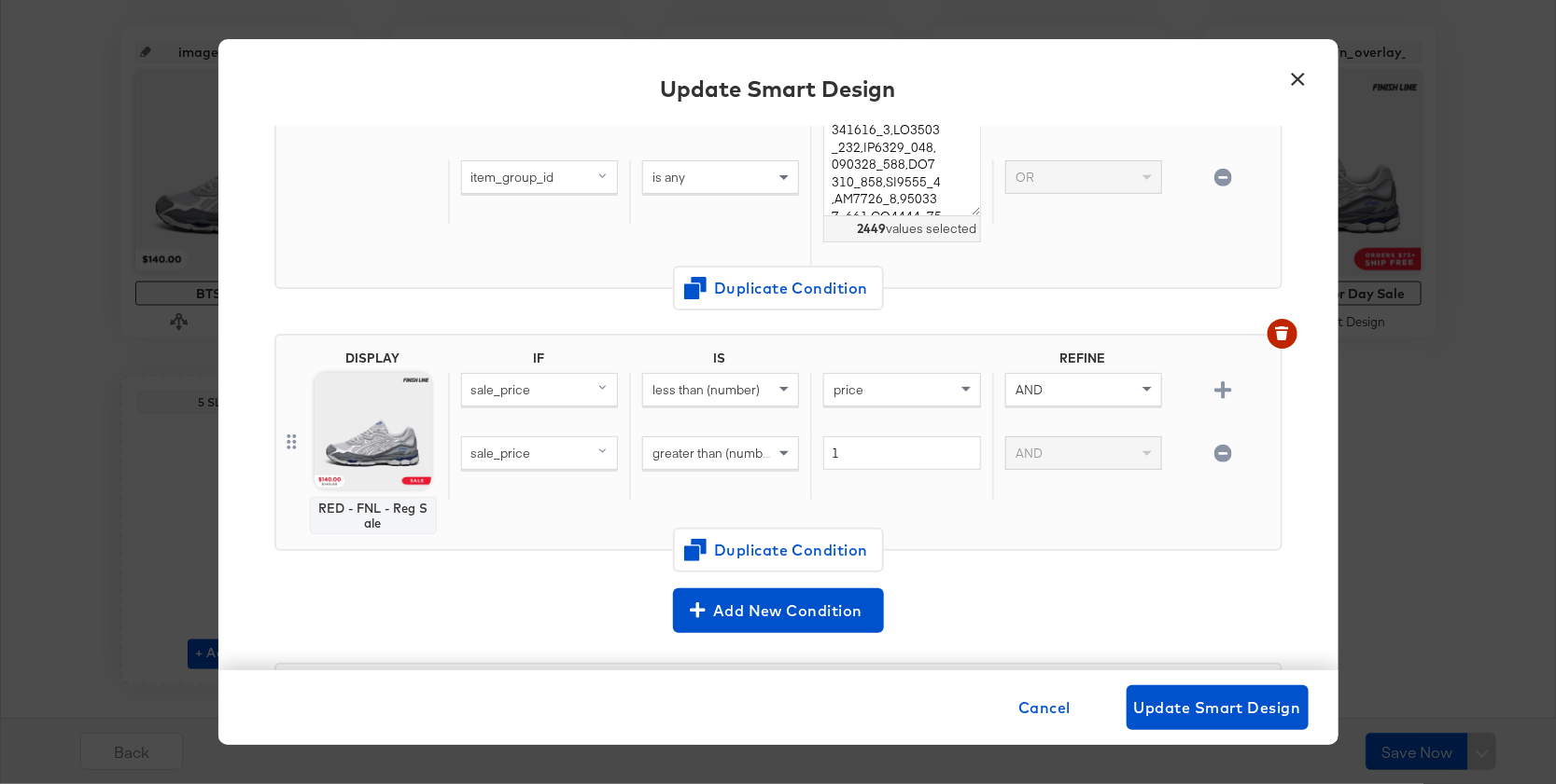
scroll to position [599, 0]
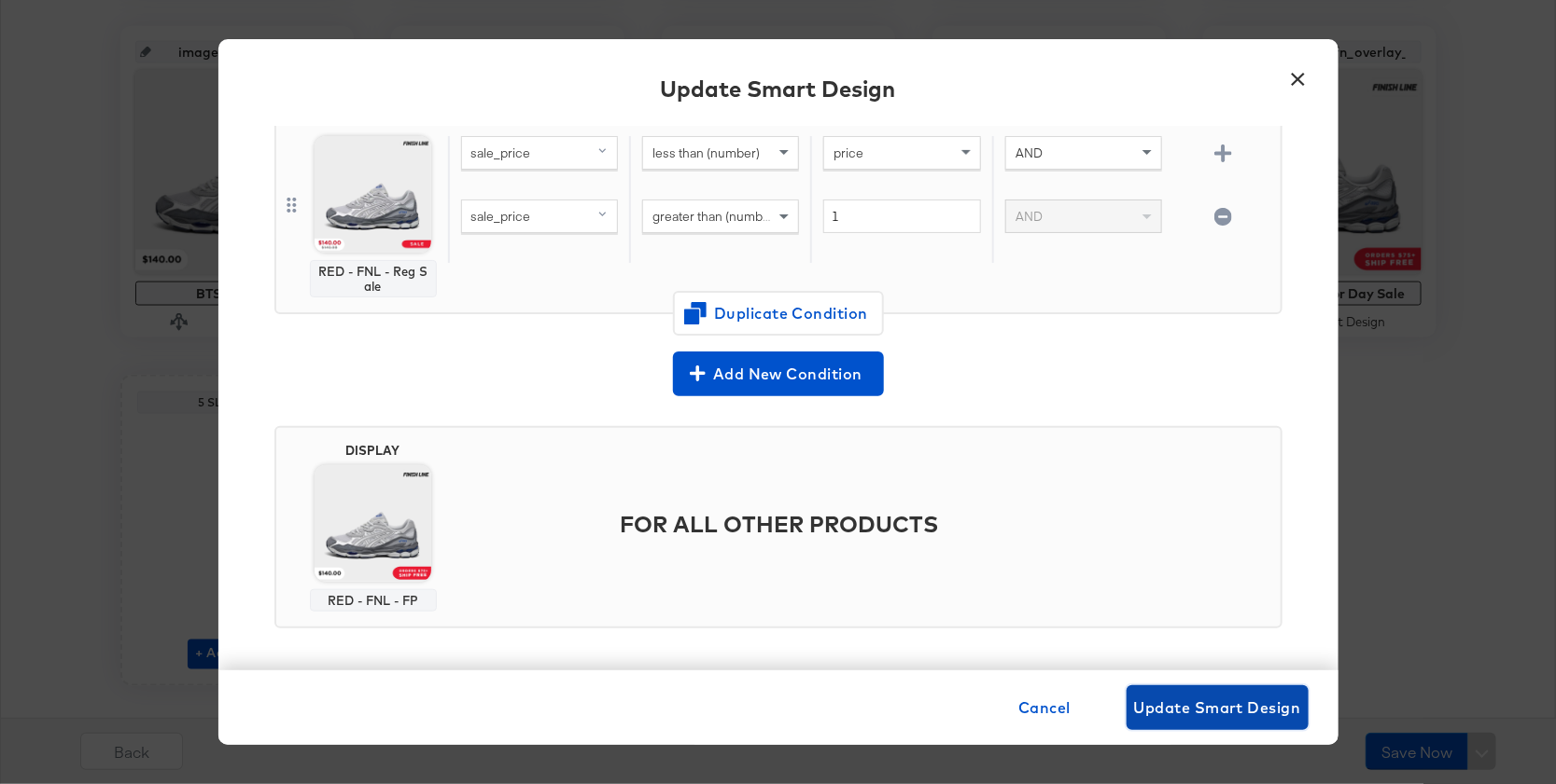
click at [1177, 724] on button "Update Smart Design" at bounding box center [1217, 707] width 182 height 45
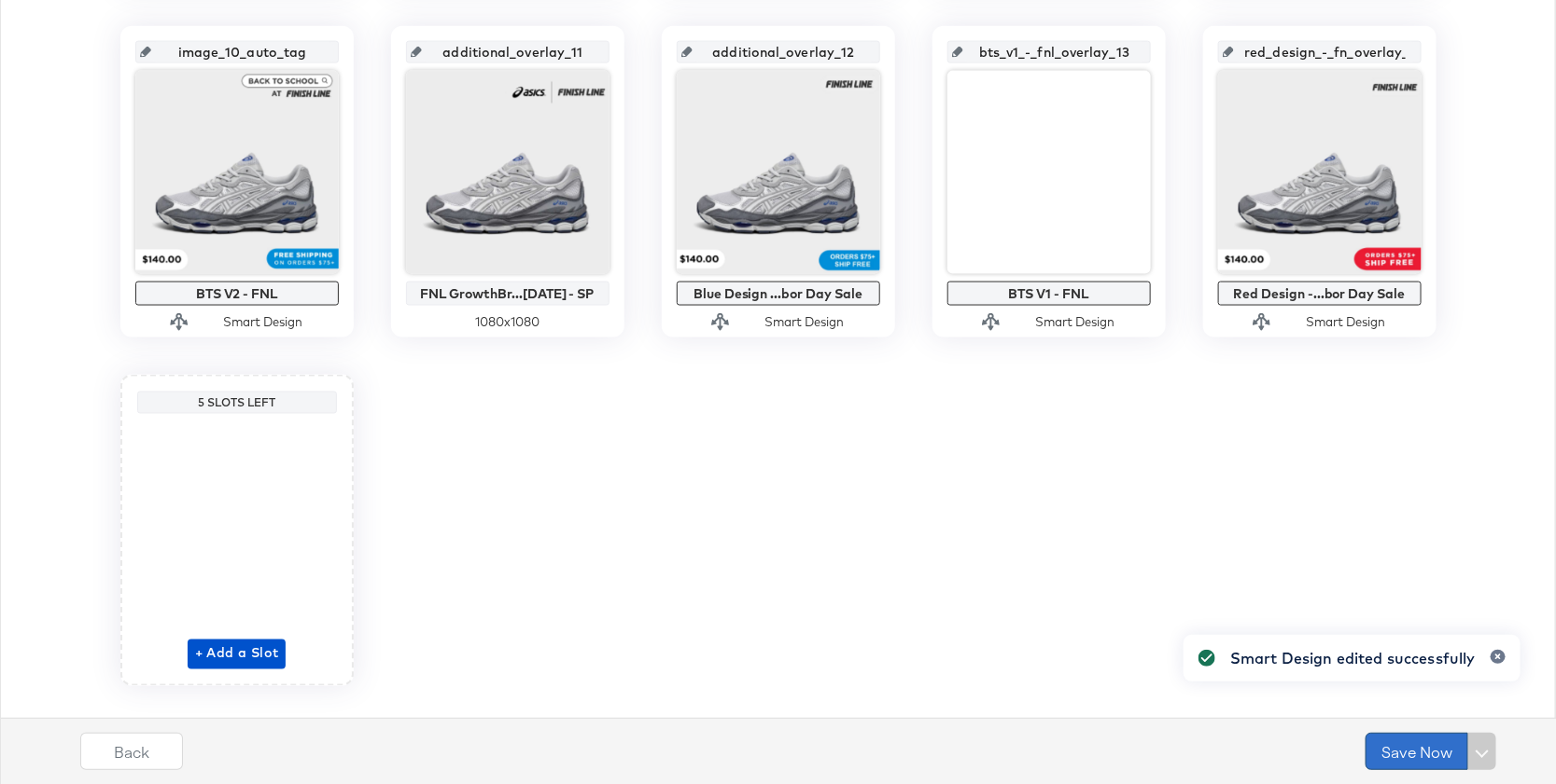
click at [1423, 755] on button "Save Now" at bounding box center [1416, 751] width 103 height 37
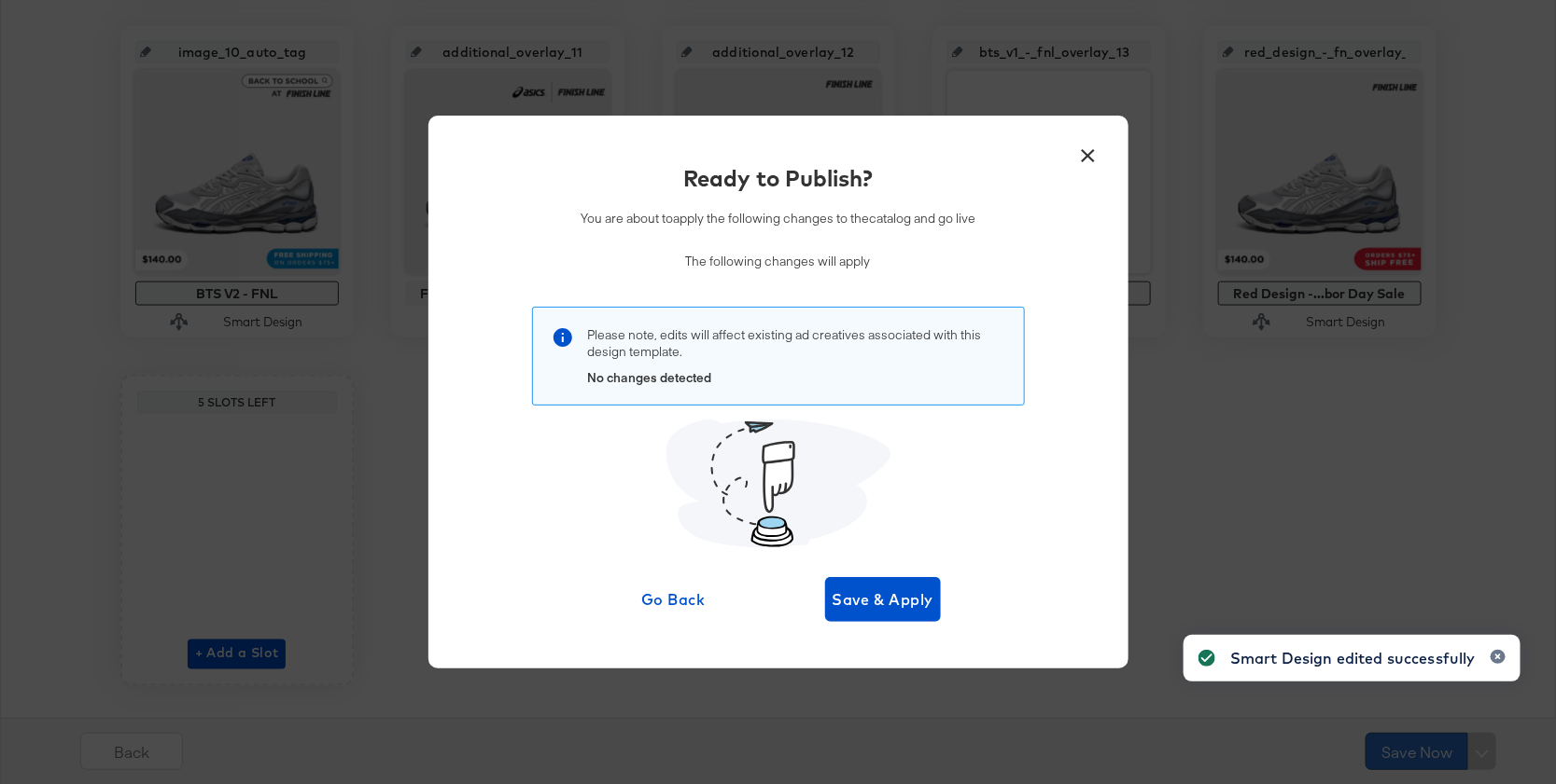
scroll to position [0, 0]
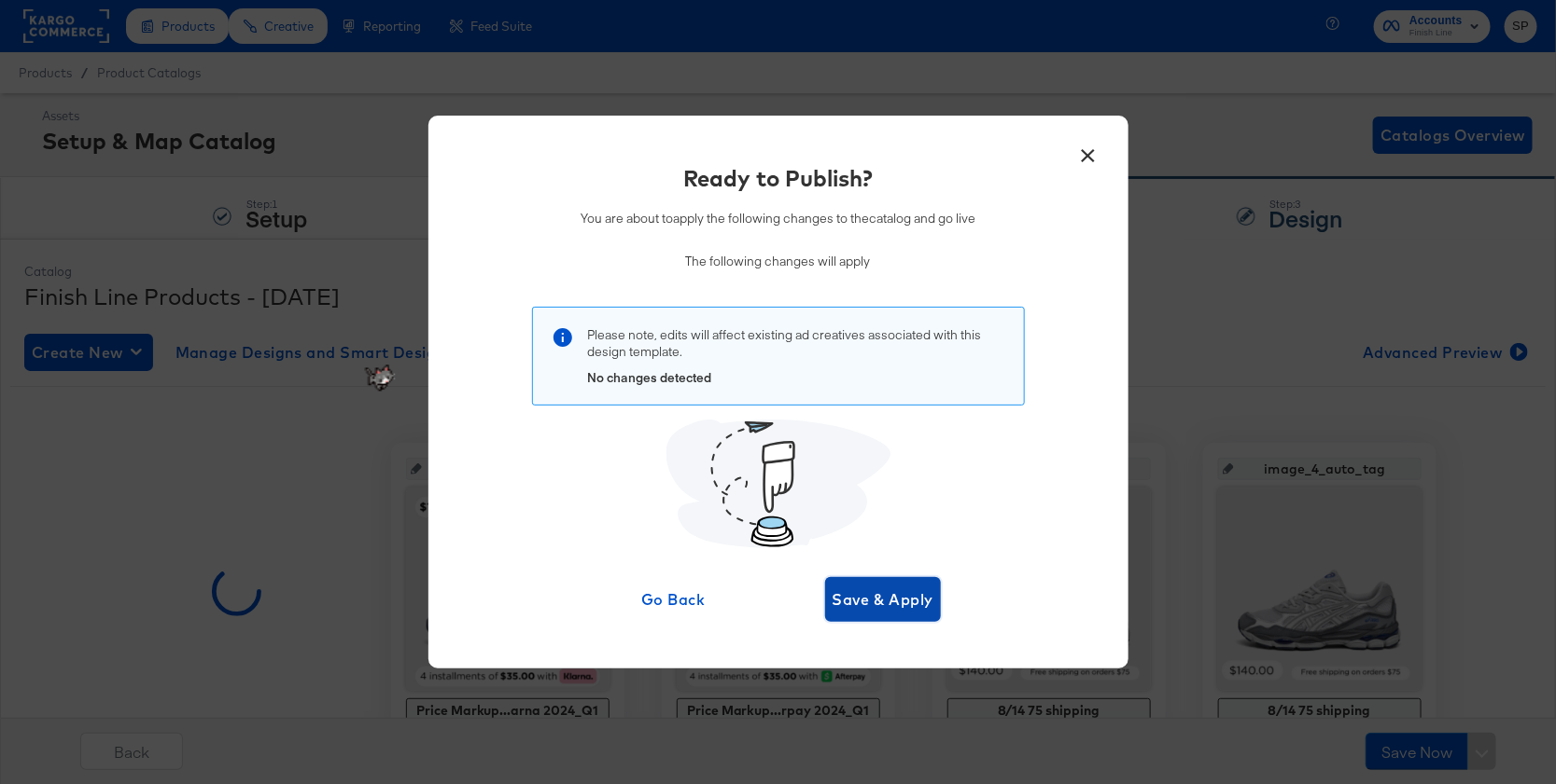
click at [853, 597] on span "Save & Apply" at bounding box center [883, 599] width 102 height 26
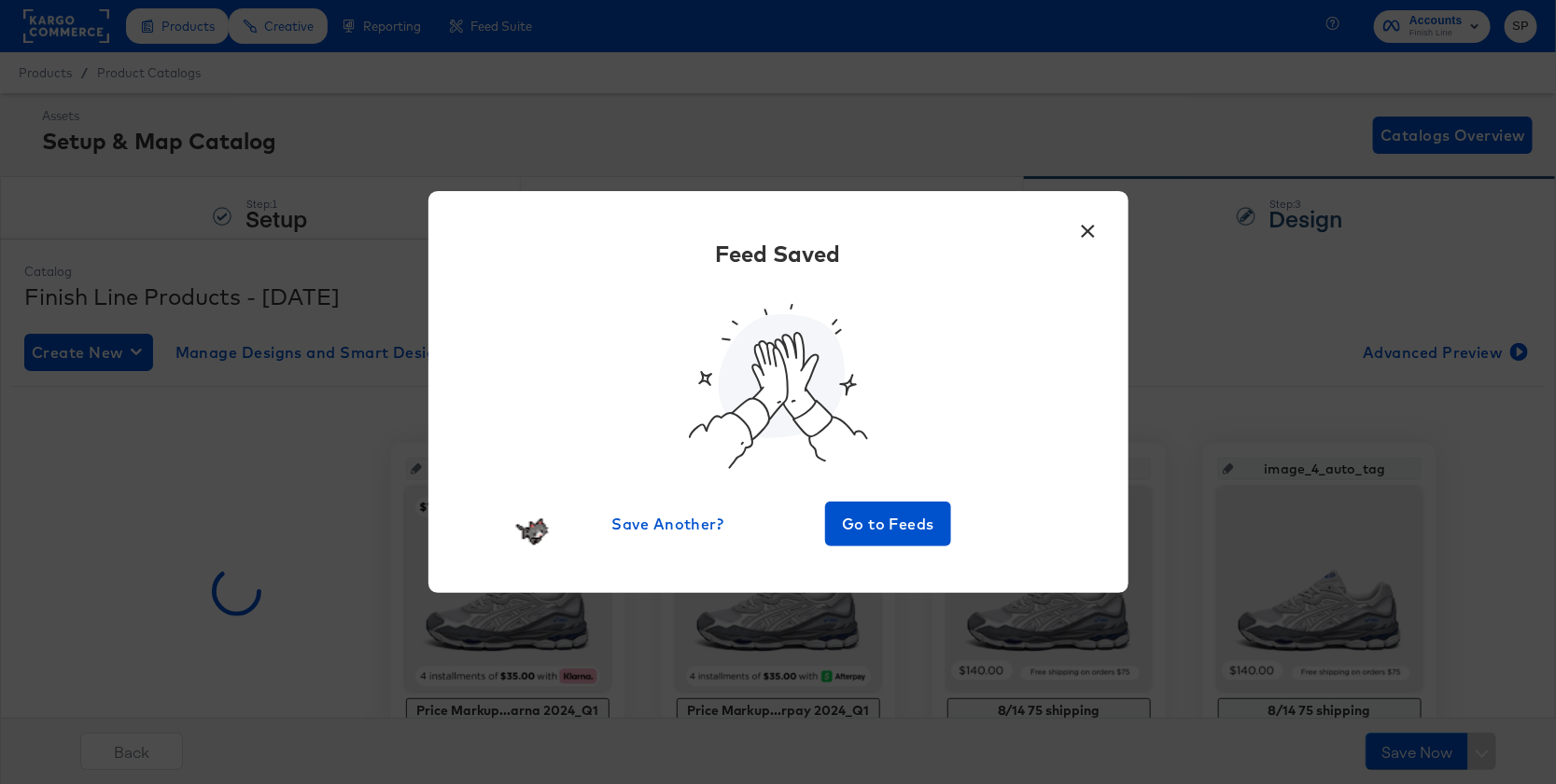
click at [1091, 226] on button "×" at bounding box center [1088, 227] width 34 height 34
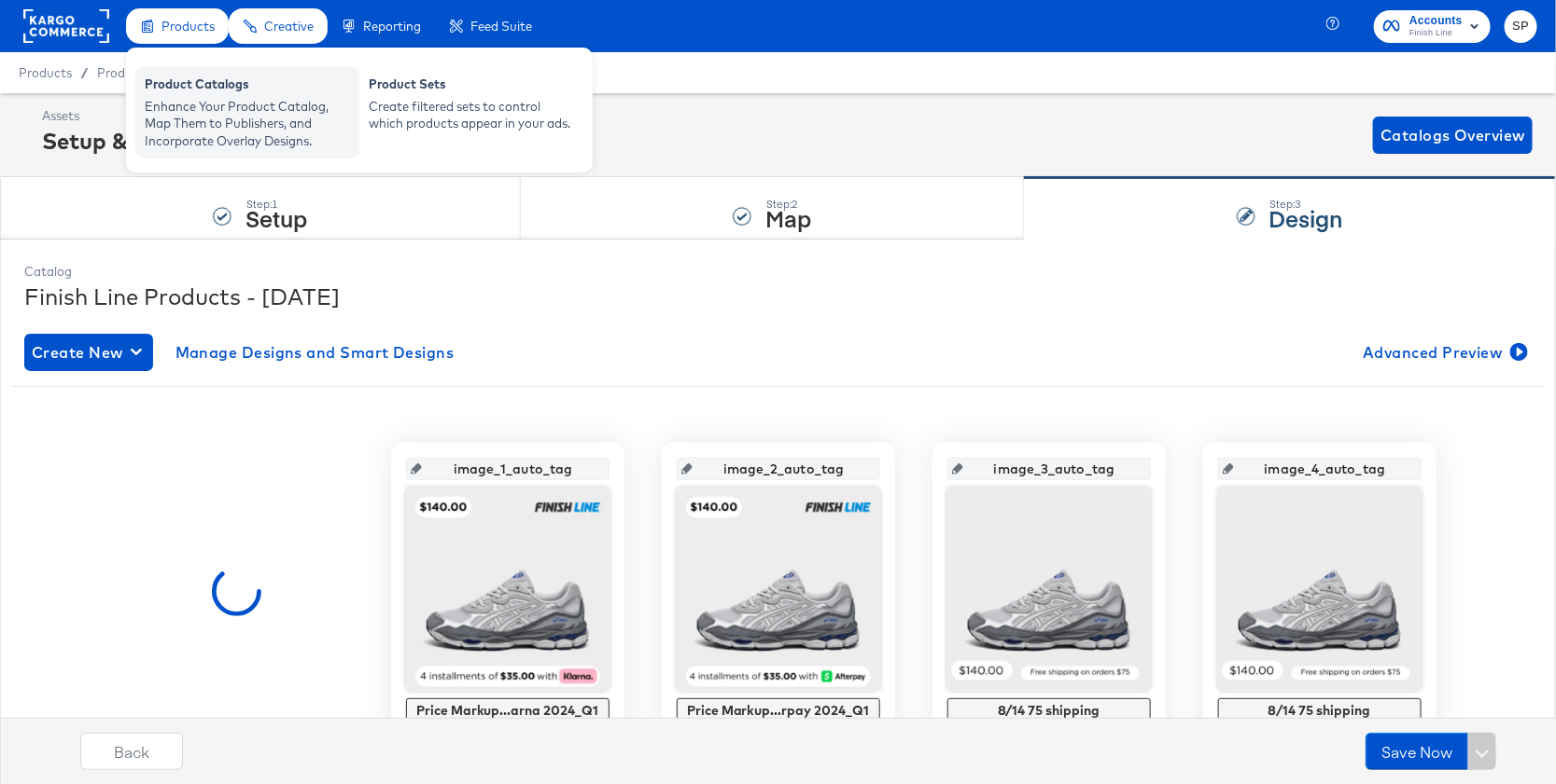
click at [225, 111] on div "Enhance Your Product Catalog, Map Them to Publishers, and Incorporate Overlay D…" at bounding box center [247, 124] width 205 height 52
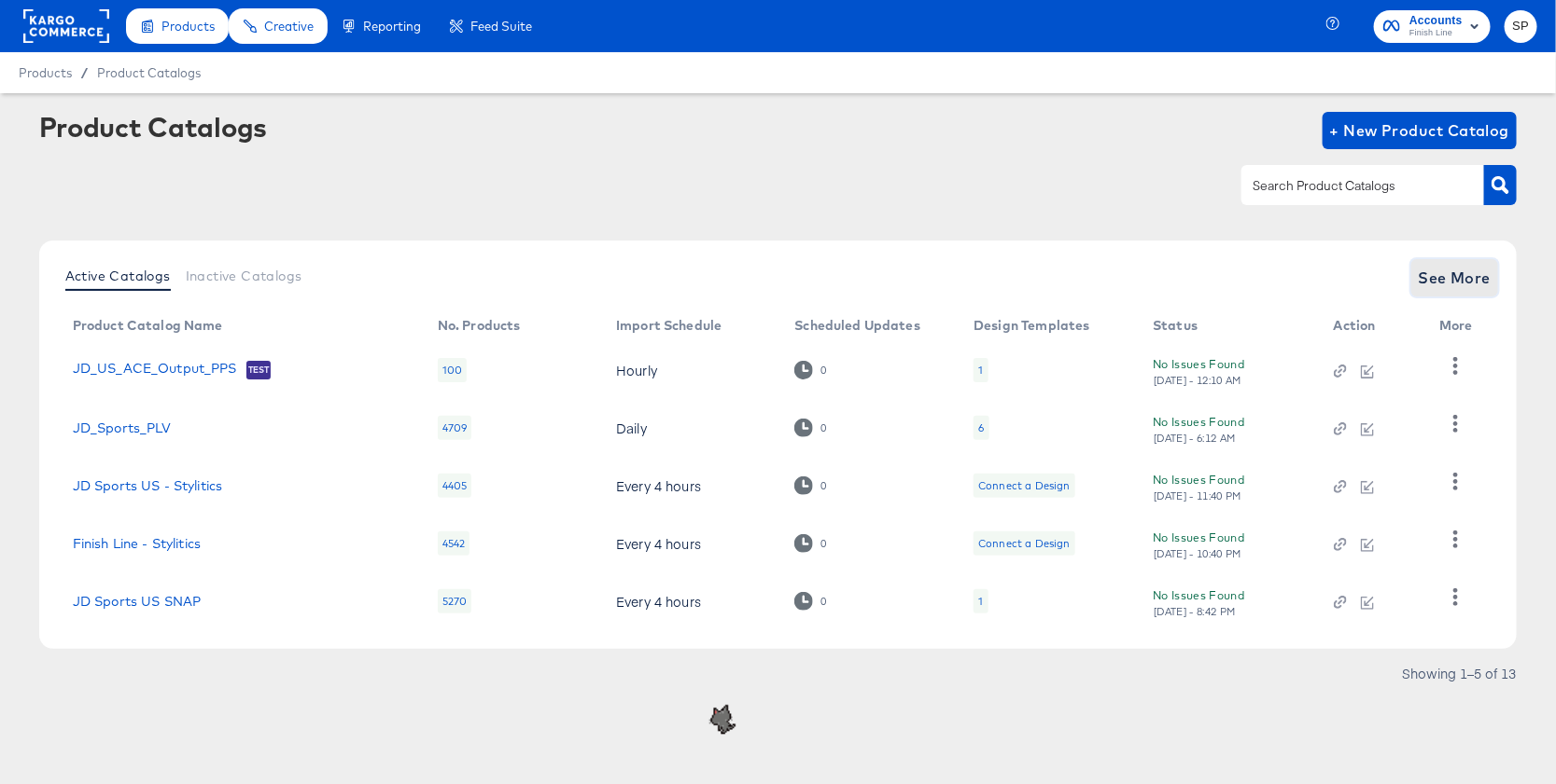
click at [1441, 275] on span "See More" at bounding box center [1454, 278] width 73 height 26
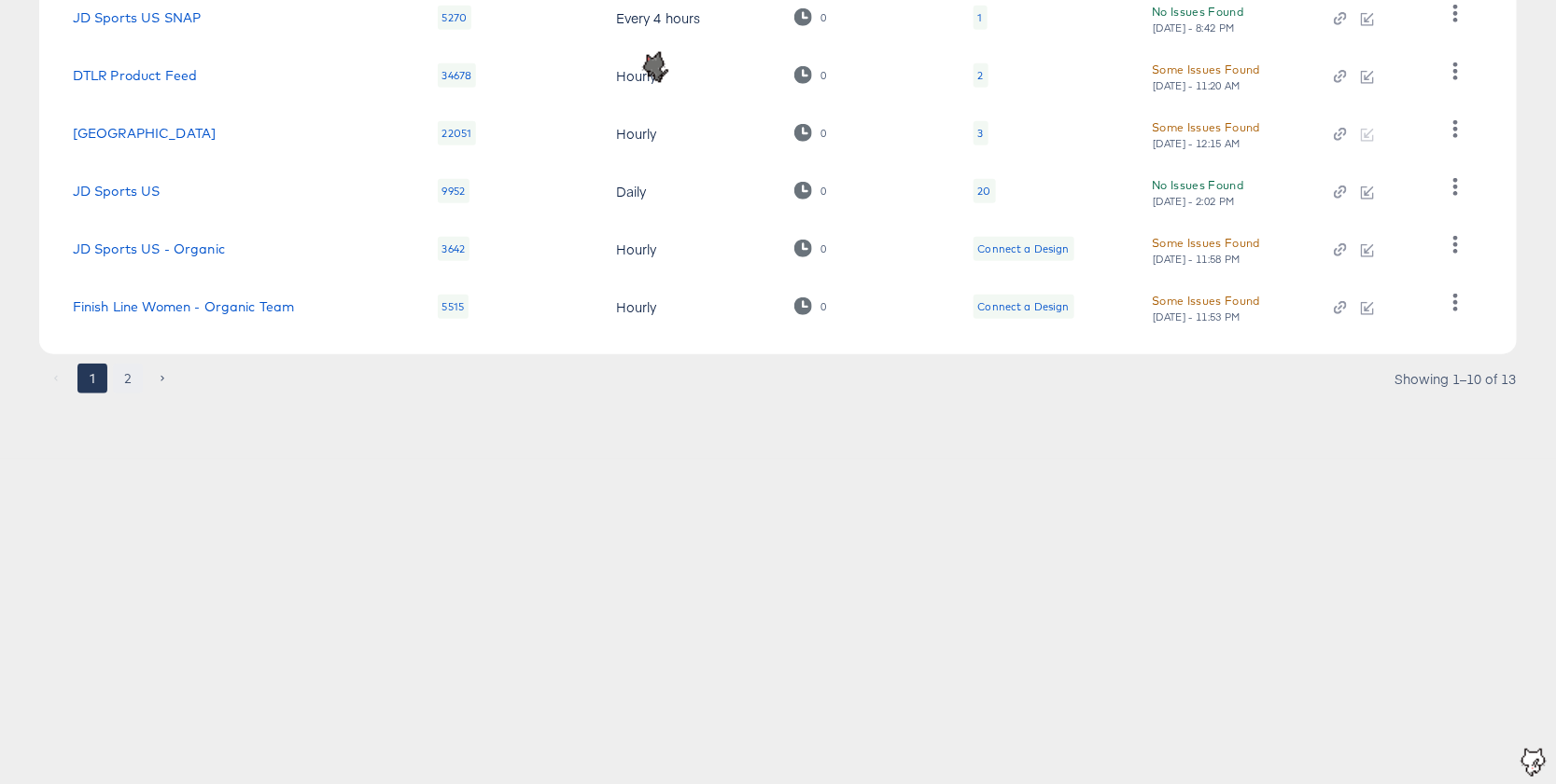
click at [116, 375] on button "2" at bounding box center [128, 379] width 30 height 30
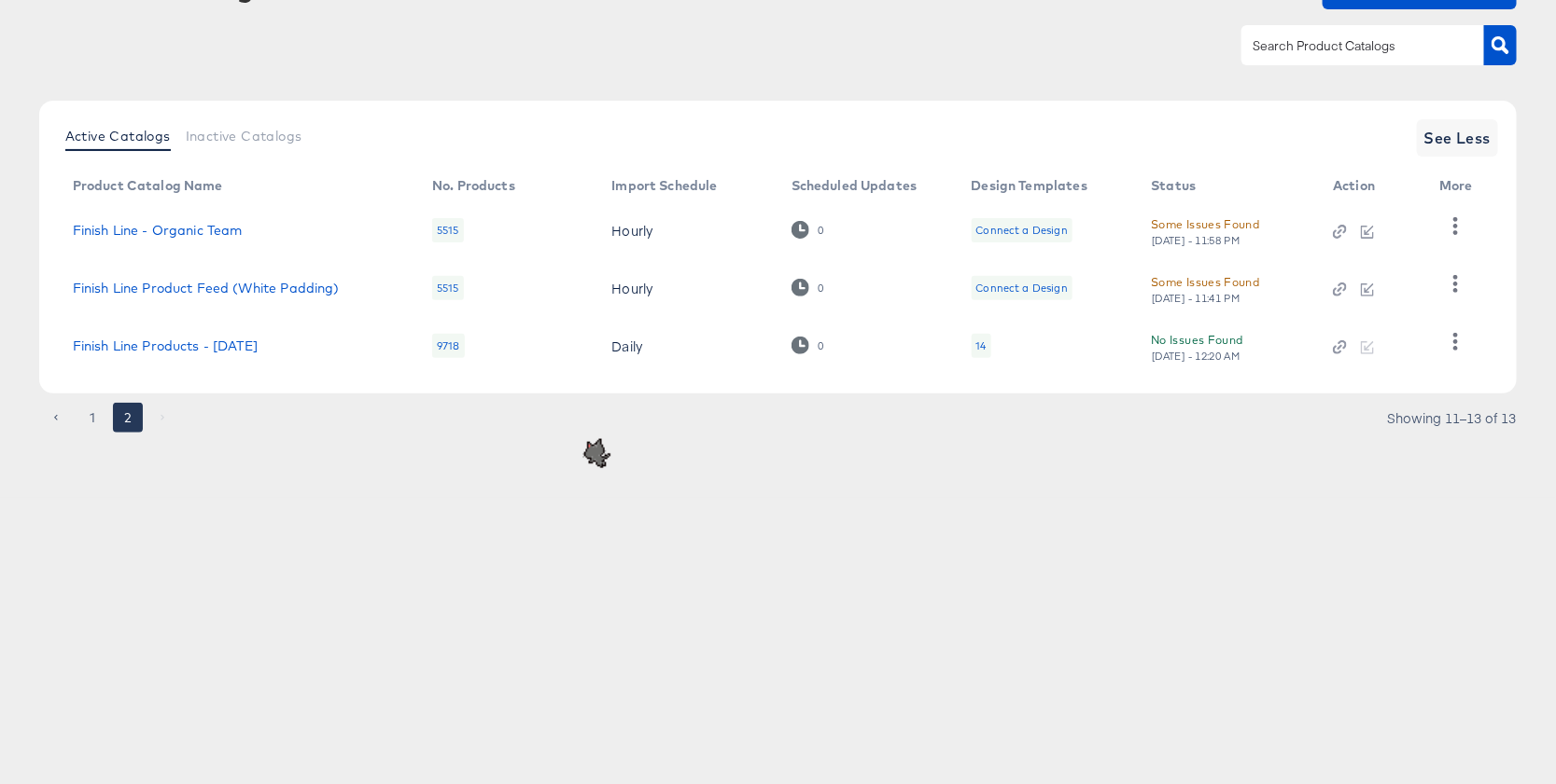
scroll to position [136, 0]
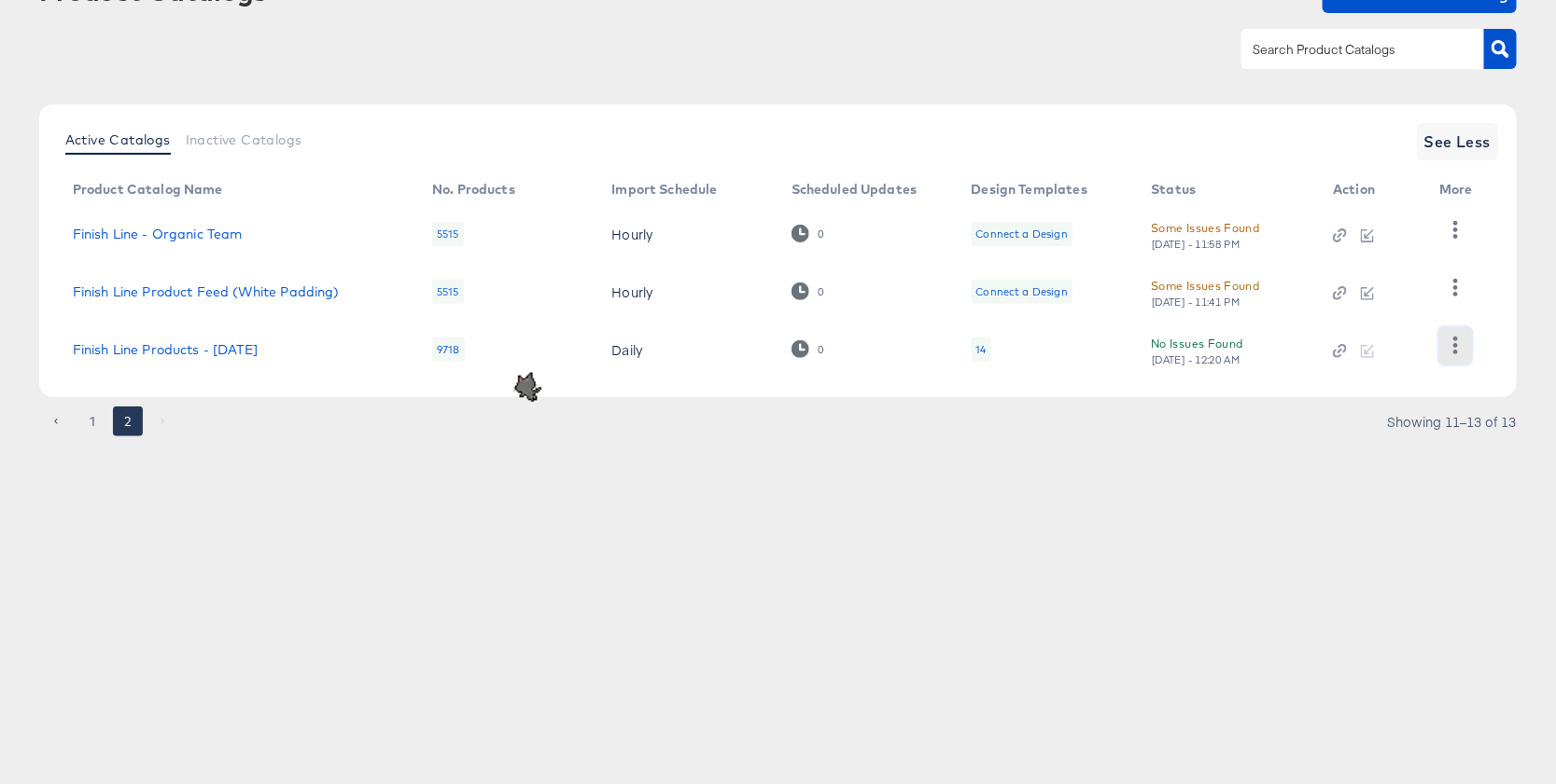
click at [1453, 345] on icon "button" at bounding box center [1455, 346] width 18 height 18
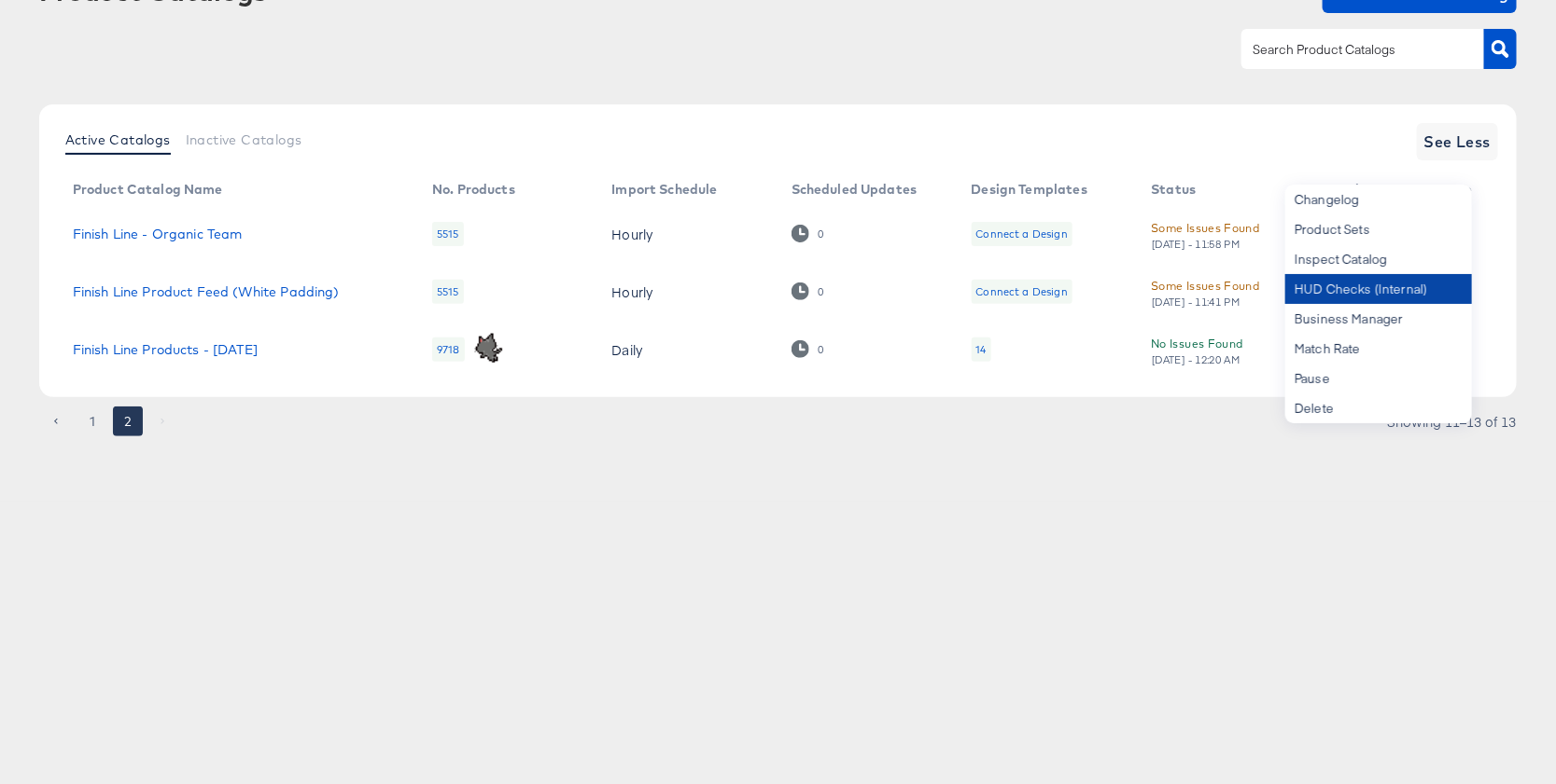
click at [1394, 286] on div "HUD Checks (Internal)" at bounding box center [1378, 290] width 187 height 30
click at [533, 527] on div "Products Creative Reporting Feed Suite Accounts Finish Line SP Products / Produ…" at bounding box center [778, 256] width 1556 height 784
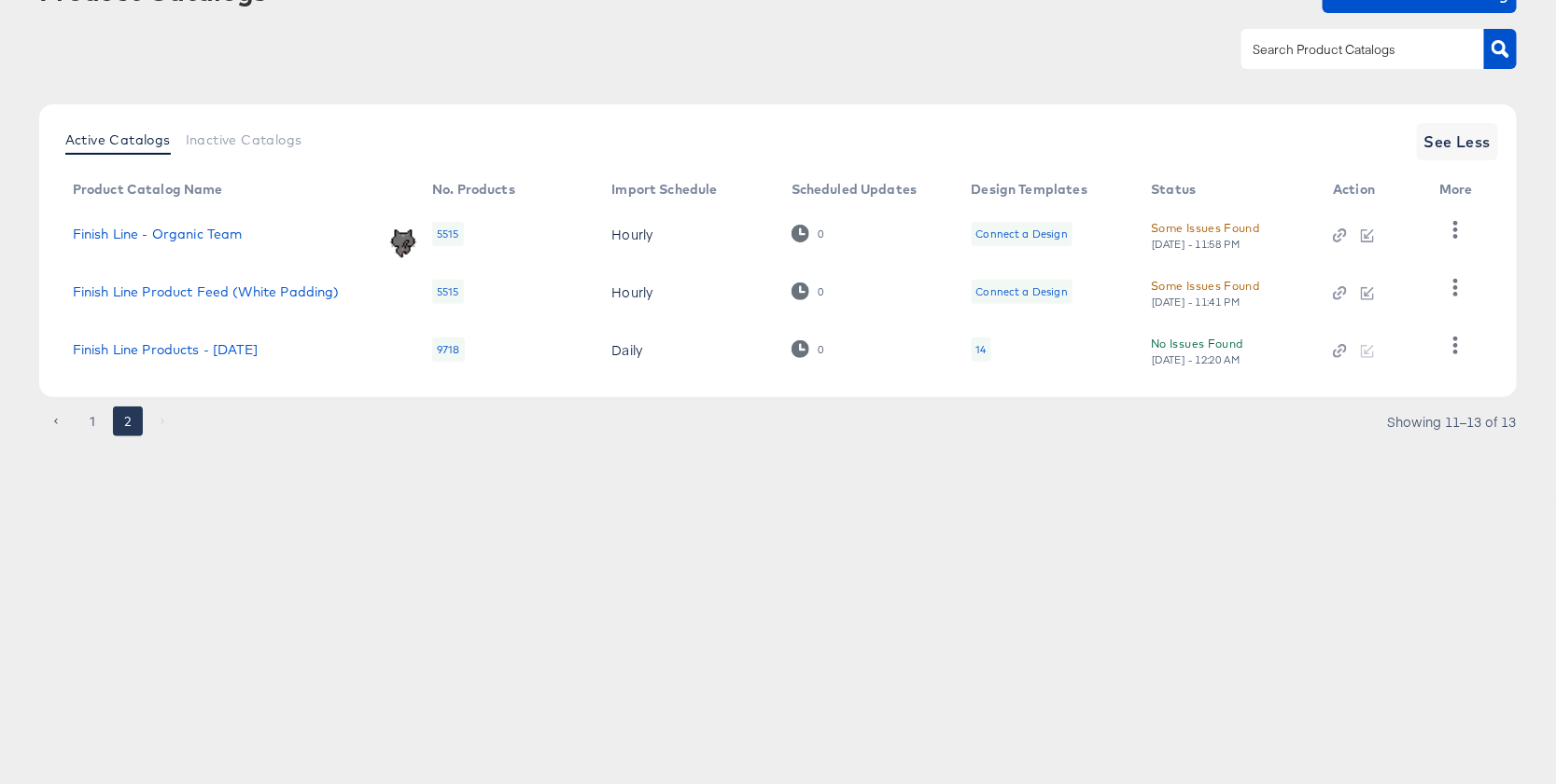
scroll to position [0, 0]
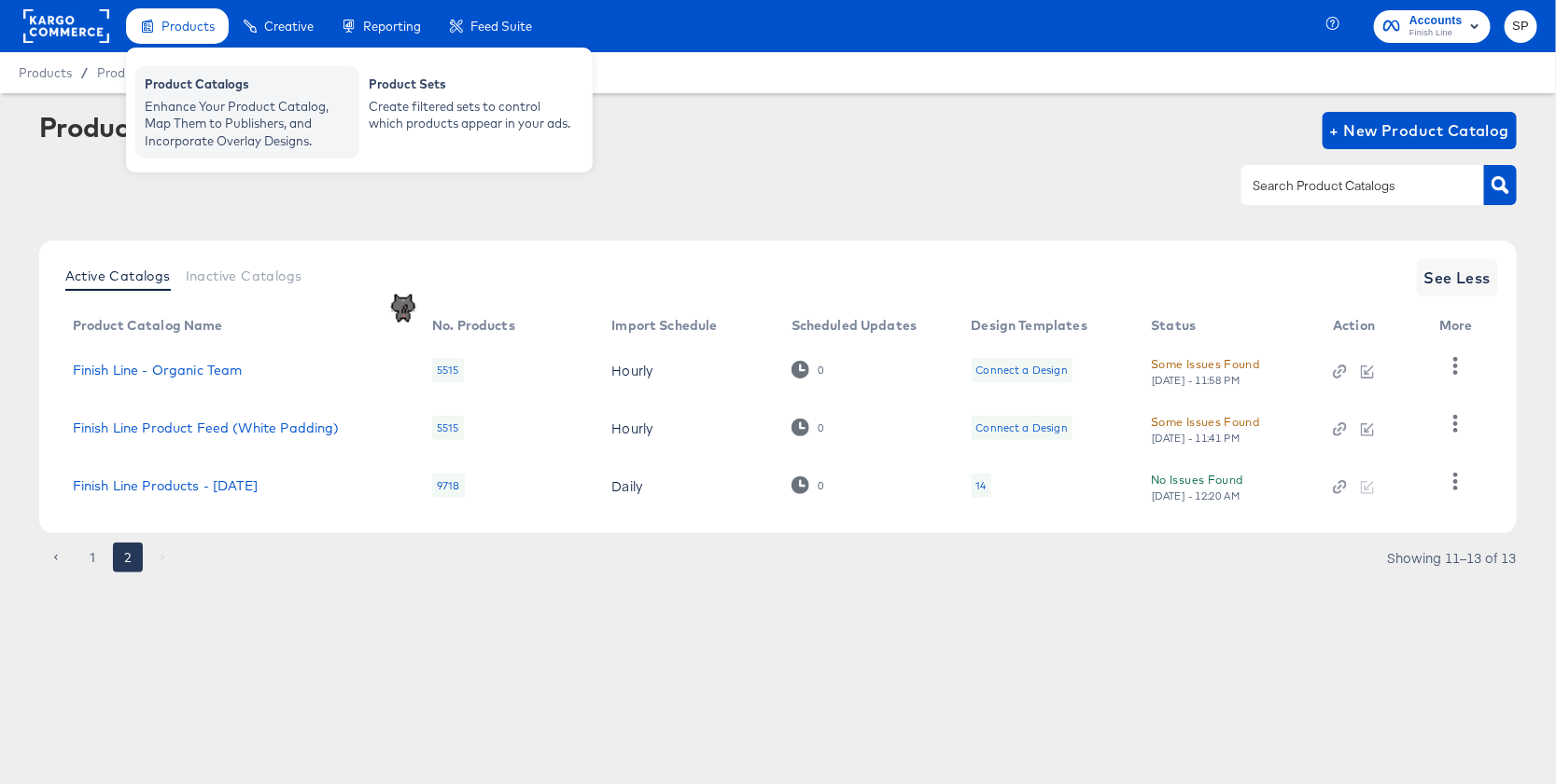
click at [203, 120] on div "Enhance Your Product Catalog, Map Them to Publishers, and Incorporate Overlay D…" at bounding box center [247, 124] width 205 height 52
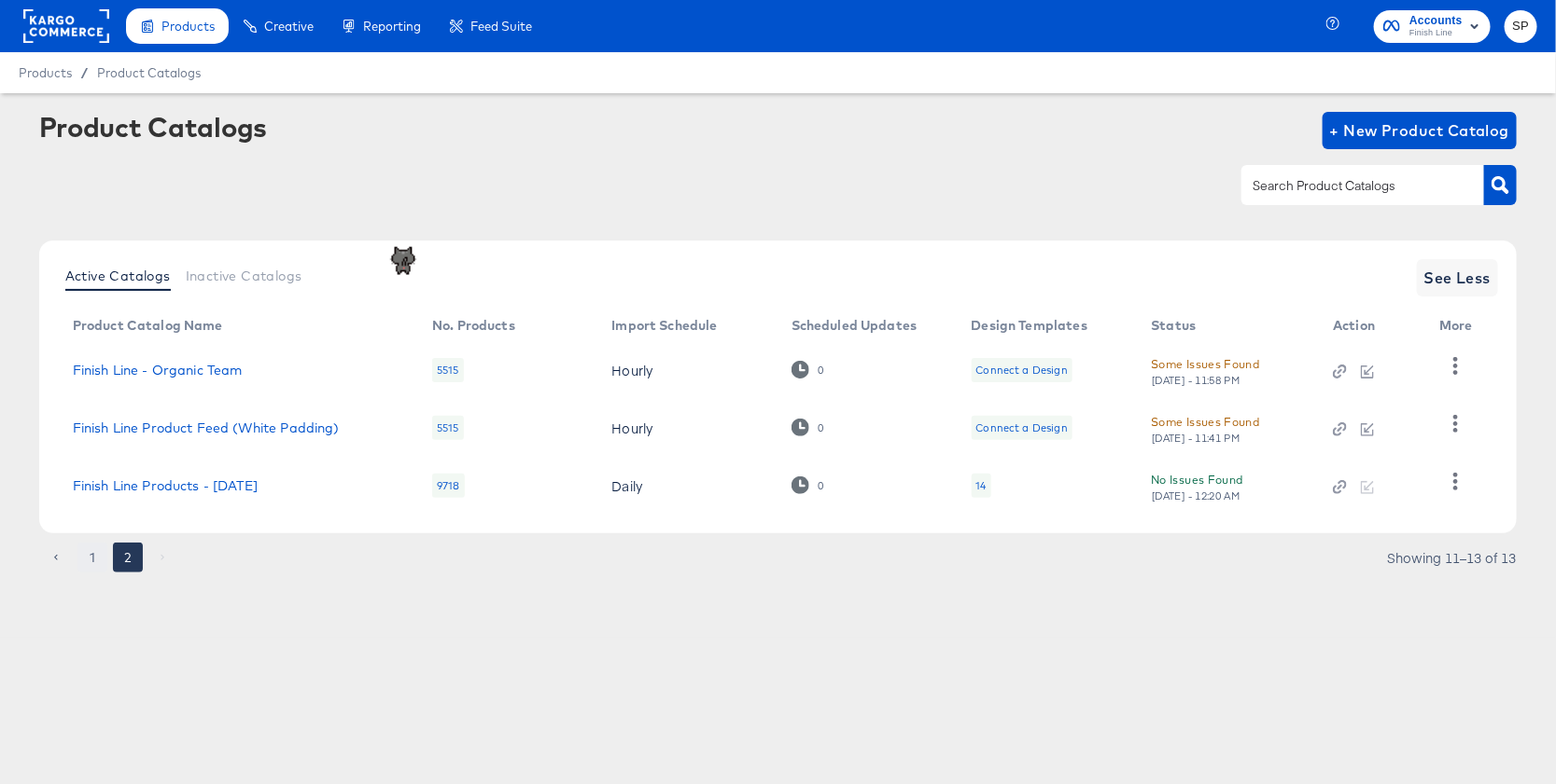
click at [92, 559] on button "1" at bounding box center [93, 557] width 30 height 30
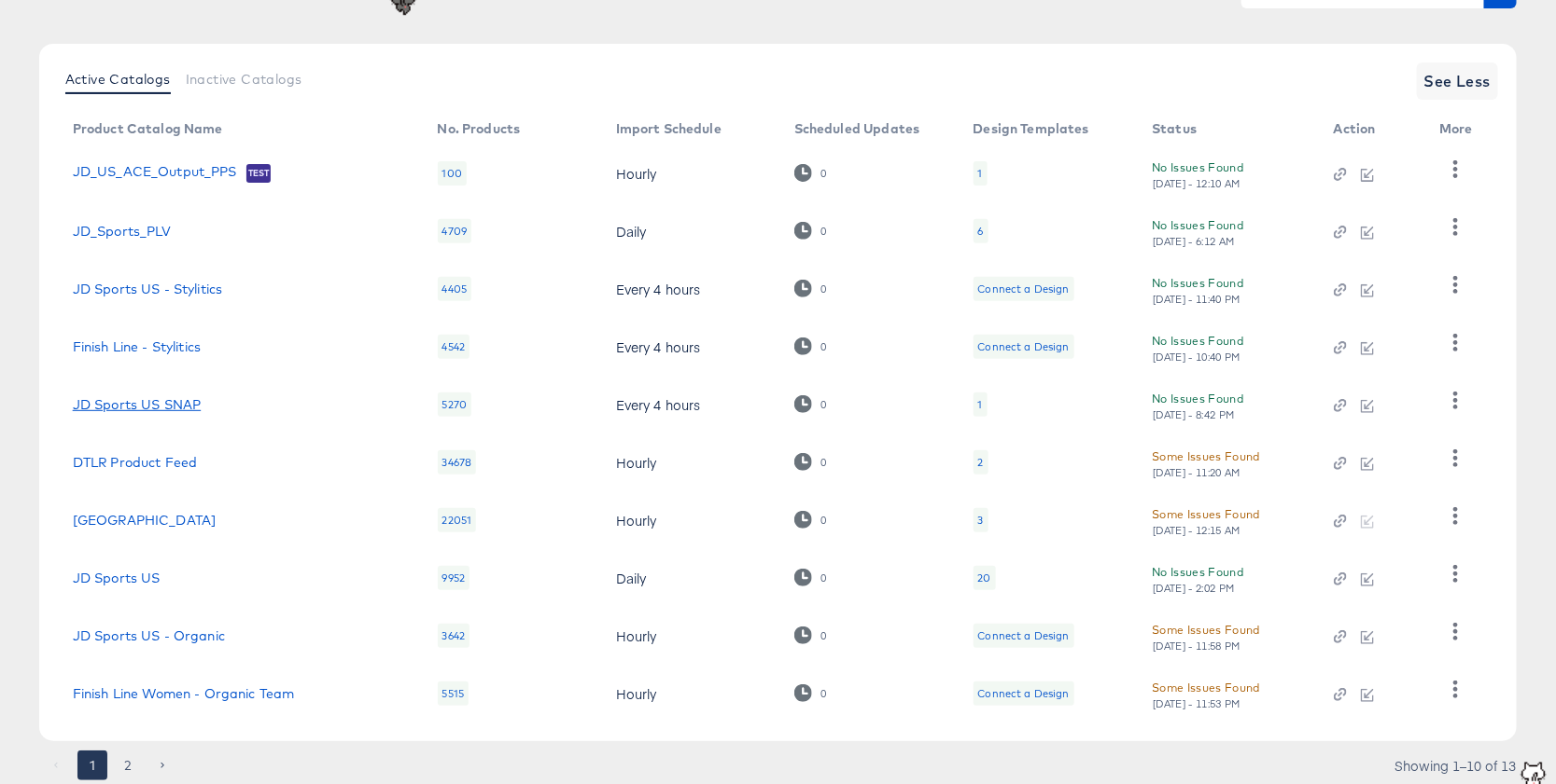
scroll to position [252, 0]
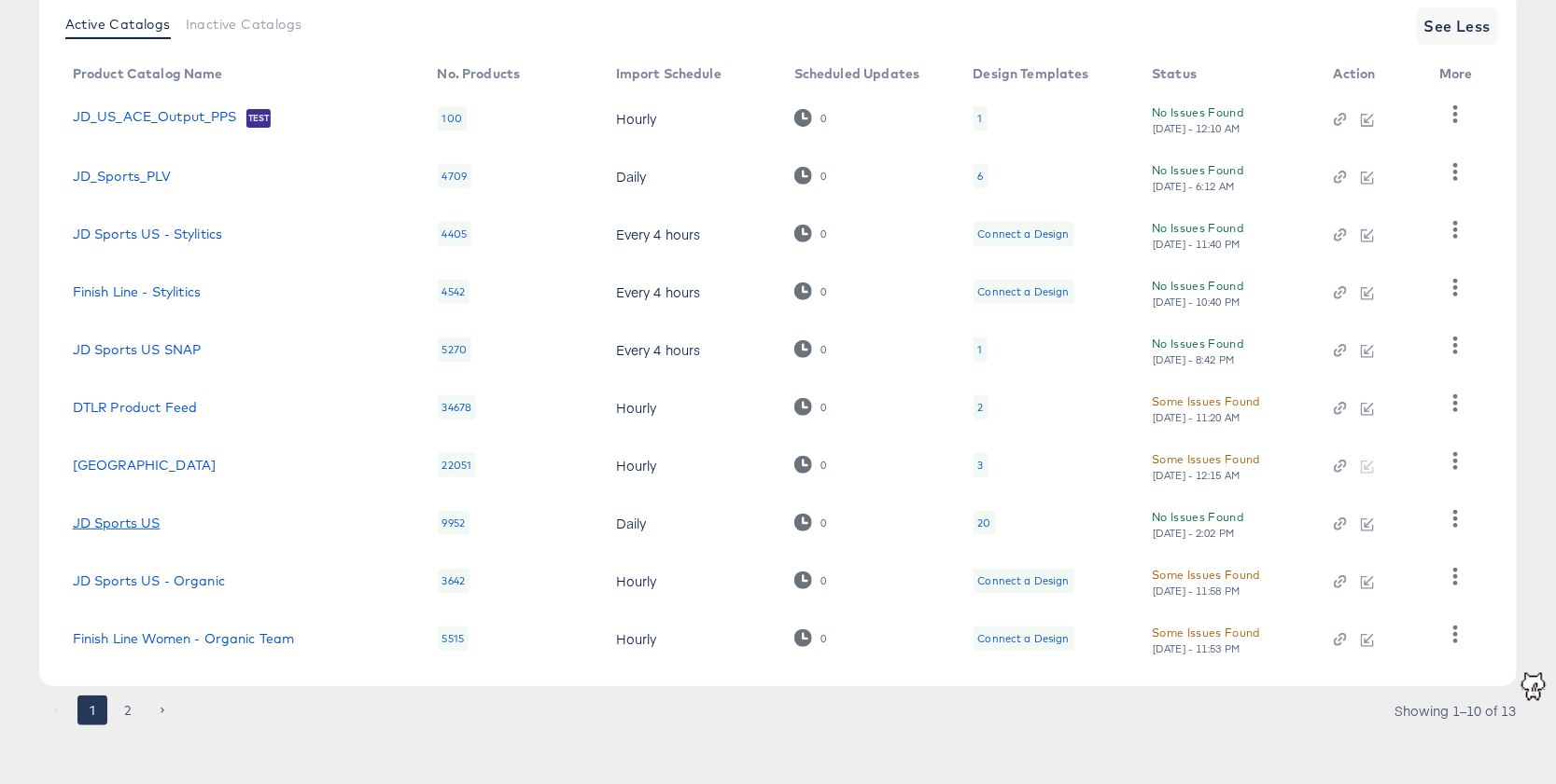
click at [110, 521] on link "JD Sports US" at bounding box center [117, 522] width 88 height 15
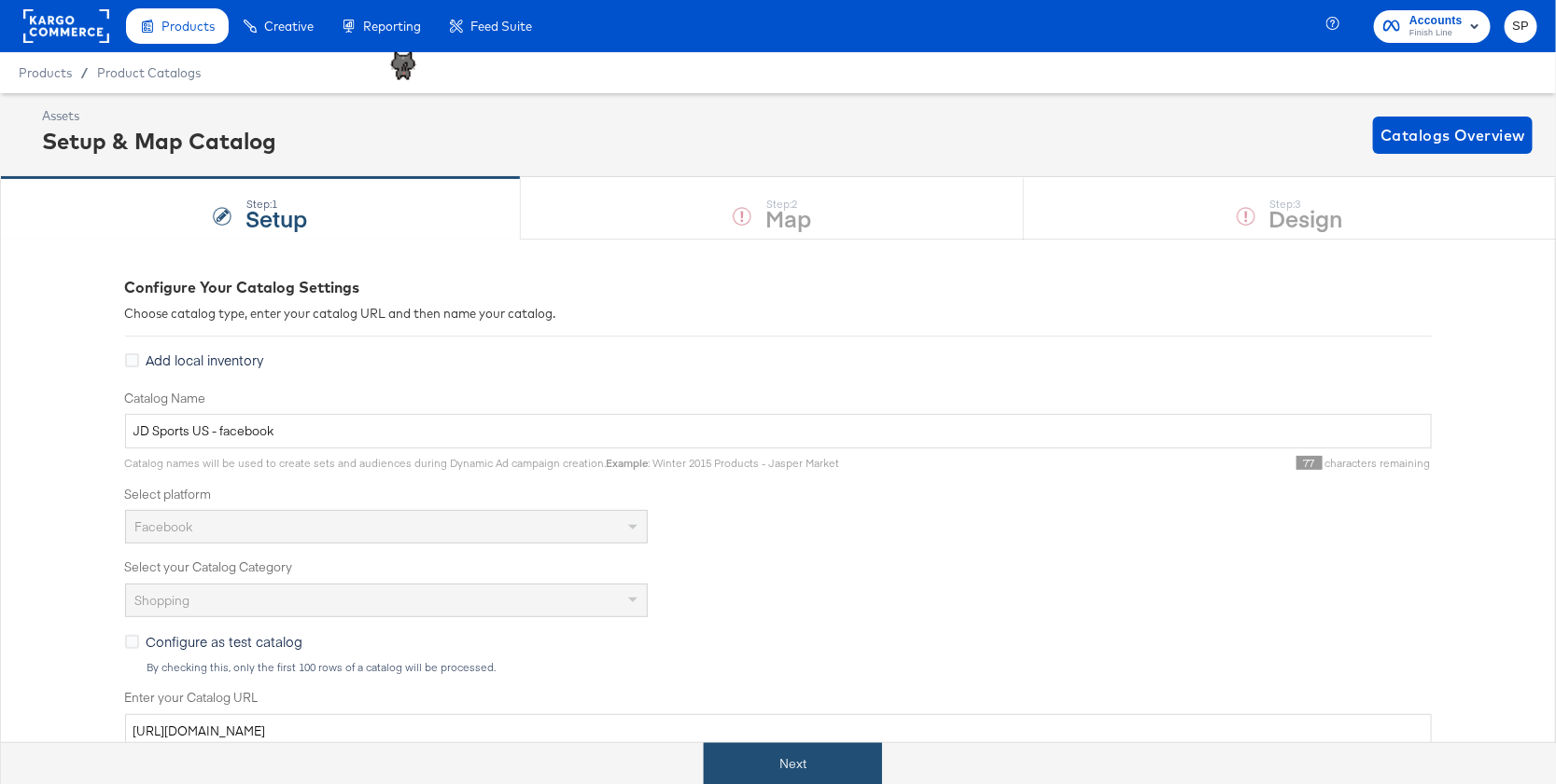
click at [790, 766] on button "Next" at bounding box center [792, 764] width 178 height 42
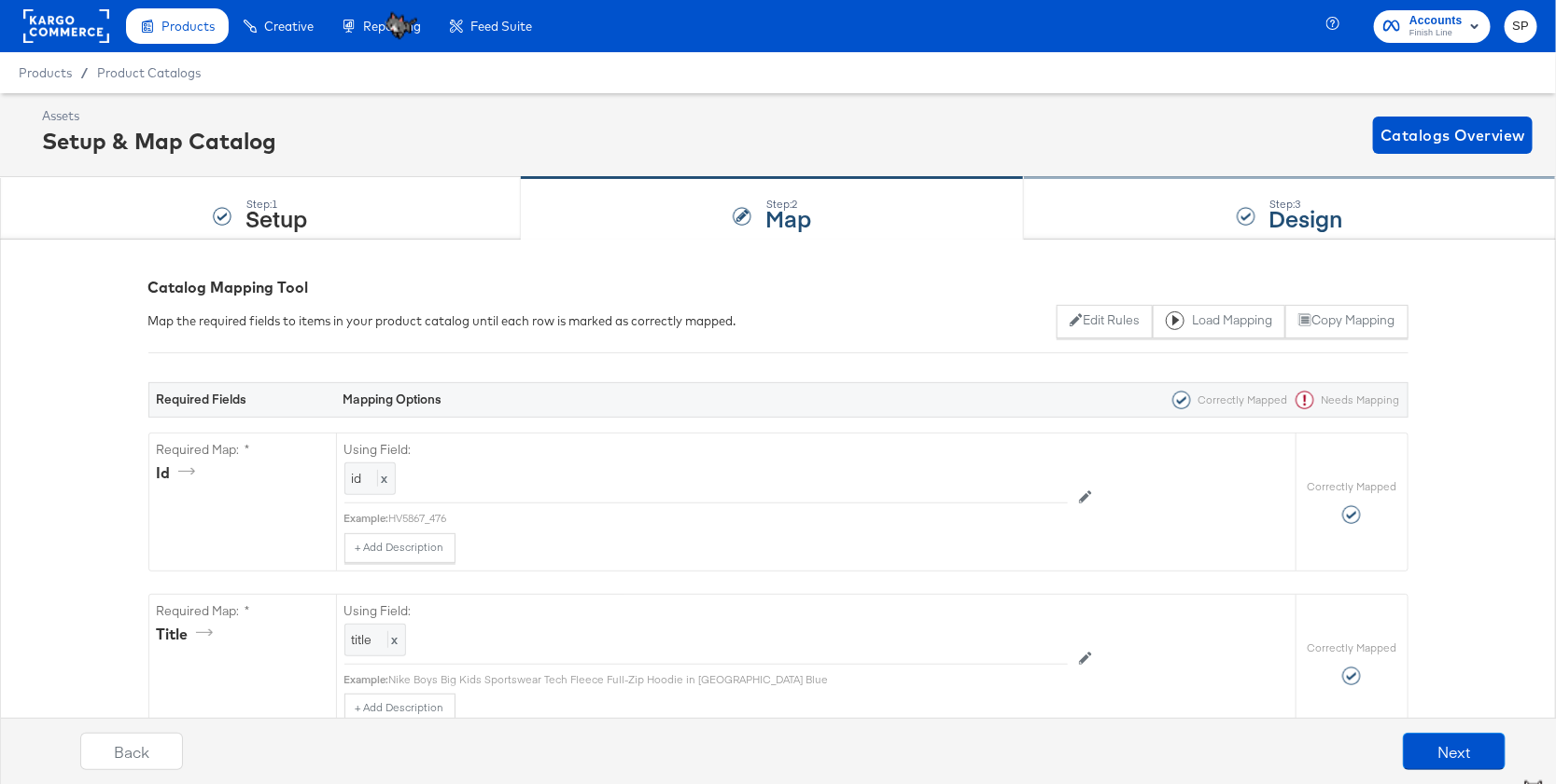
click at [1101, 208] on div "Step: 3 Design" at bounding box center [1289, 209] width 532 height 62
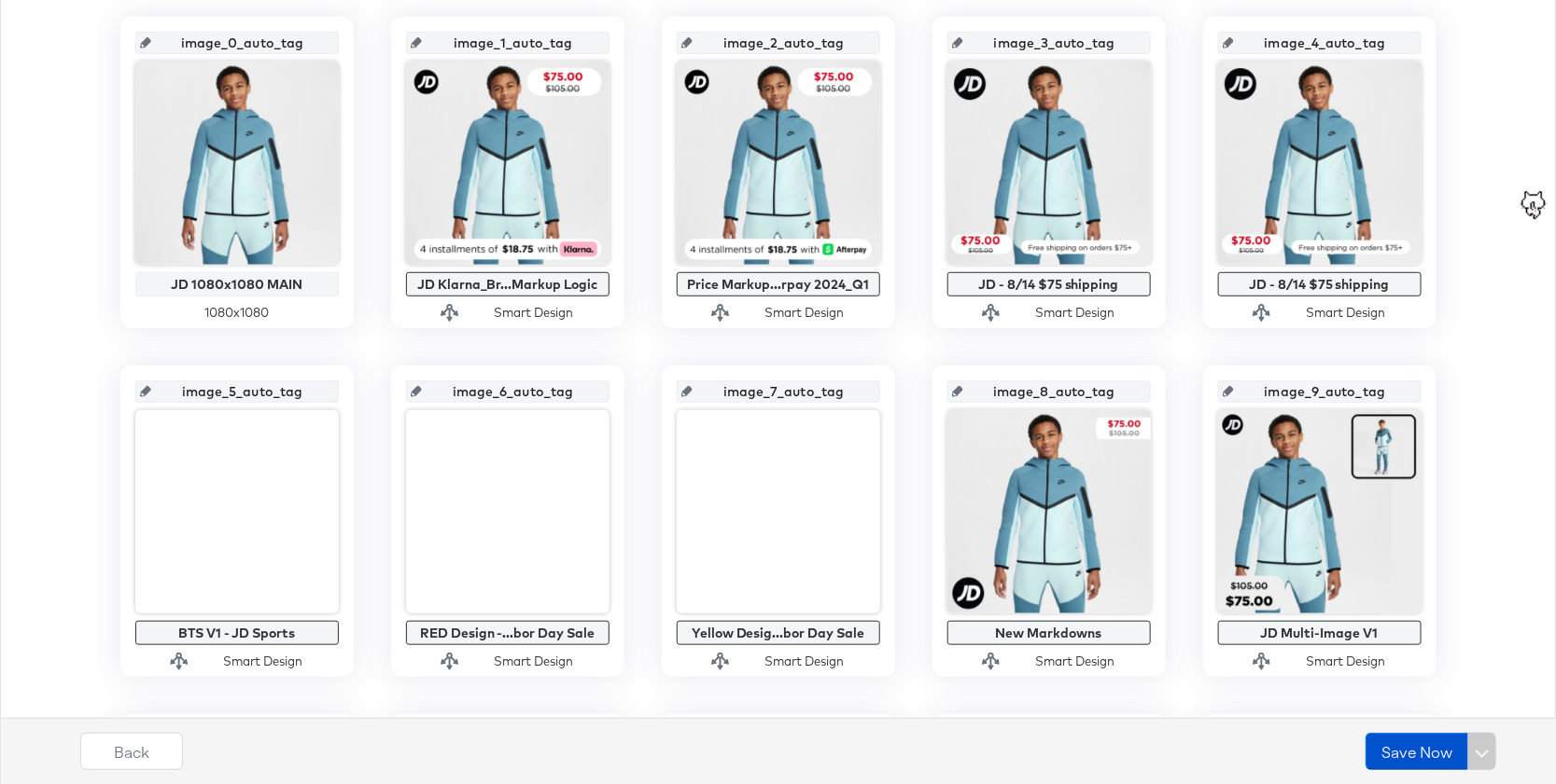
scroll to position [429, 0]
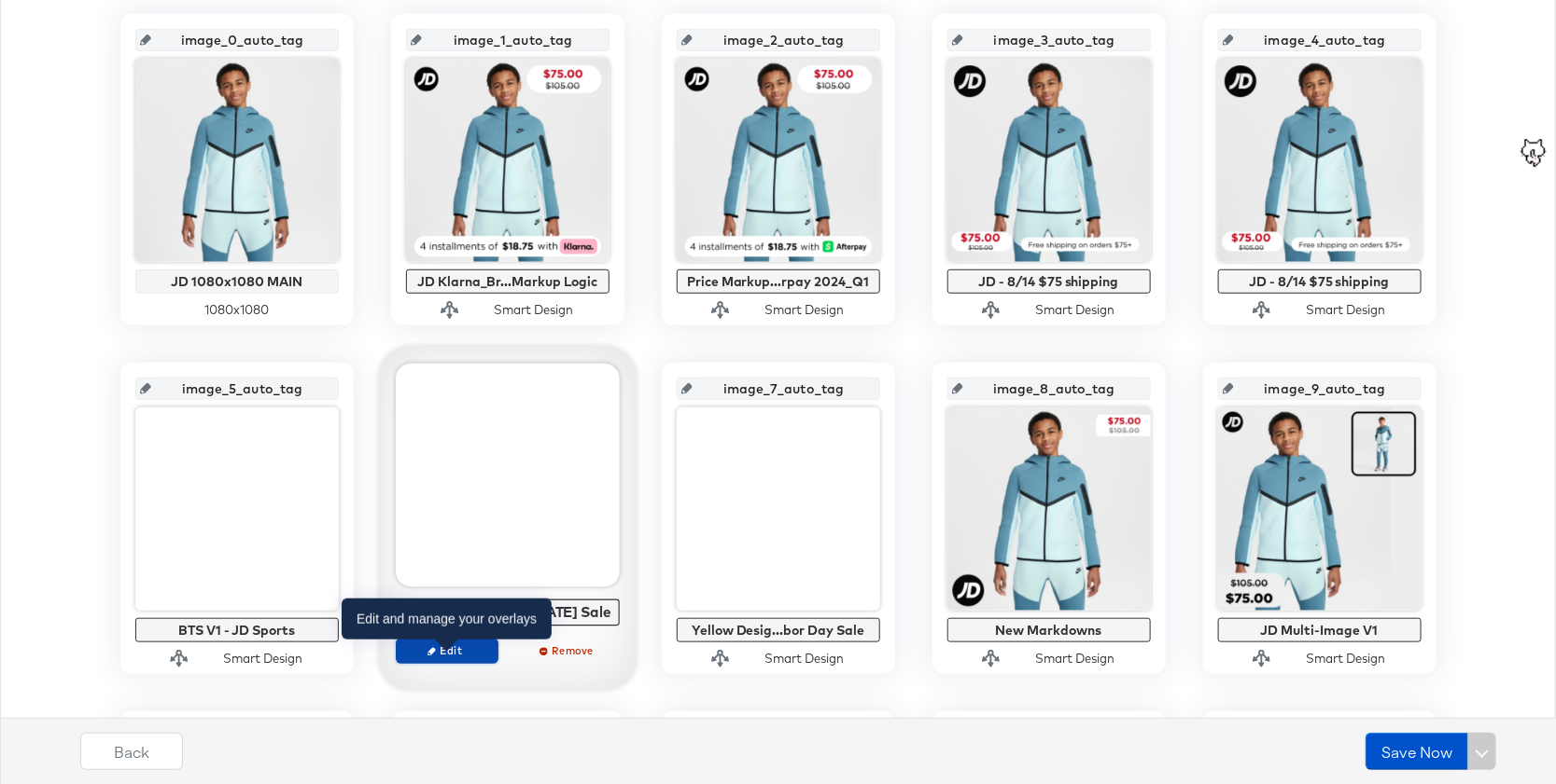
click at [468, 657] on span "Edit" at bounding box center [446, 650] width 86 height 14
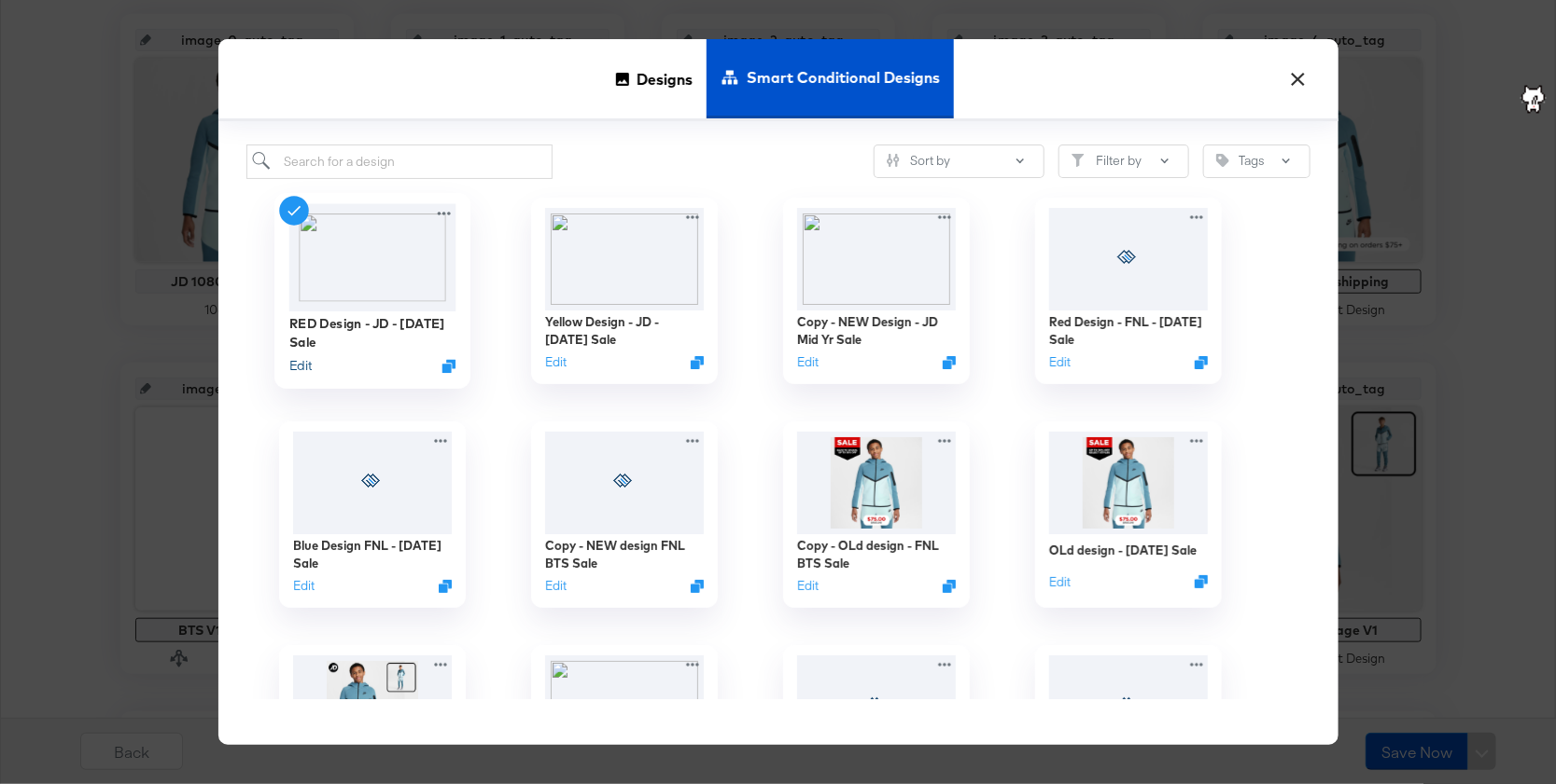
click at [290, 367] on button "Edit" at bounding box center [300, 366] width 22 height 18
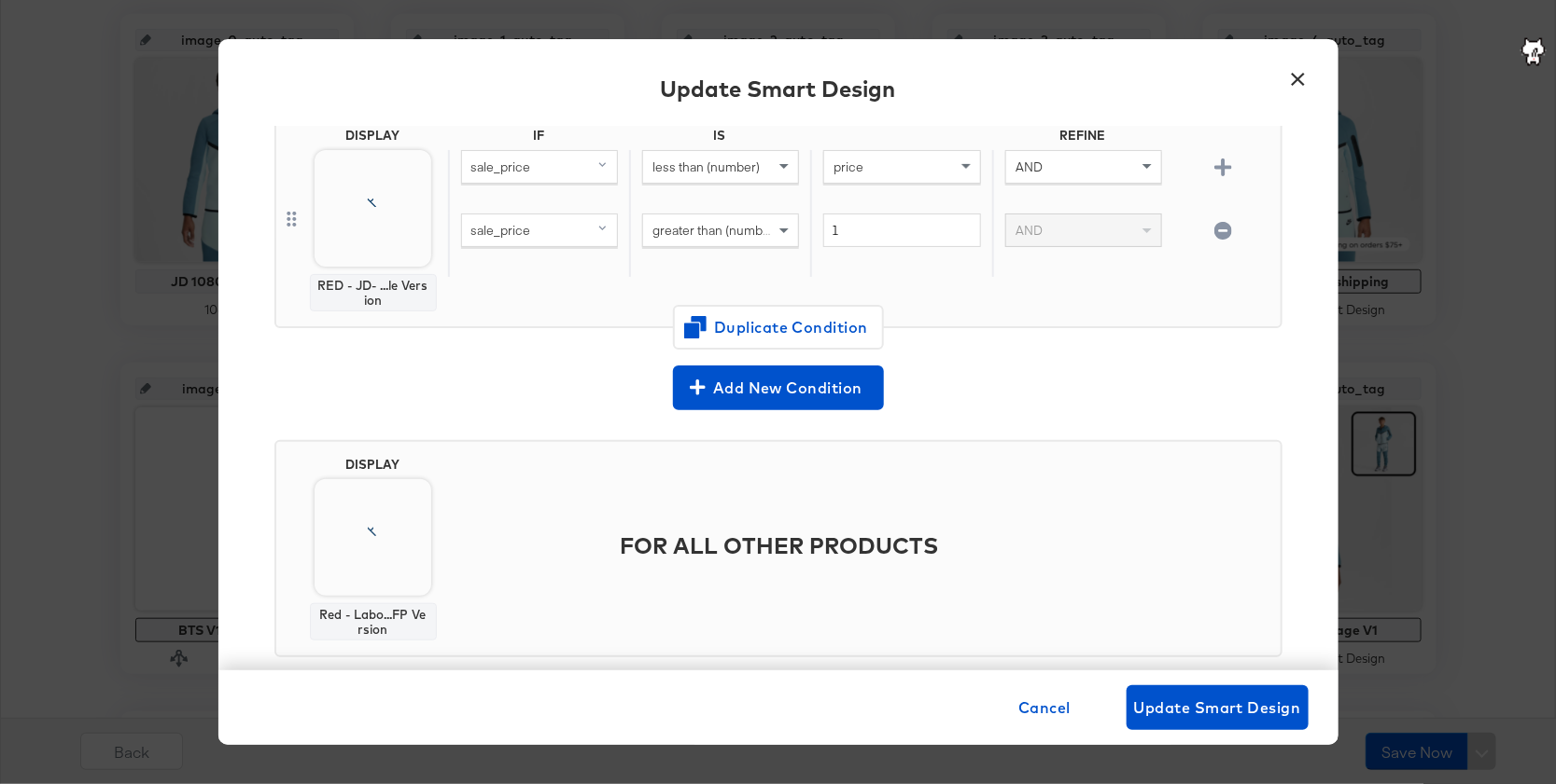
scroll to position [585, 0]
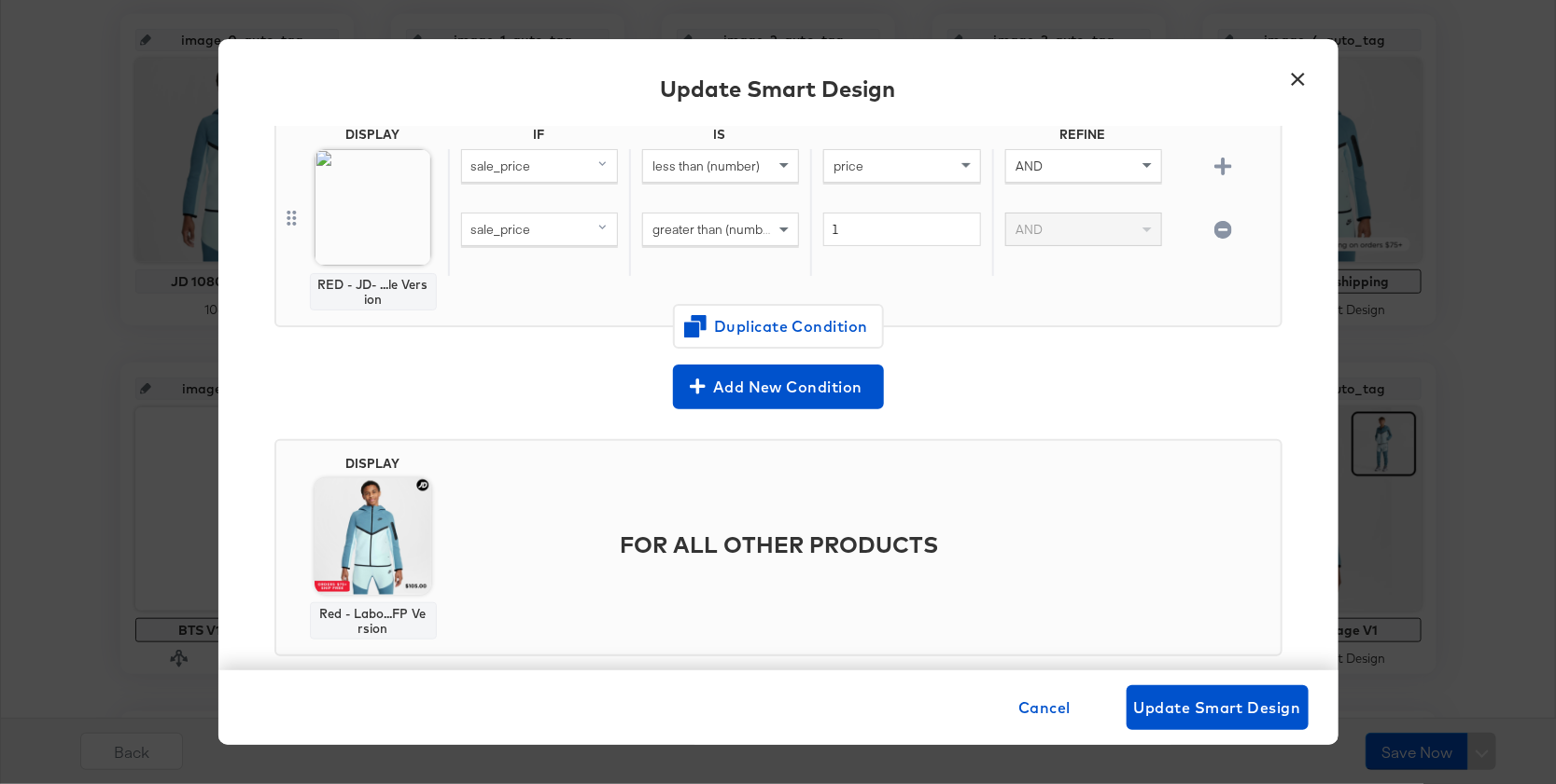
click at [1297, 87] on button "×" at bounding box center [1298, 75] width 34 height 34
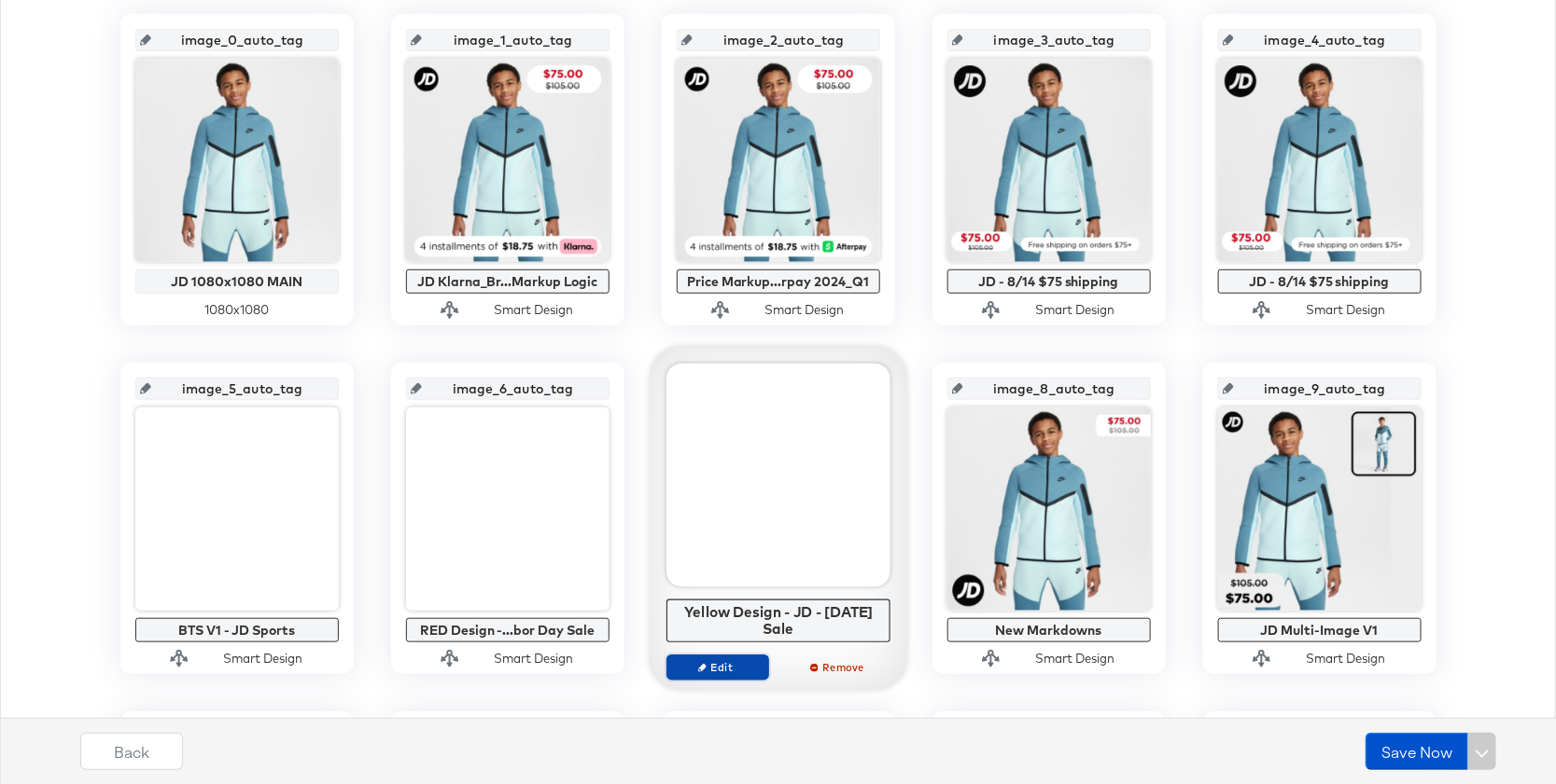
click at [735, 660] on span "Edit" at bounding box center [717, 667] width 86 height 14
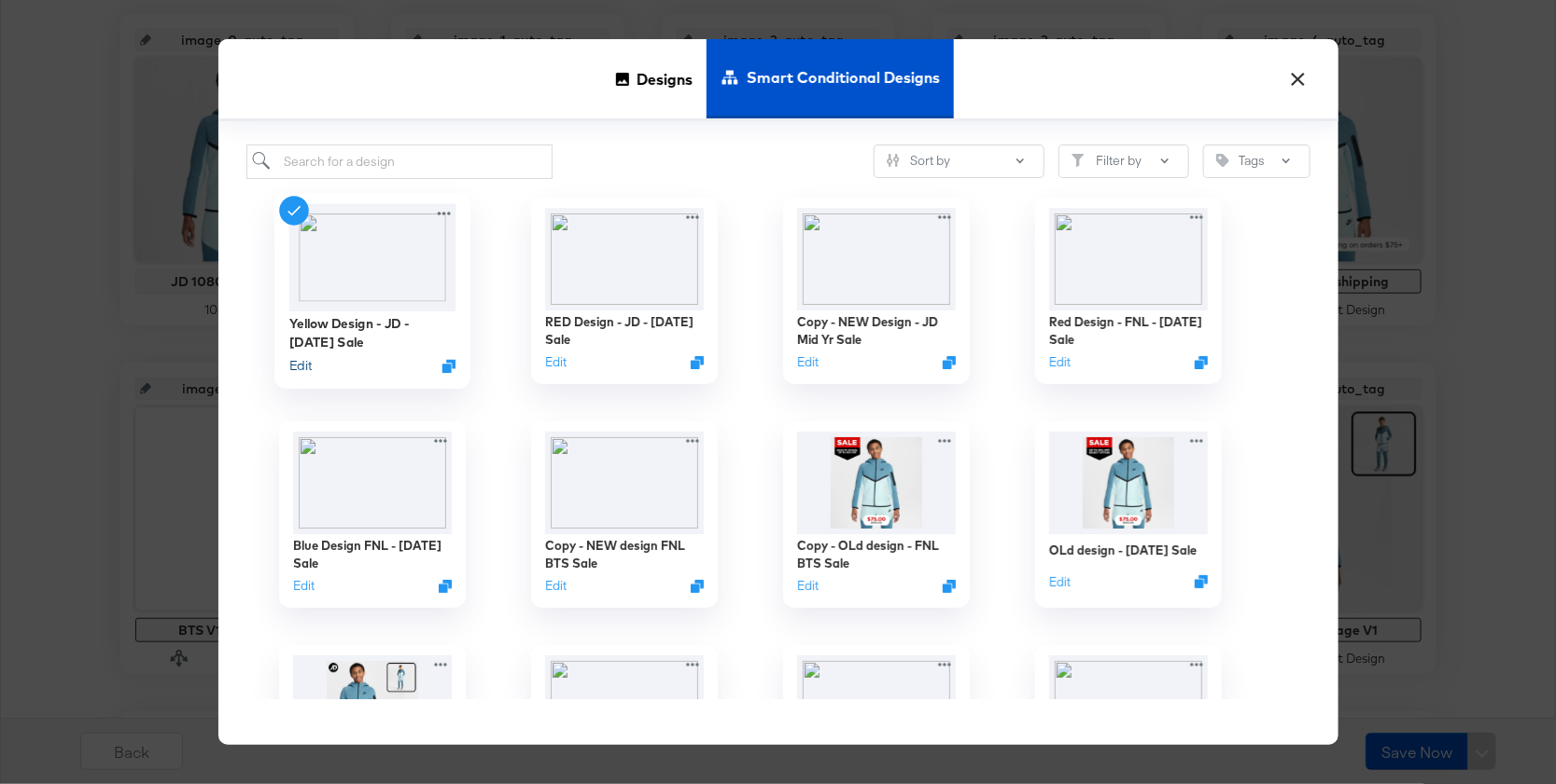
click at [304, 357] on button "Edit" at bounding box center [300, 366] width 22 height 18
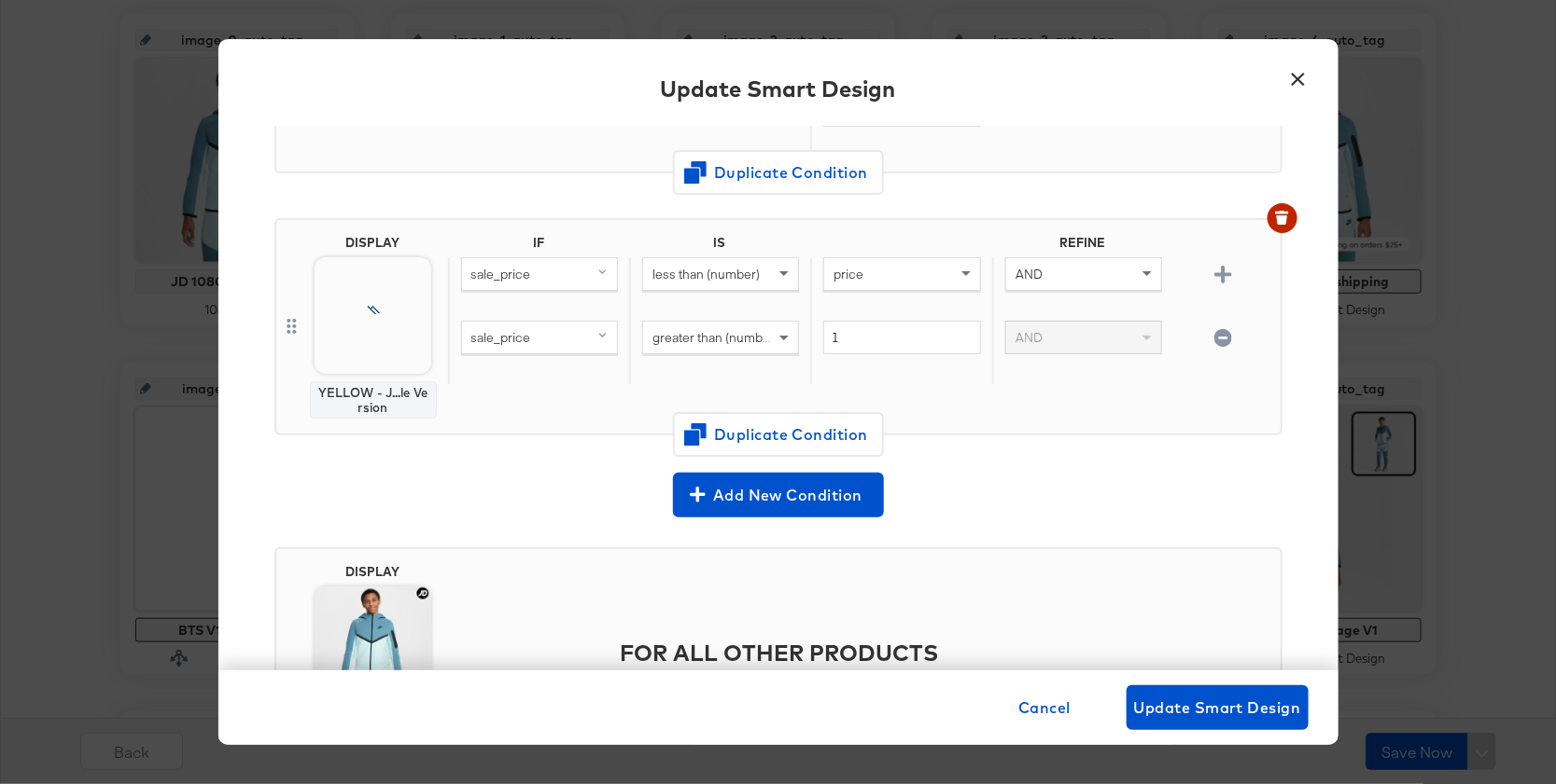
scroll to position [613, 0]
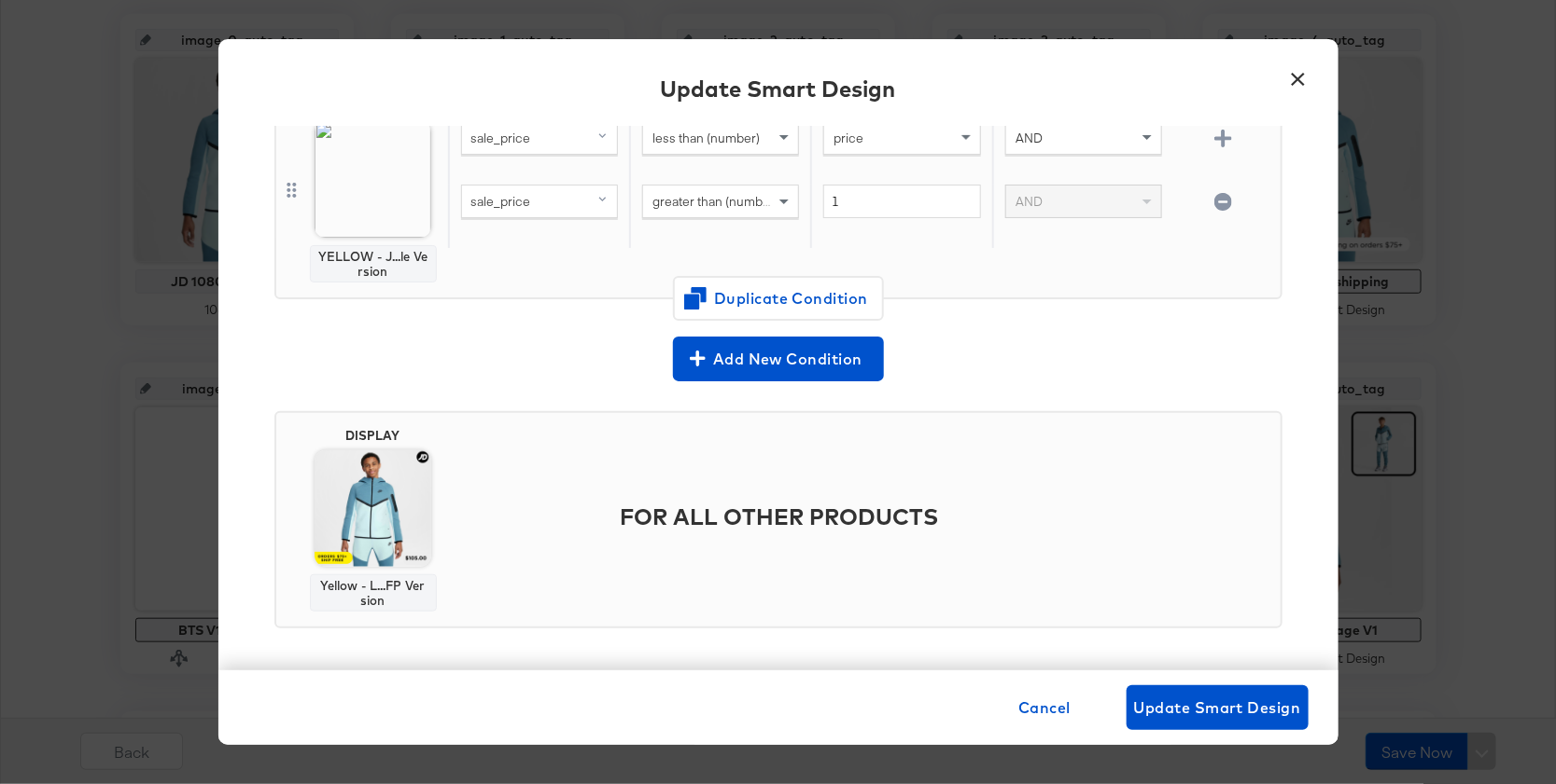
click at [1304, 78] on button "×" at bounding box center [1298, 75] width 34 height 34
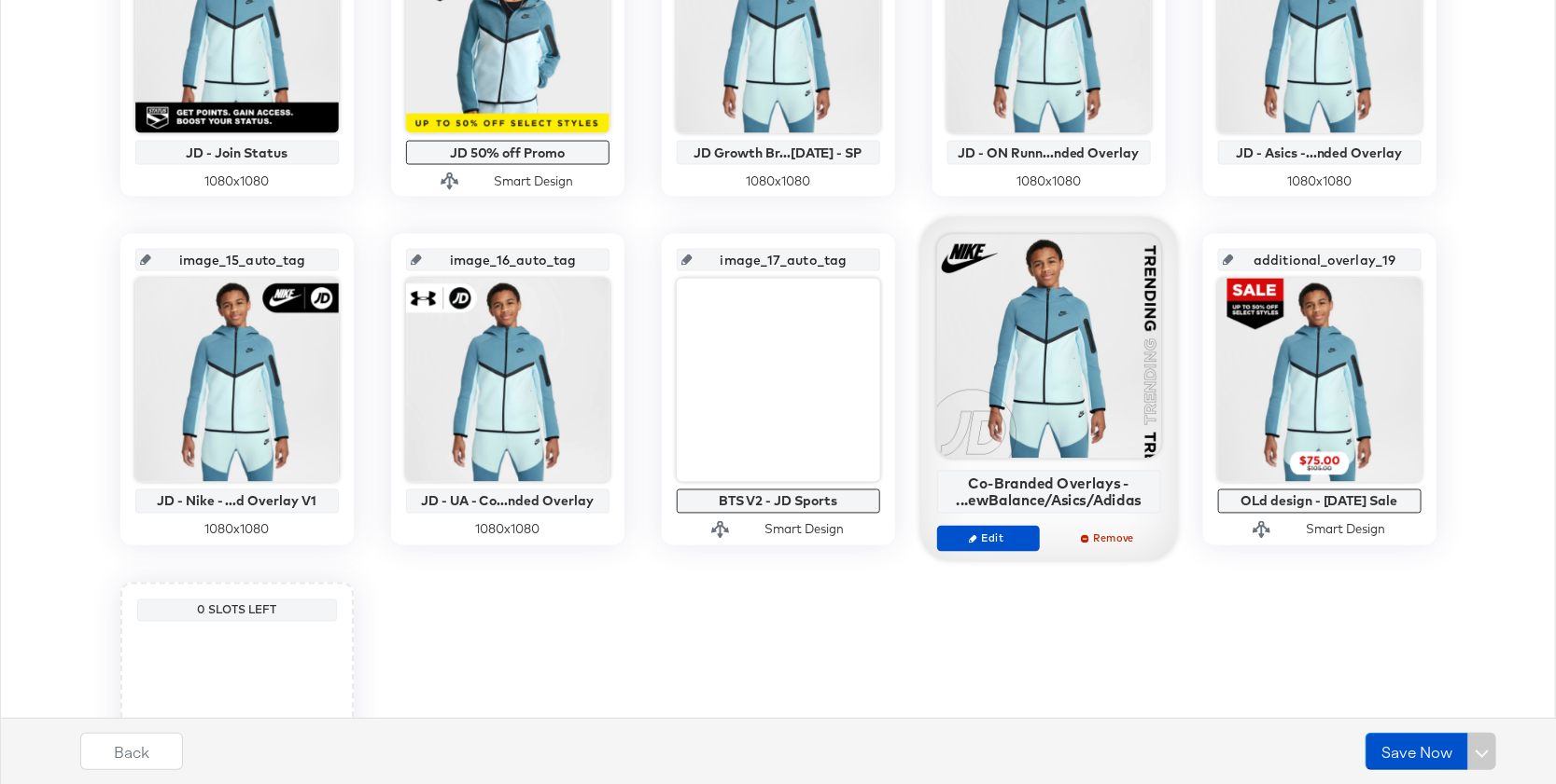
scroll to position [1261, 0]
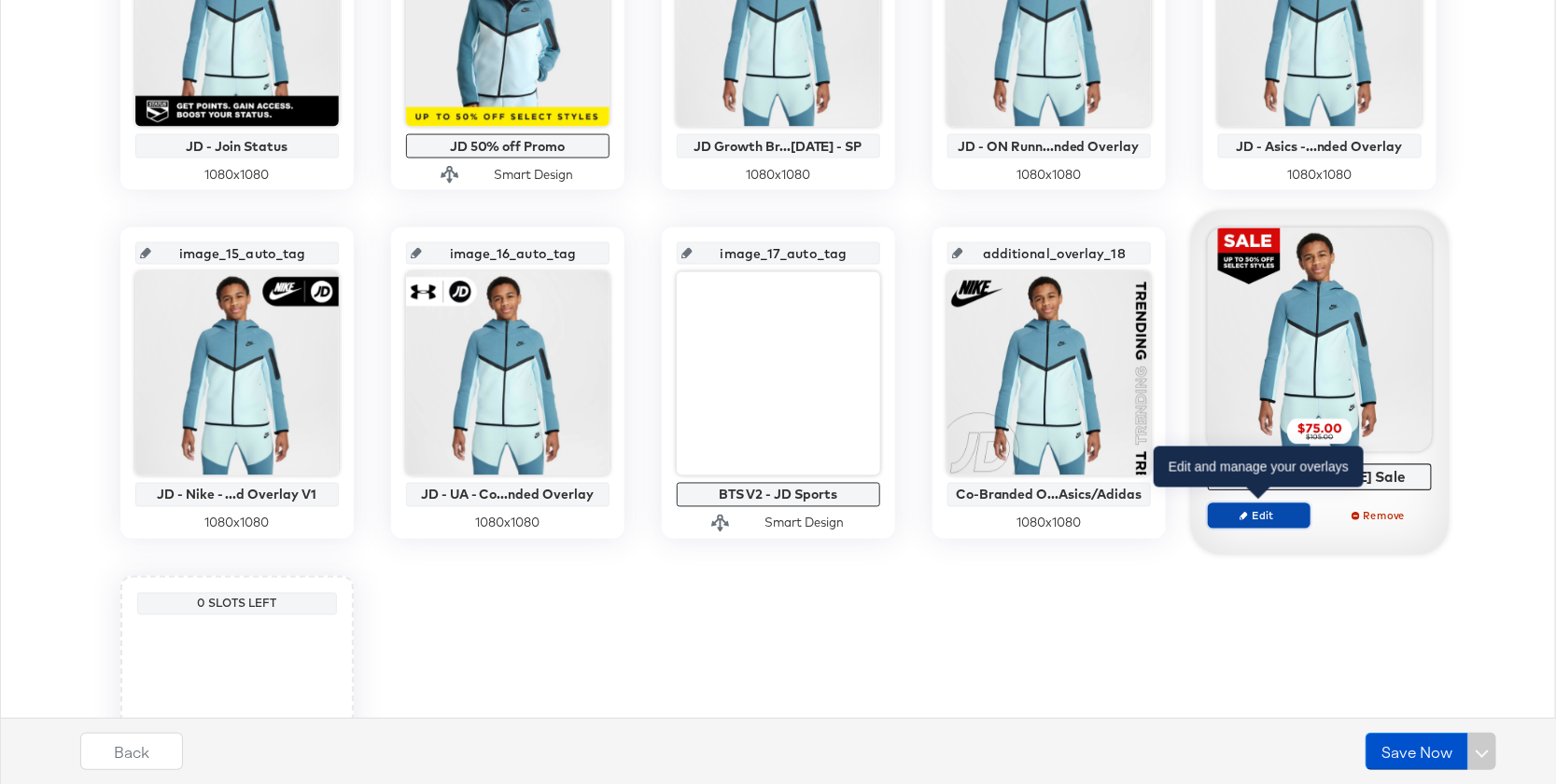
click at [1266, 514] on span "Edit" at bounding box center [1258, 515] width 86 height 14
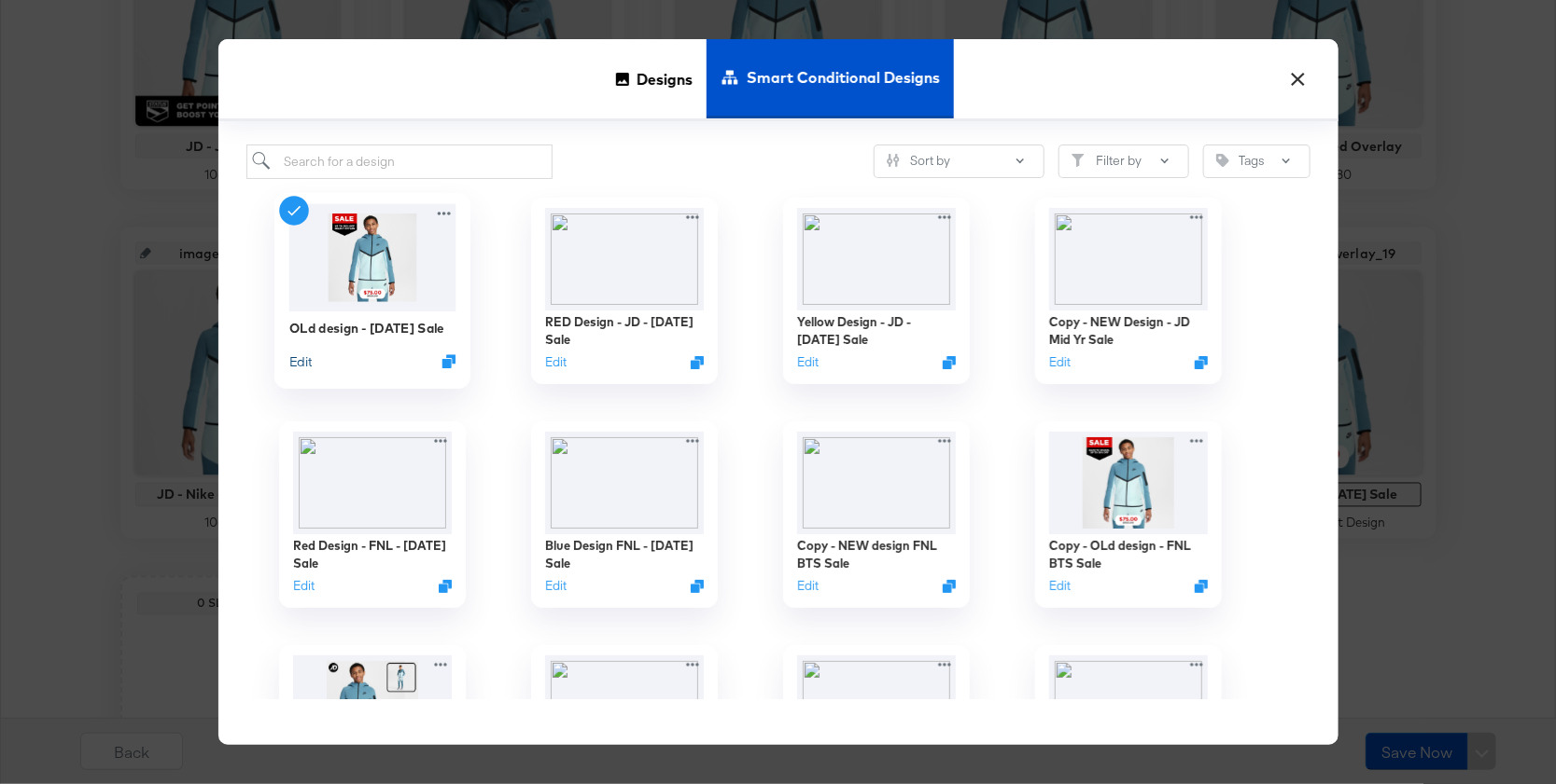
click at [299, 370] on button "Edit" at bounding box center [300, 361] width 22 height 18
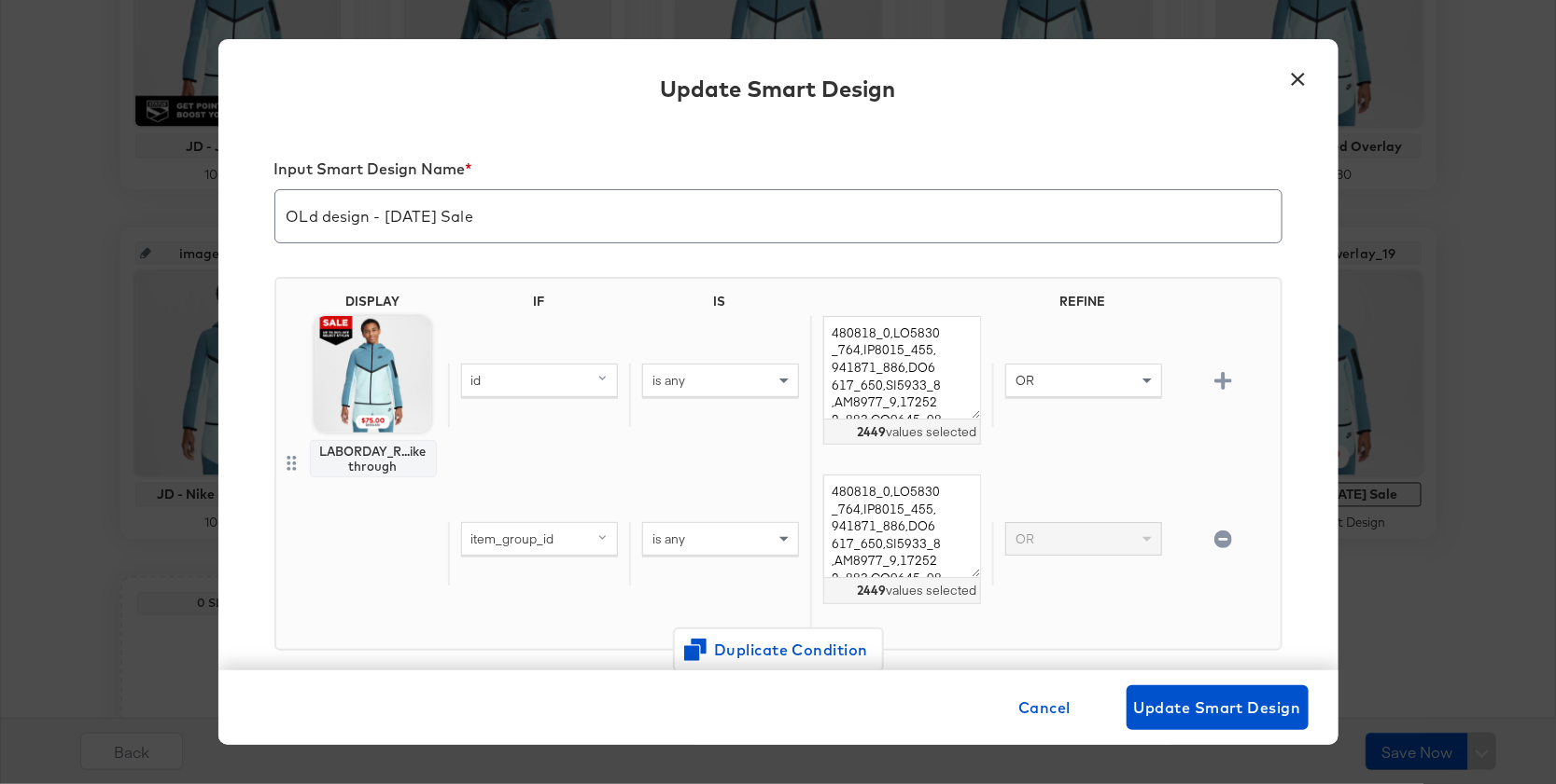
scroll to position [613, 0]
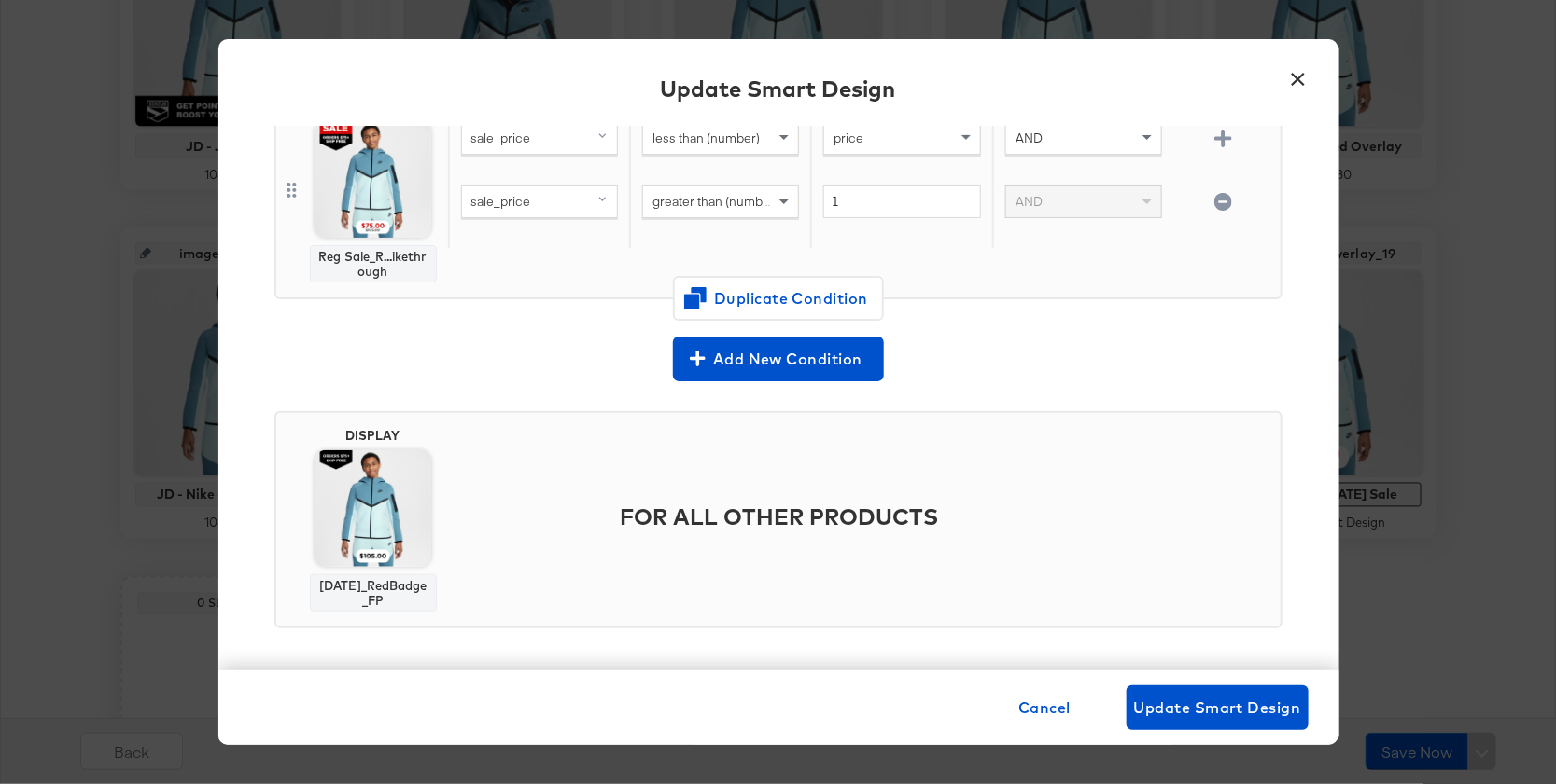
click at [1315, 76] on div "Update Smart Design" at bounding box center [778, 92] width 1120 height 68
click at [1299, 78] on button "×" at bounding box center [1298, 75] width 34 height 34
